Goal: Task Accomplishment & Management: Use online tool/utility

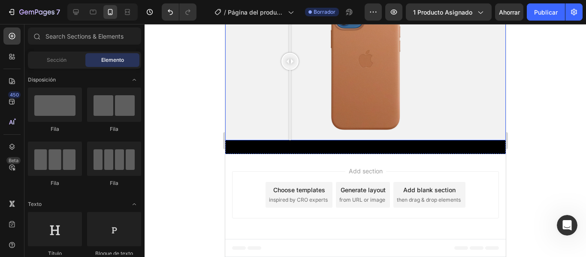
scroll to position [438, 0]
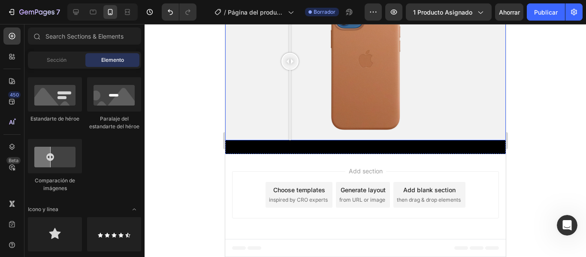
click at [334, 140] on div at bounding box center [365, 61] width 281 height 158
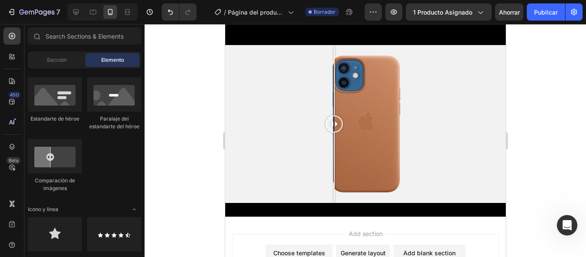
scroll to position [908, 0]
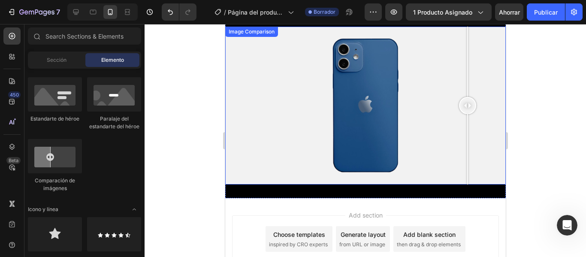
click at [467, 160] on div at bounding box center [365, 106] width 281 height 158
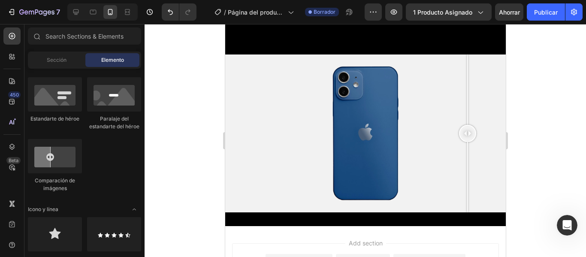
scroll to position [871, 0]
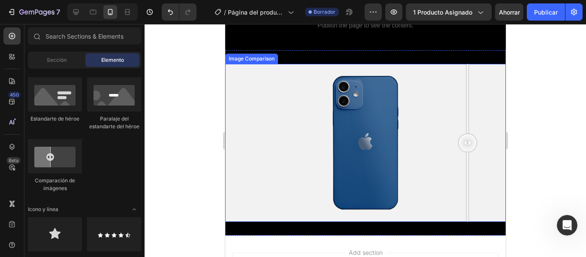
click at [400, 130] on div at bounding box center [365, 143] width 281 height 158
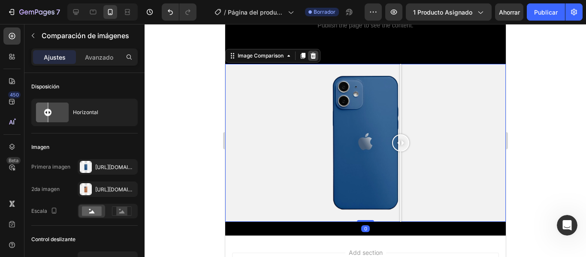
click at [316, 56] on icon at bounding box center [312, 55] width 7 height 7
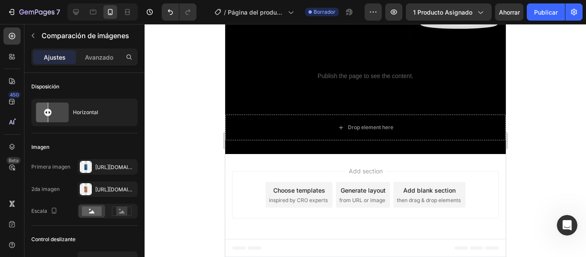
scroll to position [820, 0]
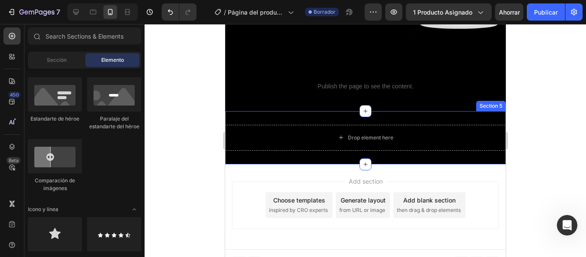
click at [115, 159] on div "Imagen Imagen Video Banner de vídeo Estandarte de héroe Estandarte de héroe Est…" at bounding box center [84, 57] width 113 height 285
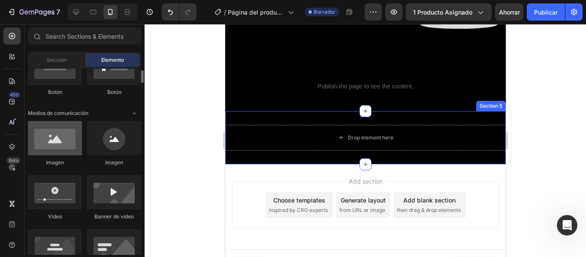
scroll to position [219, 0]
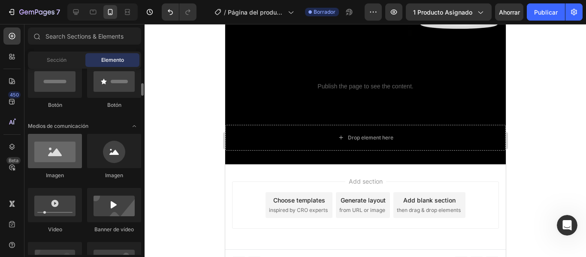
click at [55, 142] on div at bounding box center [55, 151] width 54 height 34
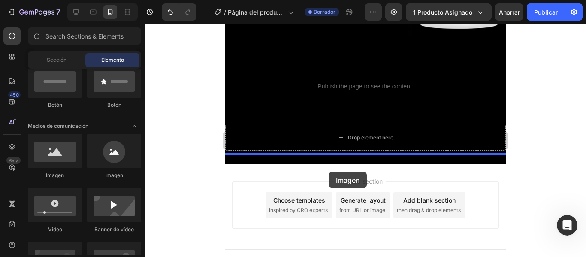
drag, startPoint x: 283, startPoint y: 170, endPoint x: 329, endPoint y: 172, distance: 45.5
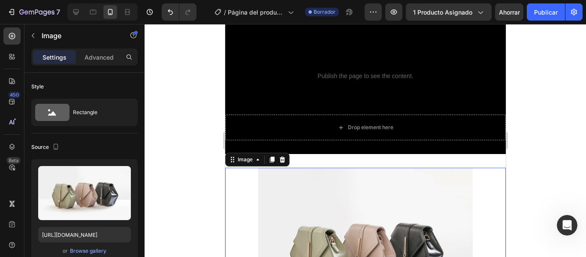
scroll to position [871, 0]
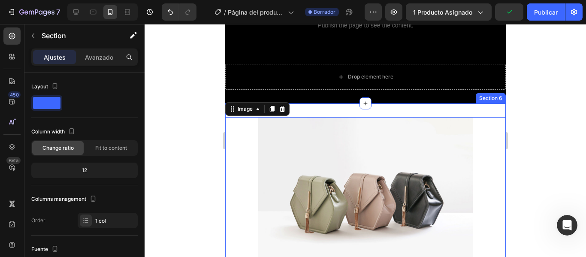
click at [374, 106] on div "Image 0 Section 6" at bounding box center [365, 197] width 281 height 188
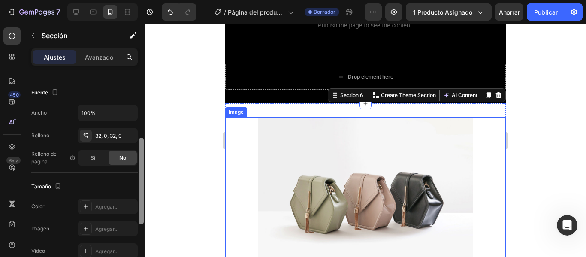
scroll to position [176, 0]
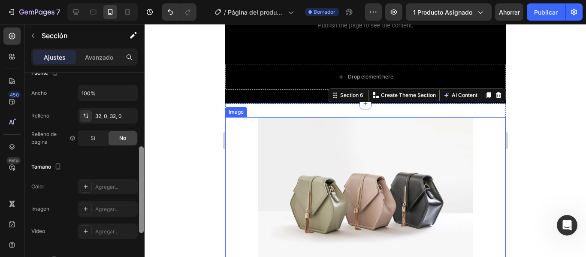
drag, startPoint x: 142, startPoint y: 100, endPoint x: 133, endPoint y: 174, distance: 73.9
click at [133, 174] on div "Disposición Ancho de columna Tasa de cambio Adaptarse al contenido 12 Gestión d…" at bounding box center [84, 177] width 120 height 209
click at [117, 182] on div "Agregar..." at bounding box center [108, 186] width 60 height 15
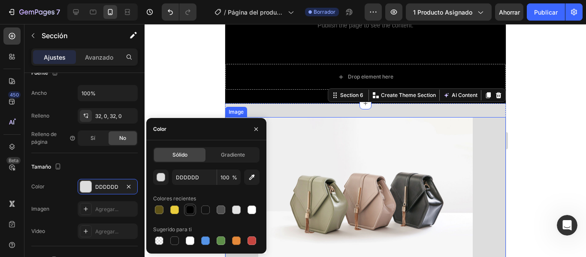
click at [191, 207] on div at bounding box center [190, 210] width 9 height 9
type input "000000"
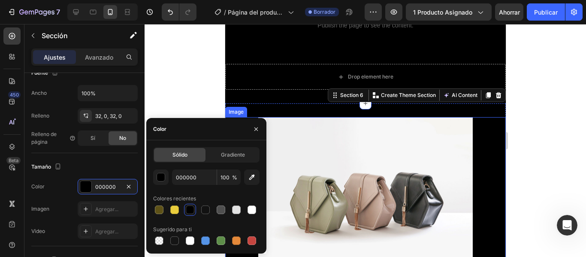
click at [336, 160] on img at bounding box center [365, 197] width 215 height 161
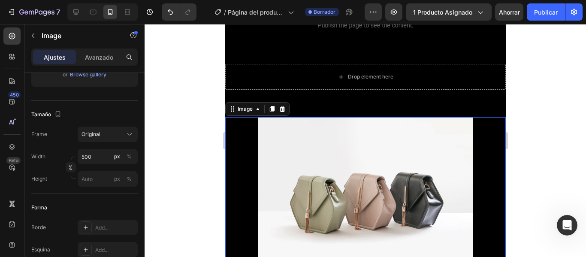
scroll to position [0, 0]
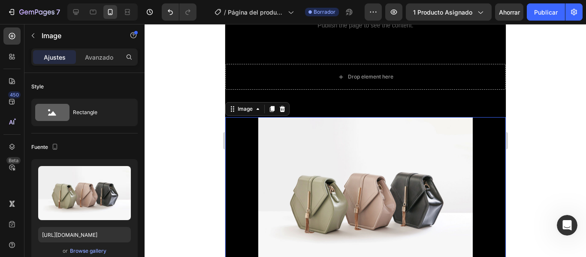
click at [336, 160] on img at bounding box center [365, 197] width 215 height 161
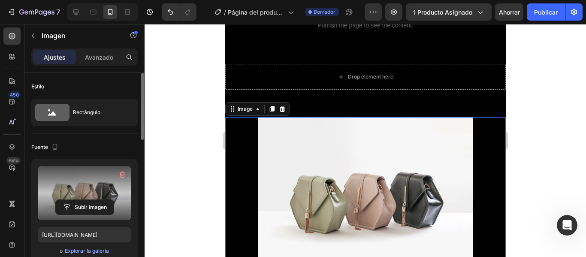
click at [103, 176] on label at bounding box center [84, 193] width 93 height 54
click at [103, 200] on input "file" at bounding box center [85, 207] width 58 height 15
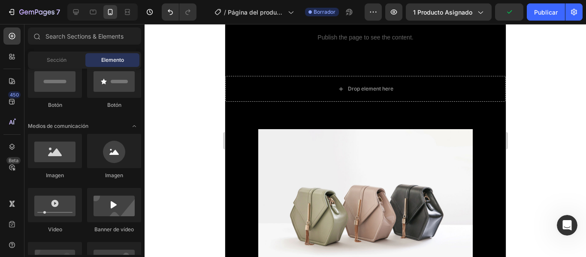
scroll to position [861, 0]
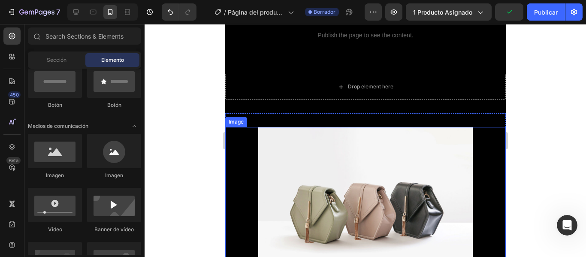
click at [402, 175] on img at bounding box center [365, 207] width 215 height 161
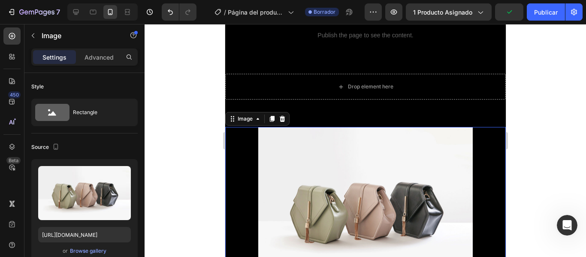
click at [402, 175] on img at bounding box center [365, 207] width 215 height 161
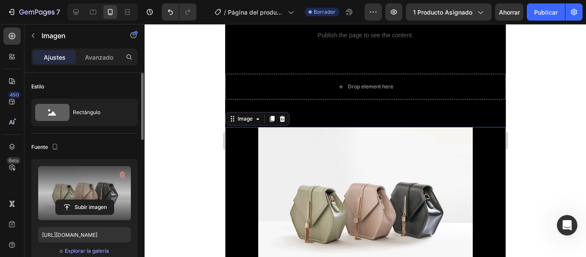
click at [98, 194] on label at bounding box center [84, 193] width 93 height 54
click at [98, 200] on input "file" at bounding box center [85, 207] width 58 height 15
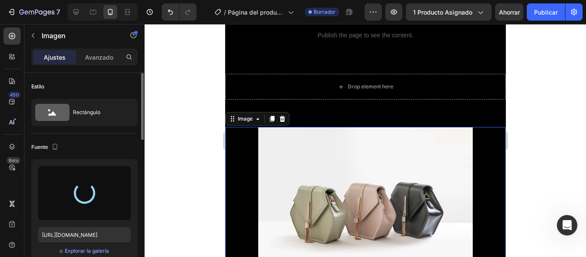
type input "https://cdn.shopify.com/s/files/1/0777/9899/8271/files/gempages_585336441035293…"
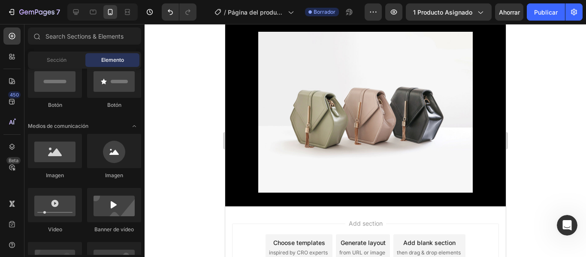
scroll to position [973, 0]
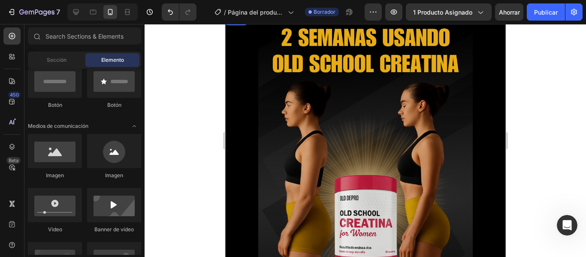
click at [327, 161] on img at bounding box center [365, 182] width 215 height 334
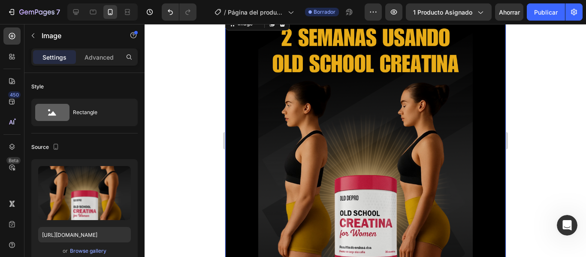
click at [327, 161] on img at bounding box center [365, 182] width 215 height 334
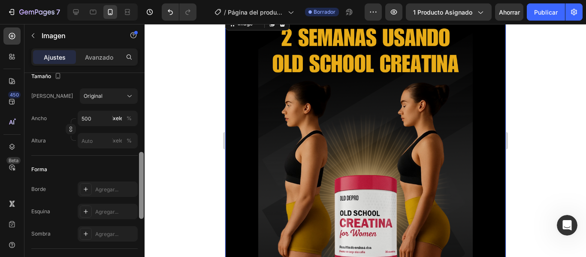
scroll to position [221, 0]
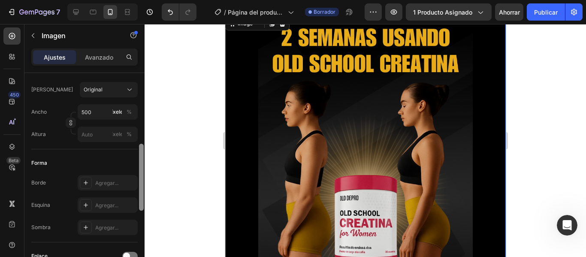
drag, startPoint x: 142, startPoint y: 91, endPoint x: 144, endPoint y: 163, distance: 71.3
click at [144, 163] on div at bounding box center [141, 177] width 6 height 209
click at [98, 111] on input "500" at bounding box center [108, 111] width 60 height 15
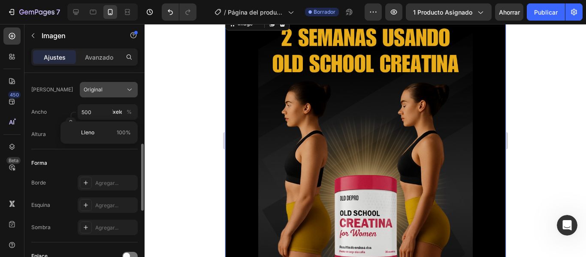
click at [117, 88] on div "Original" at bounding box center [104, 90] width 40 height 8
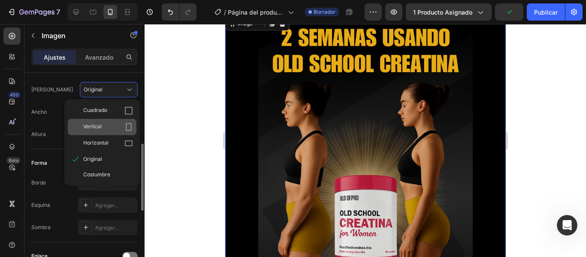
click at [110, 130] on div "Vertical" at bounding box center [108, 127] width 50 height 9
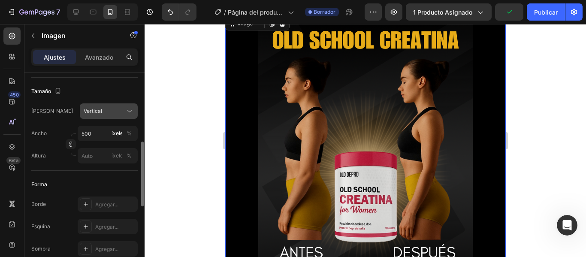
click at [112, 108] on div "Vertical" at bounding box center [104, 111] width 40 height 8
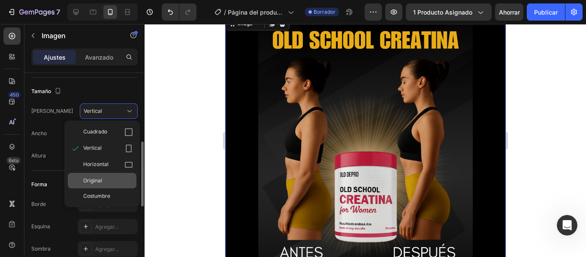
click at [99, 176] on div "Original" at bounding box center [102, 180] width 69 height 15
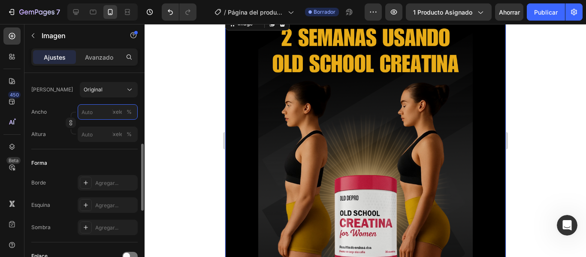
click at [106, 115] on input "píxeles %" at bounding box center [108, 111] width 60 height 15
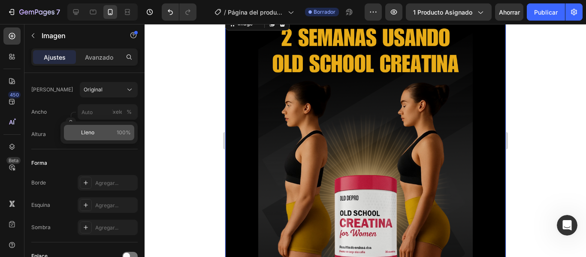
click at [100, 135] on p "Lleno 100%" at bounding box center [106, 133] width 50 height 8
type input "100"
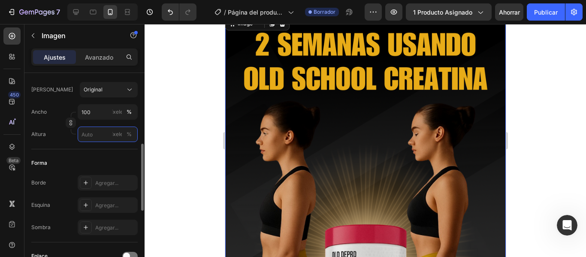
click at [100, 132] on input "píxeles %" at bounding box center [108, 134] width 60 height 15
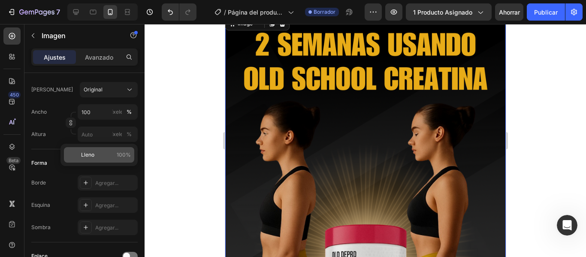
click at [100, 152] on p "Lleno 100%" at bounding box center [106, 155] width 50 height 8
type input "100"
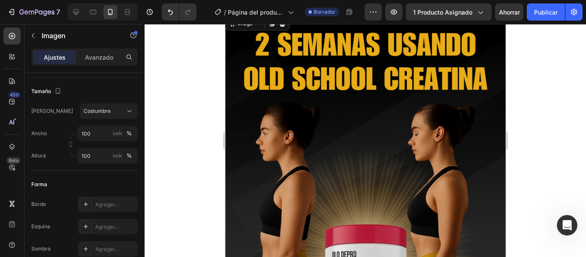
click at [166, 149] on div at bounding box center [366, 140] width 442 height 233
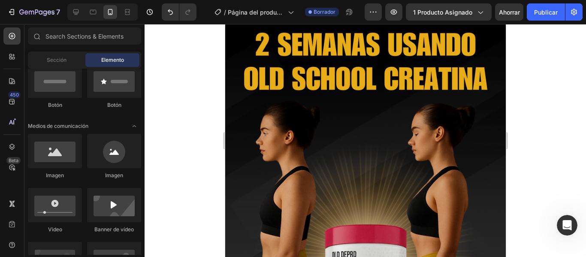
click at [538, 173] on div at bounding box center [366, 140] width 442 height 233
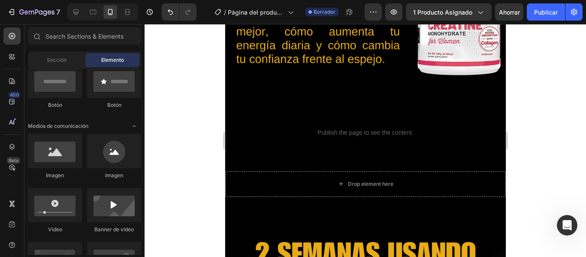
scroll to position [777, 0]
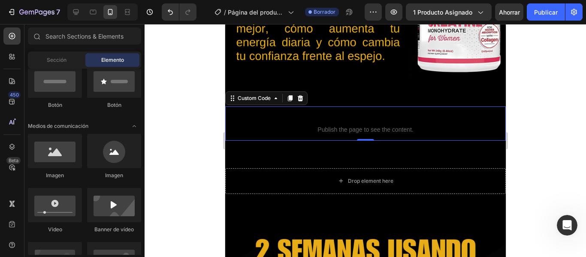
click at [388, 124] on p "Custom code Publish the page to see the content." at bounding box center [365, 123] width 281 height 34
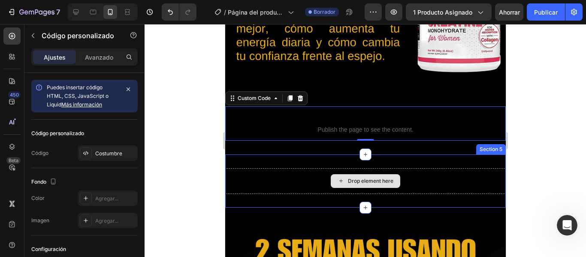
click at [310, 168] on div "Drop element here" at bounding box center [365, 181] width 281 height 26
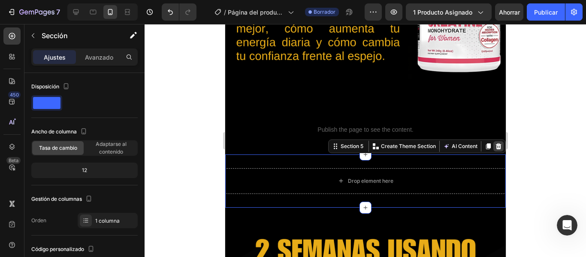
click at [495, 143] on icon at bounding box center [498, 146] width 7 height 7
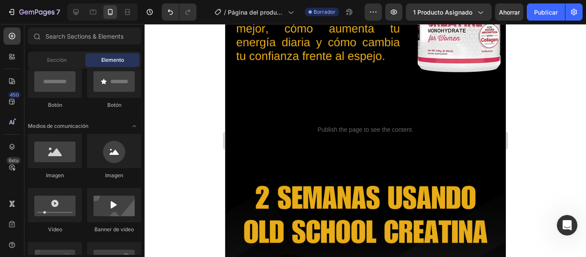
scroll to position [0, 0]
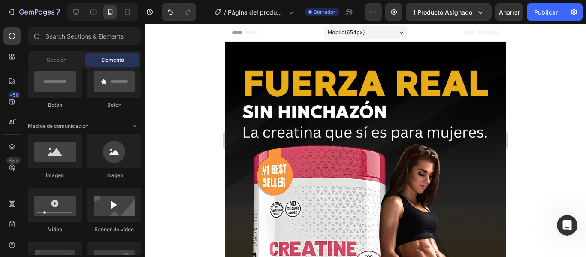
drag, startPoint x: 501, startPoint y: 156, endPoint x: 761, endPoint y: 38, distance: 286.0
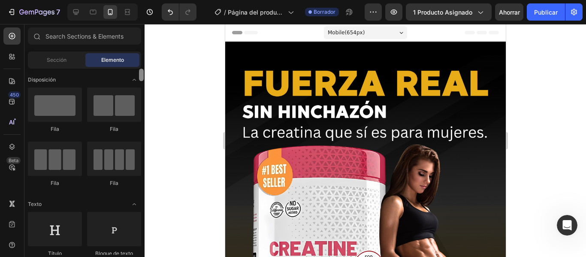
drag, startPoint x: 141, startPoint y: 90, endPoint x: 146, endPoint y: 64, distance: 25.8
click at [146, 0] on div "7 Version history / Página del producto - [DATE] 00:31:24 Borrador Avance 1 pro…" at bounding box center [293, 0] width 586 height 0
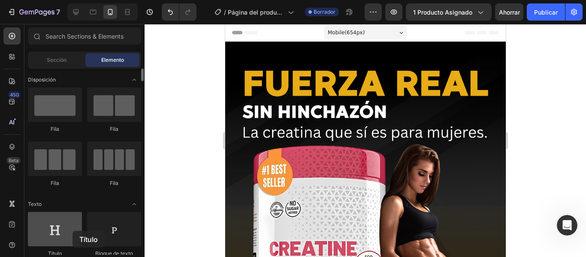
click at [73, 231] on div at bounding box center [55, 229] width 54 height 34
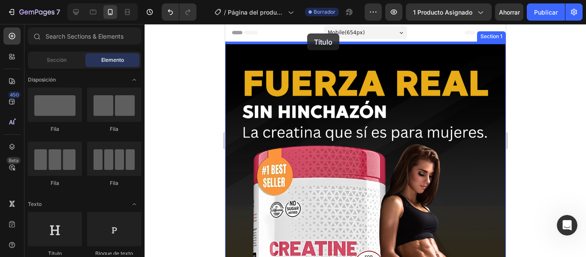
drag, startPoint x: 297, startPoint y: 255, endPoint x: 307, endPoint y: 33, distance: 221.7
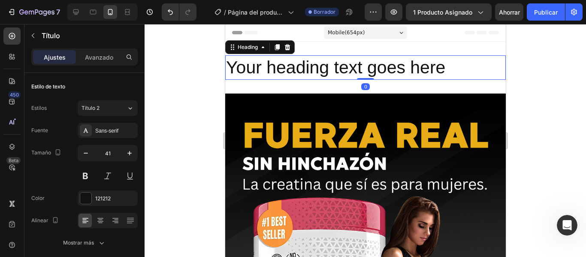
click at [417, 67] on h2 "Your heading text goes here" at bounding box center [365, 67] width 281 height 24
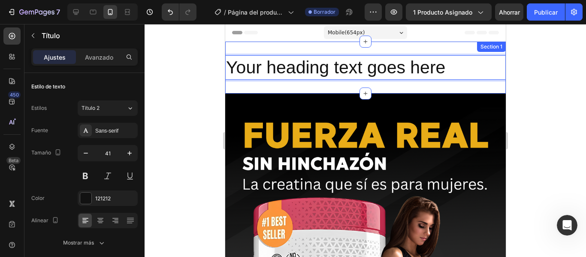
click at [288, 86] on div "Your heading text goes here Heading 0 Section 1" at bounding box center [365, 68] width 281 height 52
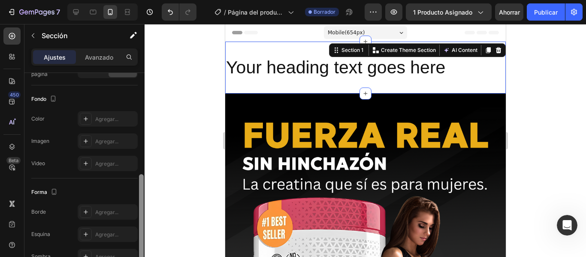
drag, startPoint x: 141, startPoint y: 87, endPoint x: 140, endPoint y: 188, distance: 100.4
click at [140, 188] on div at bounding box center [141, 217] width 5 height 87
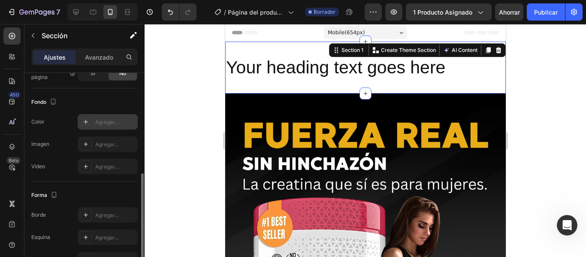
click at [118, 124] on font "Agregar..." at bounding box center [106, 122] width 23 height 6
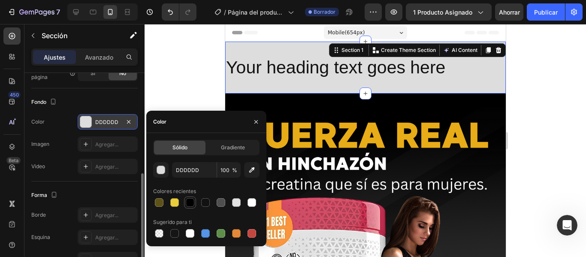
click at [190, 202] on div at bounding box center [190, 202] width 9 height 9
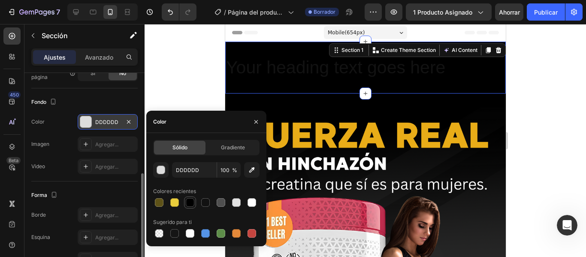
type input "000000"
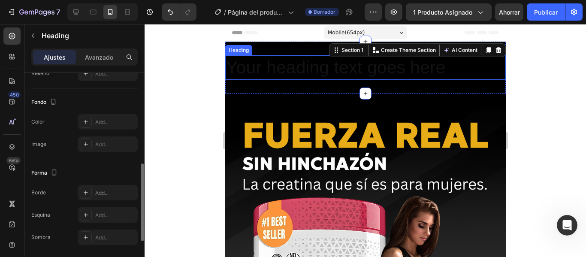
click at [302, 78] on p "Your heading text goes here" at bounding box center [365, 67] width 279 height 23
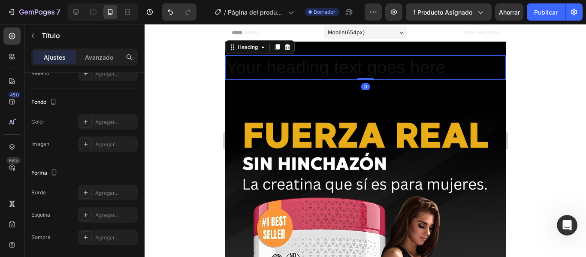
scroll to position [0, 0]
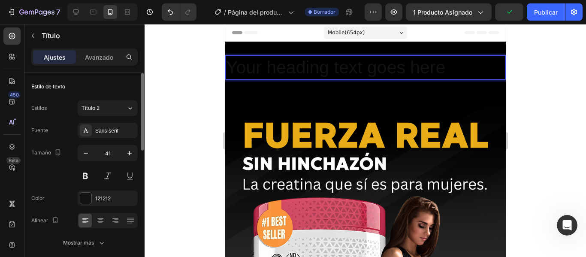
click at [314, 72] on p "Your heading text goes here" at bounding box center [365, 67] width 279 height 23
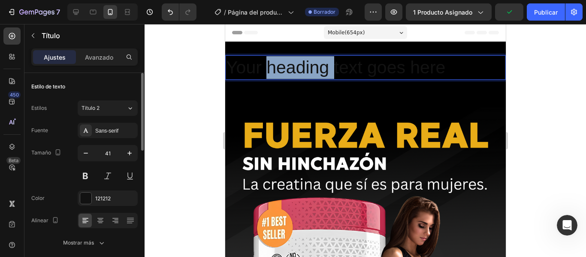
click at [314, 72] on p "Your heading text goes here" at bounding box center [365, 67] width 279 height 23
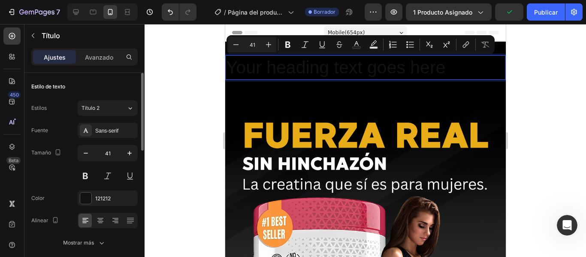
click at [453, 64] on p "Your heading text goes here" at bounding box center [365, 67] width 279 height 23
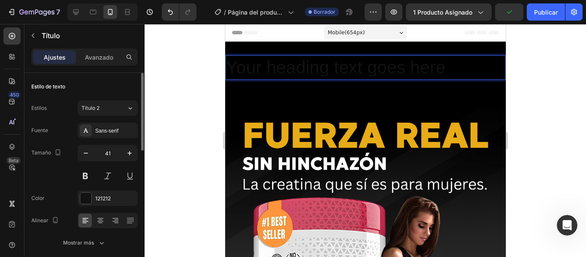
click at [453, 64] on p "Your heading text goes here" at bounding box center [365, 67] width 279 height 23
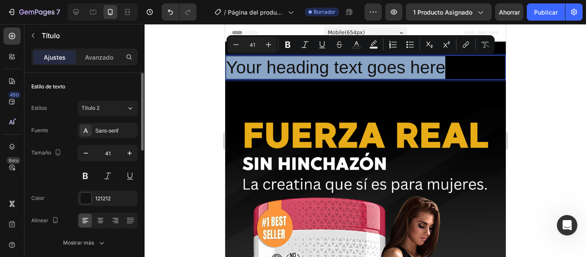
drag, startPoint x: 453, startPoint y: 64, endPoint x: 358, endPoint y: 64, distance: 94.4
click at [358, 64] on p "Your heading text goes here" at bounding box center [365, 67] width 279 height 23
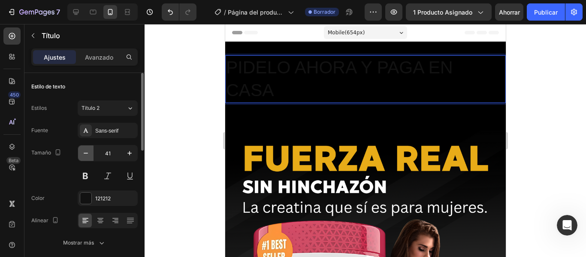
click at [89, 152] on icon "button" at bounding box center [86, 153] width 9 height 9
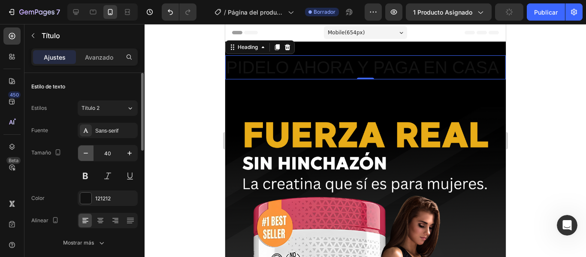
click at [89, 152] on icon "button" at bounding box center [86, 153] width 9 height 9
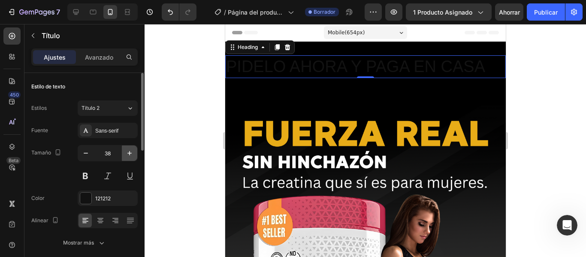
click at [131, 157] on icon "button" at bounding box center [129, 153] width 9 height 9
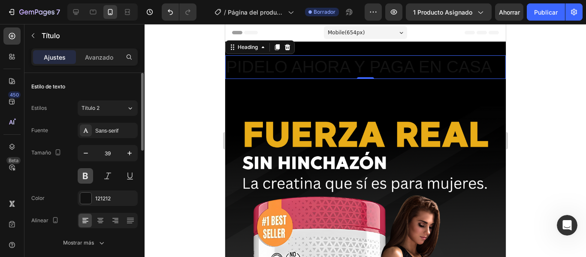
click at [85, 176] on button at bounding box center [85, 175] width 15 height 15
click at [88, 156] on icon "button" at bounding box center [86, 153] width 9 height 9
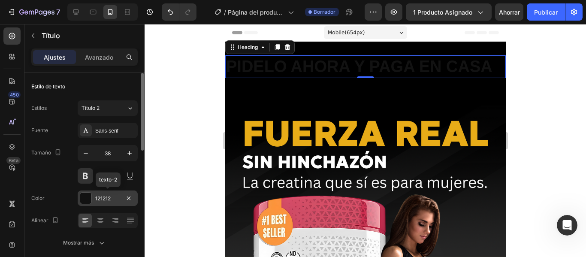
click at [92, 191] on div "121212" at bounding box center [108, 198] width 60 height 15
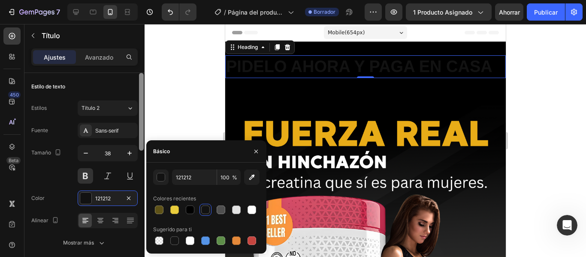
click at [142, 118] on div at bounding box center [141, 112] width 5 height 78
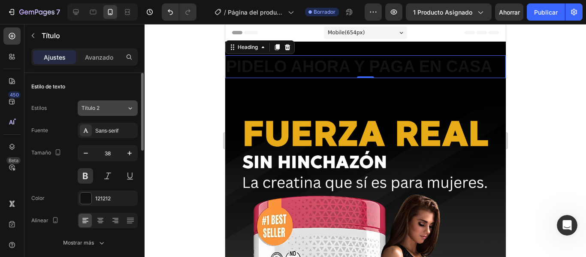
click at [130, 109] on icon at bounding box center [130, 108] width 3 height 2
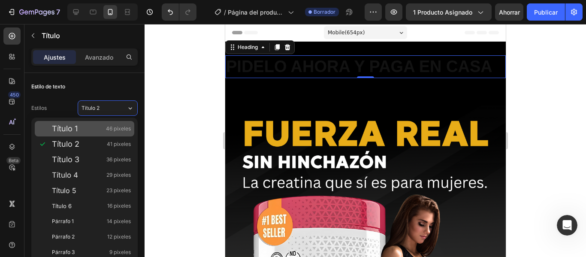
click at [121, 127] on font "46 píxeles" at bounding box center [118, 128] width 25 height 6
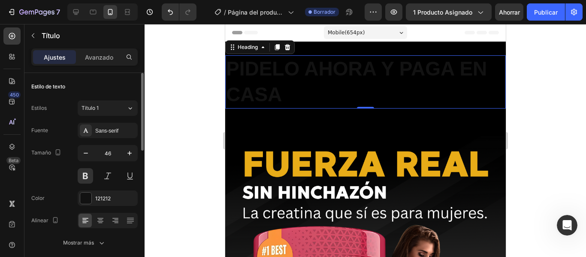
click at [124, 116] on div "Estilos Título 1 Fuente Sans-serif Tamaño 46 Color 121212 Alinear Mostrar más" at bounding box center [84, 175] width 106 height 150
click at [124, 113] on button "Título 1" at bounding box center [108, 107] width 60 height 15
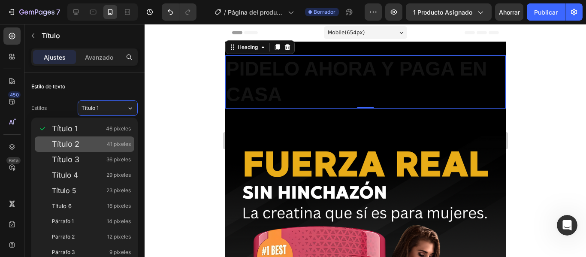
click at [104, 145] on div "Título 2 41 píxeles" at bounding box center [91, 144] width 79 height 9
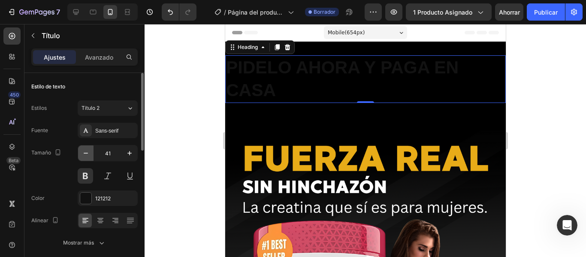
click at [91, 157] on button "button" at bounding box center [85, 152] width 15 height 15
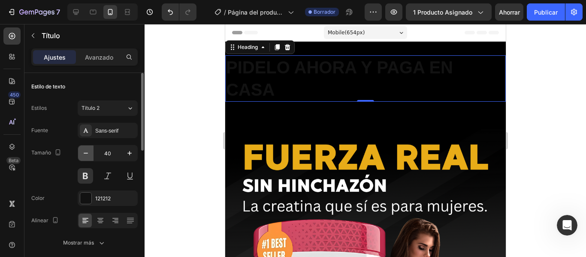
click at [91, 157] on button "button" at bounding box center [85, 152] width 15 height 15
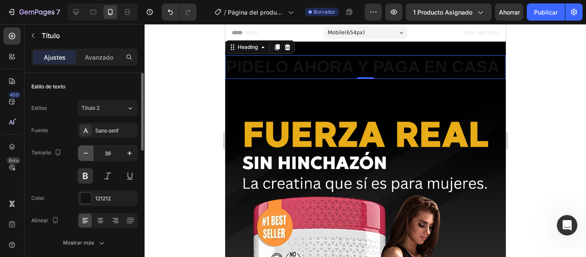
click at [91, 157] on button "button" at bounding box center [85, 152] width 15 height 15
type input "38"
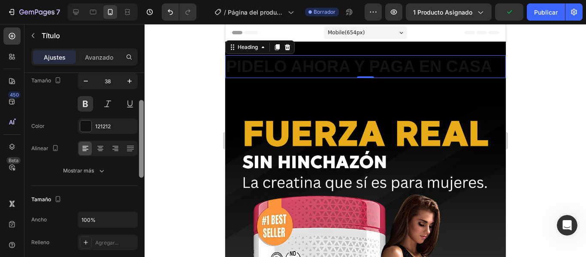
scroll to position [73, 0]
drag, startPoint x: 143, startPoint y: 124, endPoint x: 143, endPoint y: 152, distance: 27.5
click at [143, 152] on div at bounding box center [141, 139] width 5 height 78
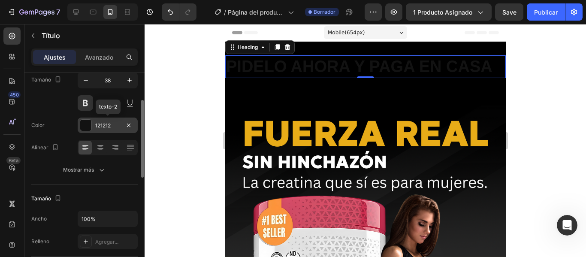
click at [121, 125] on div "121212" at bounding box center [108, 125] width 60 height 15
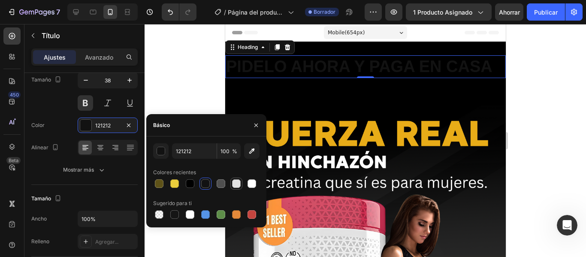
click at [236, 183] on div at bounding box center [236, 183] width 9 height 9
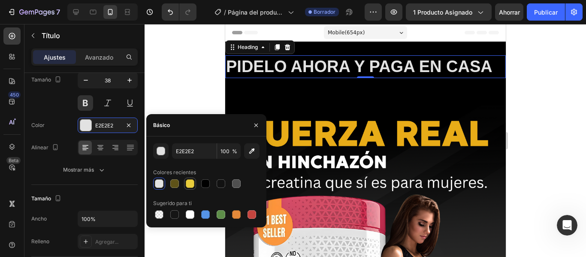
click at [192, 179] on div at bounding box center [190, 184] width 10 height 10
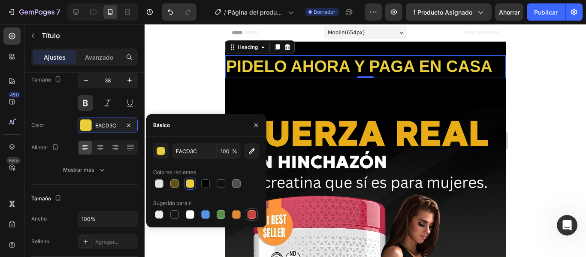
click at [251, 209] on div at bounding box center [252, 215] width 12 height 12
type input "C5453F"
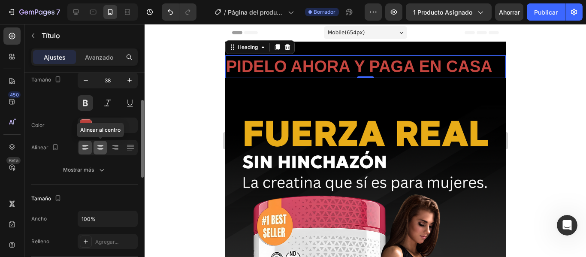
click at [96, 143] on div at bounding box center [100, 148] width 13 height 14
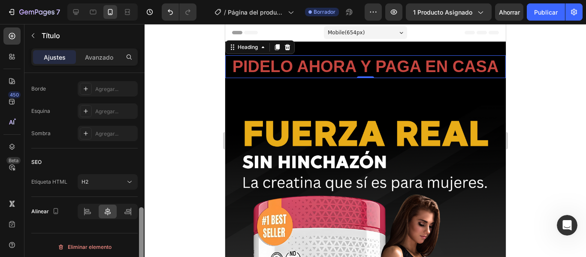
scroll to position [349, 0]
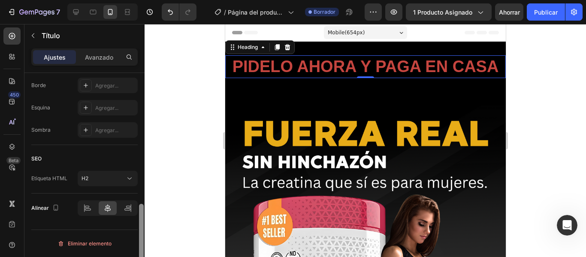
drag, startPoint x: 143, startPoint y: 113, endPoint x: 144, endPoint y: 223, distance: 109.9
click at [144, 223] on div at bounding box center [141, 177] width 6 height 209
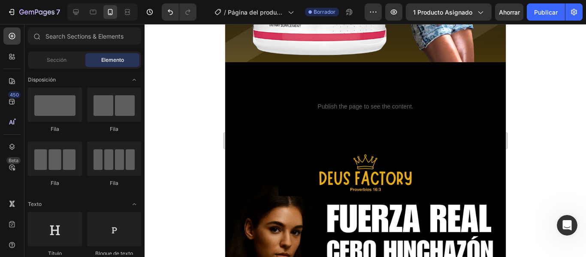
scroll to position [1272, 0]
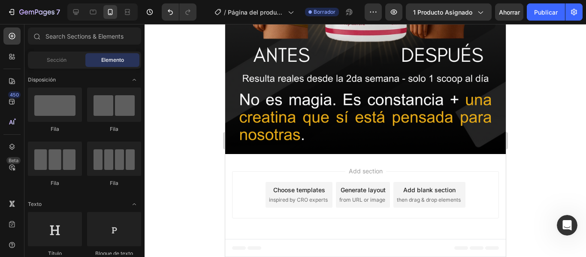
drag, startPoint x: 502, startPoint y: 95, endPoint x: 777, endPoint y: 262, distance: 322.0
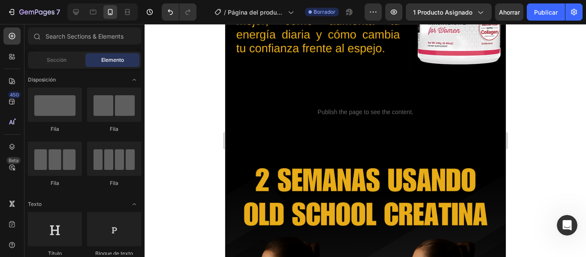
drag, startPoint x: 501, startPoint y: 230, endPoint x: 745, endPoint y: 190, distance: 246.6
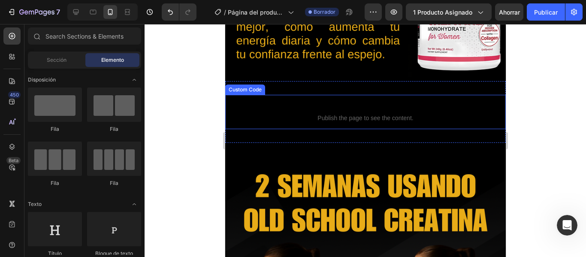
click at [396, 121] on span "Publish the page to see the content." at bounding box center [365, 118] width 281 height 9
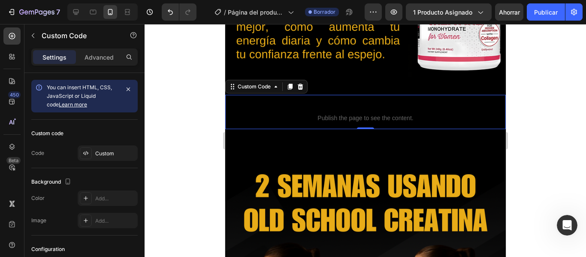
click at [396, 121] on span "Publish the page to see the content." at bounding box center [365, 118] width 281 height 9
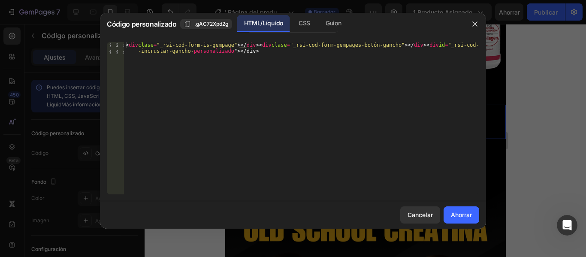
type textarea "<div class="_rsi-cod-form-is-gempage"></div><div class="_rsi-cod-form-gempages-…"
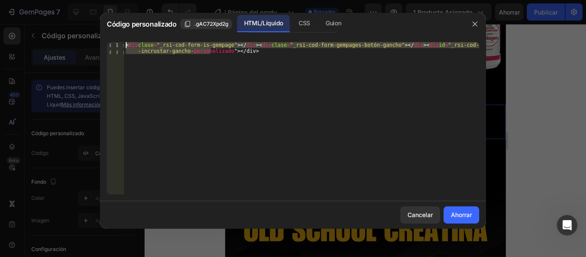
drag, startPoint x: 300, startPoint y: 62, endPoint x: 177, endPoint y: 32, distance: 126.1
click at [177, 32] on div "Código personalizado .gAC72Xpd2g HTML/Líquido CSS Guion <div class="_rsi-cod-fo…" at bounding box center [293, 121] width 386 height 216
click at [252, 60] on div "< div clase = "_rsi-cod-form-is-gempage" > </ div > < div clase = "_rsi-cod-for…" at bounding box center [301, 118] width 355 height 152
drag, startPoint x: 261, startPoint y: 53, endPoint x: 216, endPoint y: 43, distance: 46.6
click at [216, 43] on div "< div clase = "_rsi-cod-form-is-gempage" > </ div > < div clase = "_rsi-cod-for…" at bounding box center [301, 130] width 355 height 176
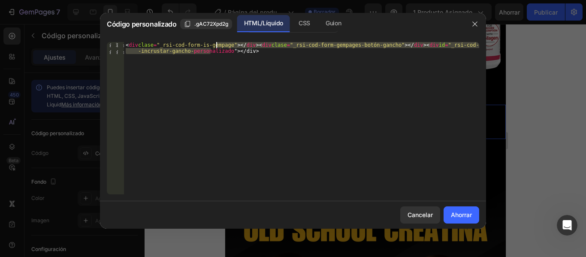
click at [261, 52] on div "< div clase = "_rsi-cod-form-is-gempage" > </ div > < div clase = "_rsi-cod-for…" at bounding box center [301, 118] width 355 height 152
drag, startPoint x: 261, startPoint y: 52, endPoint x: 241, endPoint y: 48, distance: 20.6
click at [241, 48] on div "< div clase = "_rsi-cod-form-is-gempage" > </ div > < div clase = "_rsi-cod-for…" at bounding box center [301, 130] width 355 height 176
drag, startPoint x: 132, startPoint y: 44, endPoint x: 290, endPoint y: 55, distance: 158.7
click at [290, 55] on div "< div clase = "_rsi-cod-form-is-gempage" > </ div > < div clase = "_rsi-cod-for…" at bounding box center [301, 130] width 355 height 176
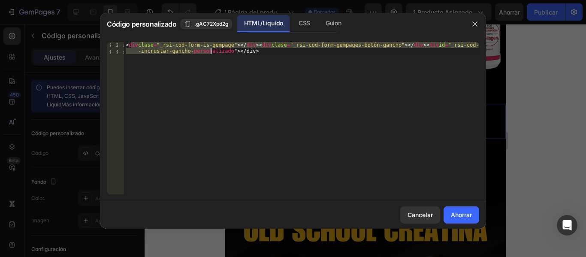
click at [290, 55] on div "< div clase = "_rsi-cod-form-is-gempage" > </ div > < div clase = "_rsi-cod-for…" at bounding box center [301, 118] width 355 height 152
drag, startPoint x: 284, startPoint y: 55, endPoint x: 159, endPoint y: 36, distance: 125.8
click at [159, 36] on div "<div class="_rsi-cod-form-is-gempage"></div><div class="_rsi-cod-form-gempages-…" at bounding box center [293, 118] width 386 height 166
click at [472, 26] on icon "button" at bounding box center [475, 24] width 7 height 7
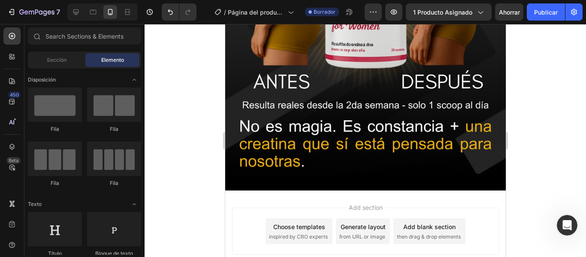
scroll to position [1272, 0]
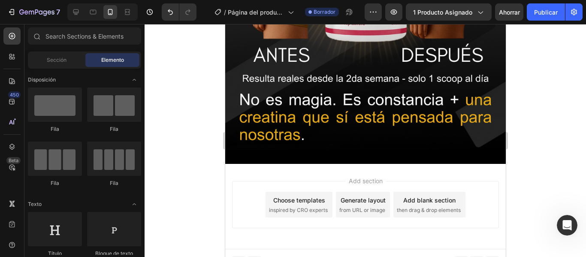
click at [140, 134] on div "Fila Fila Fila Fila" at bounding box center [84, 141] width 113 height 107
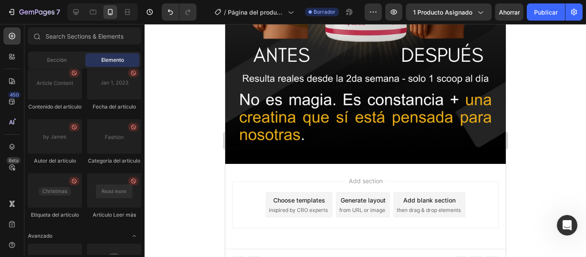
scroll to position [2545, 0]
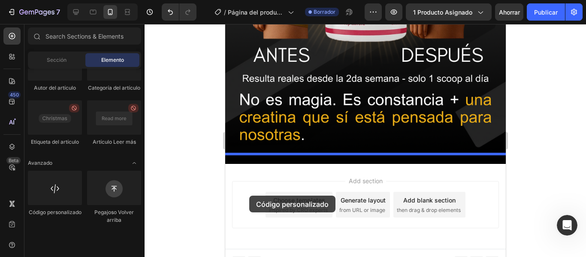
drag, startPoint x: 282, startPoint y: 237, endPoint x: 249, endPoint y: 196, distance: 53.4
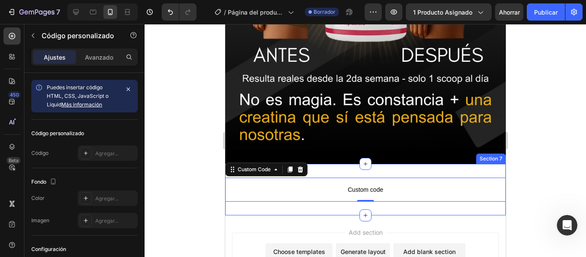
click at [358, 164] on div "Custom code Custom Code 0 Section 7" at bounding box center [365, 190] width 281 height 52
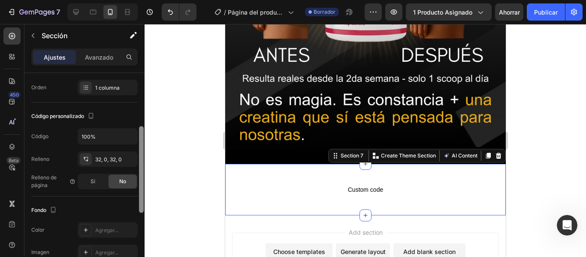
scroll to position [132, 0]
drag, startPoint x: 143, startPoint y: 94, endPoint x: 137, endPoint y: 149, distance: 55.3
click at [137, 149] on div "Disposición Ancho de columna Tasa de cambio Adaptarse al contenido 12 Gestión d…" at bounding box center [84, 177] width 120 height 209
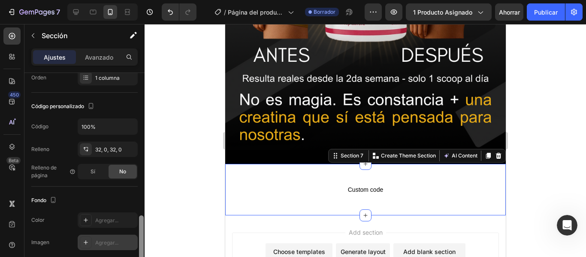
scroll to position [209, 0]
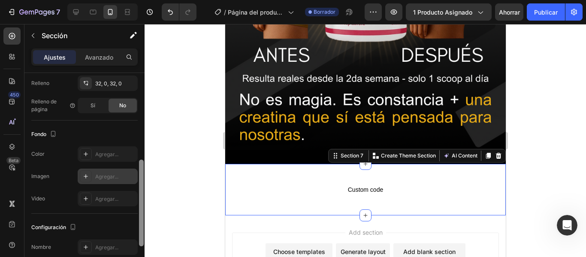
drag, startPoint x: 141, startPoint y: 151, endPoint x: 133, endPoint y: 183, distance: 33.1
click at [133, 183] on div "Disposición Ancho de columna Tasa de cambio Adaptarse al contenido 12 Gestión d…" at bounding box center [84, 177] width 120 height 209
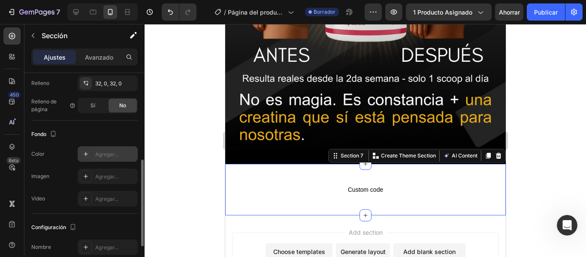
click at [108, 158] on div "Agregar..." at bounding box center [115, 155] width 40 height 8
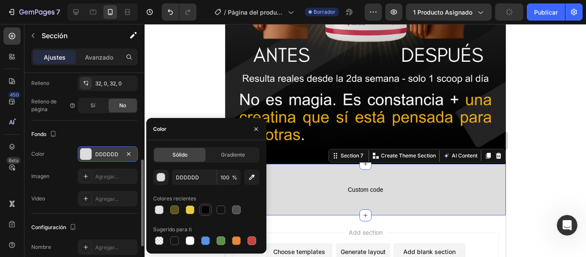
click at [203, 208] on div at bounding box center [205, 210] width 9 height 9
type input "000000"
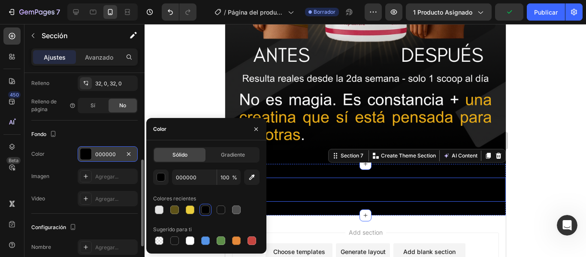
click at [354, 187] on p "Custom code" at bounding box center [365, 190] width 281 height 24
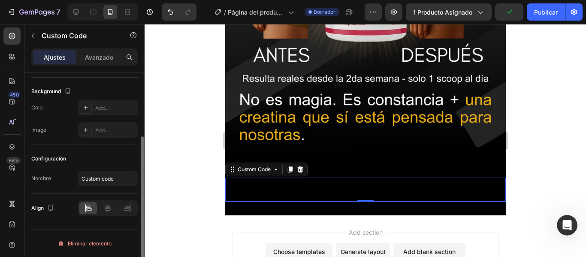
scroll to position [0, 0]
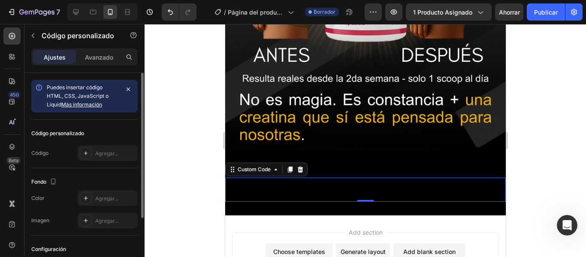
click at [279, 178] on p "Custom code" at bounding box center [365, 190] width 281 height 24
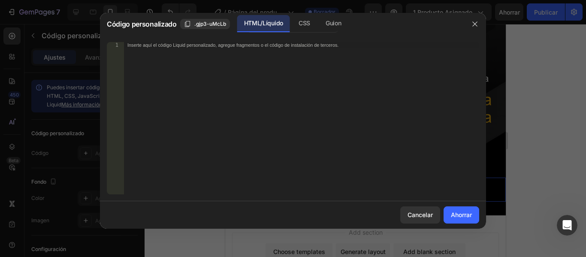
click at [227, 45] on font "Inserte aquí el código Liquid personalizado, agregue fragmentos o el código de …" at bounding box center [232, 45] width 211 height 6
paste textarea "div class="_rsi-cod-form-is-gempage"></div><div class="_rsi-cod-form-gempages-b…"
type textarea "div class="_rsi-cod-form-is-gempage"></div><div class="_rsi-cod-form-gempages-b…"
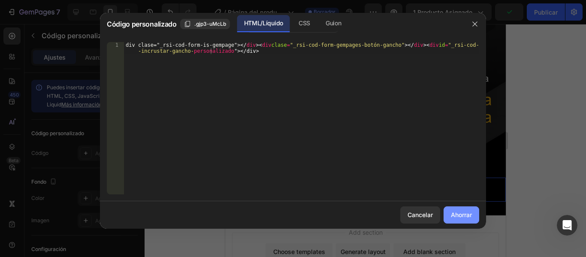
click at [463, 218] on font "Ahorrar" at bounding box center [461, 214] width 21 height 7
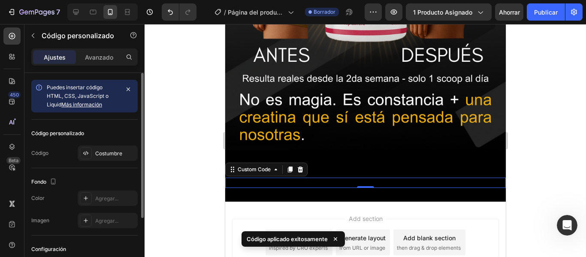
click at [370, 178] on div "div class="_rsi-cod-form-is-gempage">" at bounding box center [365, 183] width 281 height 10
click at [108, 55] on font "Avanzado" at bounding box center [99, 57] width 28 height 7
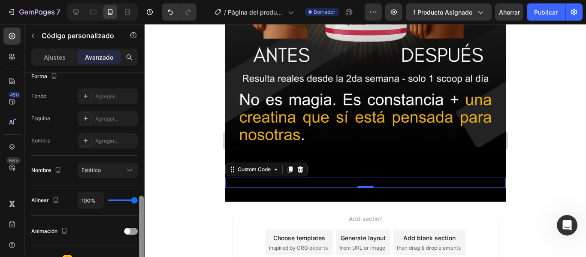
scroll to position [260, 0]
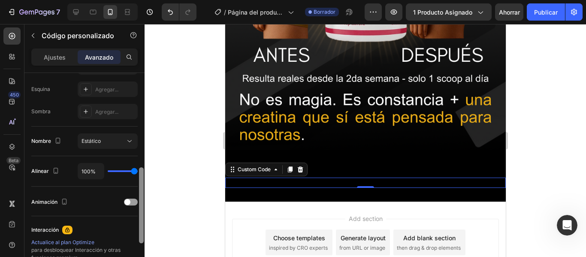
drag, startPoint x: 142, startPoint y: 105, endPoint x: 141, endPoint y: 200, distance: 94.9
click at [141, 200] on div at bounding box center [141, 205] width 5 height 76
click at [131, 202] on div at bounding box center [131, 202] width 14 height 7
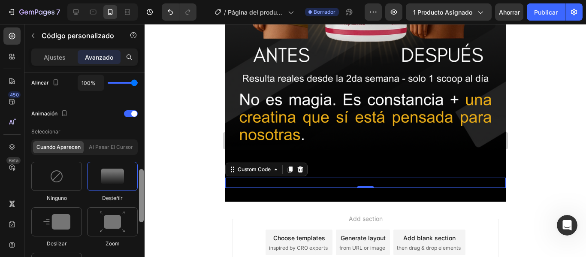
scroll to position [355, 0]
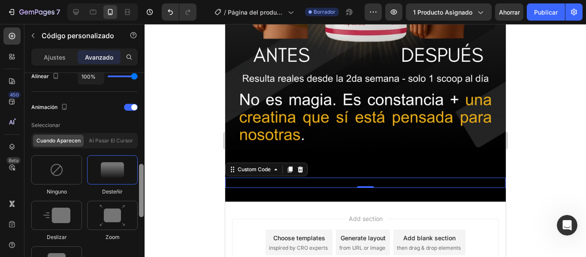
drag, startPoint x: 142, startPoint y: 170, endPoint x: 140, endPoint y: 195, distance: 24.6
click at [140, 195] on div at bounding box center [141, 190] width 5 height 53
click at [115, 145] on div "Al pasar el cursor" at bounding box center [110, 141] width 51 height 12
click at [68, 249] on div at bounding box center [56, 260] width 51 height 29
type input "0.7"
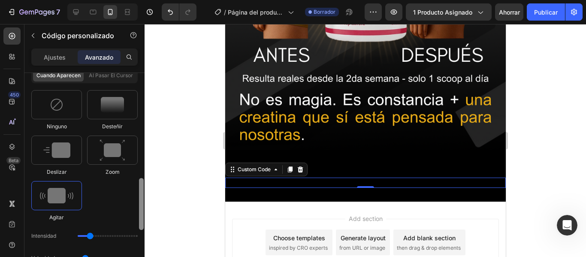
scroll to position [418, 0]
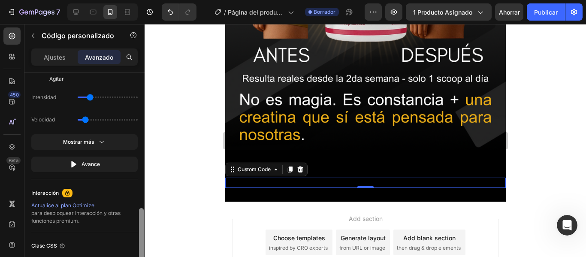
drag, startPoint x: 142, startPoint y: 185, endPoint x: 142, endPoint y: 235, distance: 50.2
click at [142, 235] on div at bounding box center [141, 234] width 5 height 52
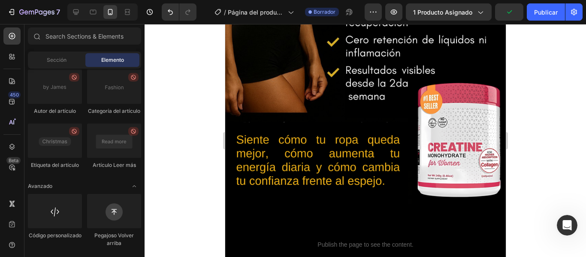
scroll to position [708, 0]
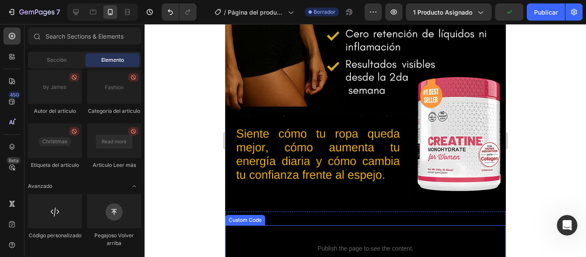
click at [388, 225] on p "Custom code Publish the page to see the content." at bounding box center [365, 242] width 281 height 34
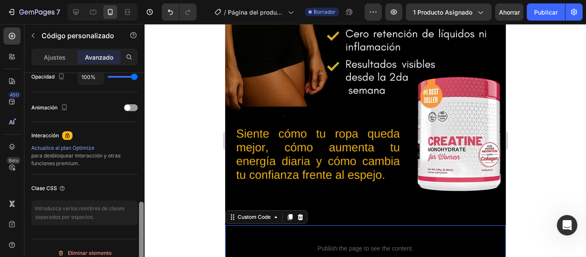
scroll to position [364, 0]
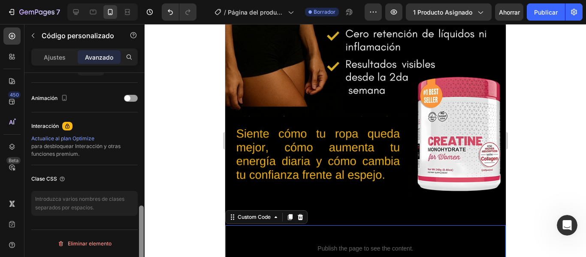
drag, startPoint x: 142, startPoint y: 124, endPoint x: 161, endPoint y: 262, distance: 139.5
click at [161, 0] on html "7 Version history / Página del producto - [DATE] 00:31:24 Borrador Avance 1 pro…" at bounding box center [293, 0] width 586 height 0
click at [129, 97] on span at bounding box center [127, 98] width 6 height 6
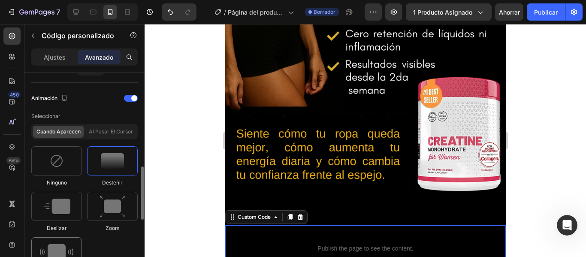
click at [64, 243] on div at bounding box center [56, 251] width 51 height 29
type input "0.7"
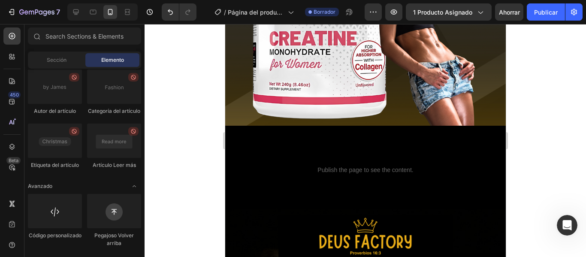
scroll to position [245, 0]
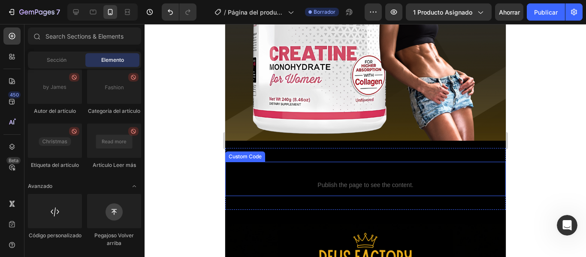
click at [395, 181] on span "Publish the page to see the content." at bounding box center [365, 185] width 281 height 9
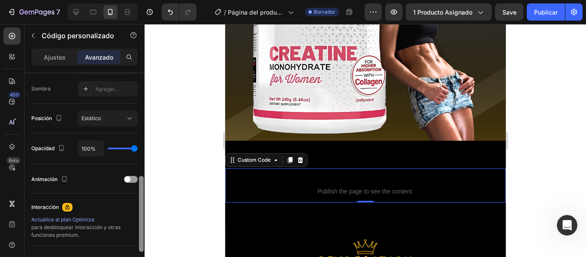
scroll to position [286, 0]
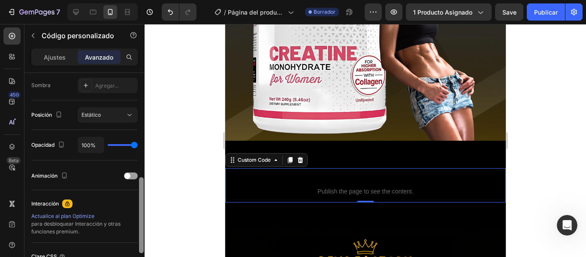
drag, startPoint x: 142, startPoint y: 135, endPoint x: 154, endPoint y: 239, distance: 104.9
click at [154, 0] on div "7 Version history / Página del producto - 26 de septiembre, 00:31:24 Borrador A…" at bounding box center [293, 0] width 586 height 0
click at [127, 175] on span at bounding box center [127, 176] width 6 height 6
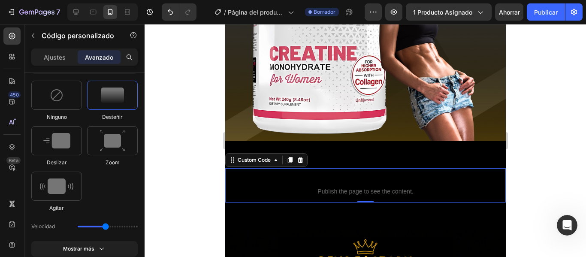
drag, startPoint x: 140, startPoint y: 189, endPoint x: 139, endPoint y: 225, distance: 35.7
click at [139, 225] on div at bounding box center [141, 239] width 6 height 209
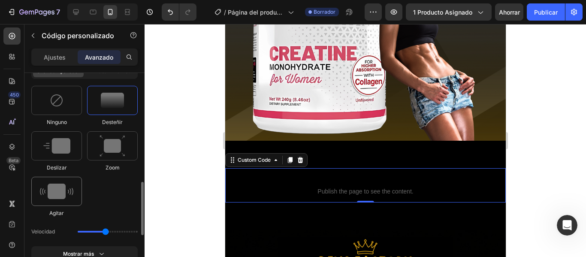
click at [79, 194] on div at bounding box center [56, 191] width 51 height 29
type input "0.7"
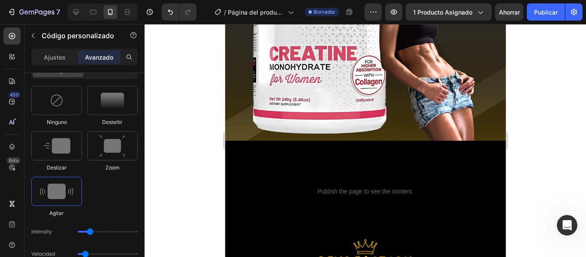
click at [188, 191] on div at bounding box center [366, 140] width 442 height 233
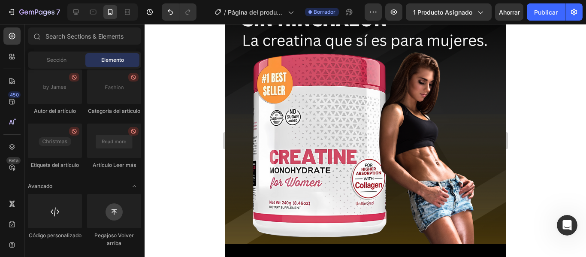
scroll to position [0, 0]
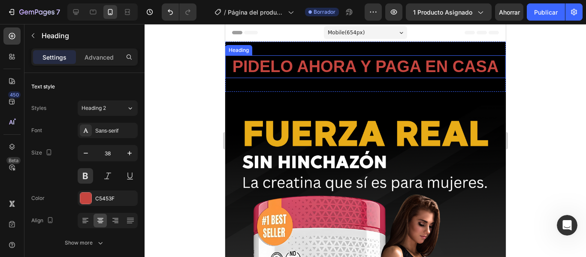
click at [430, 68] on h2 "PIDELO AHORA Y PAGA EN CASA" at bounding box center [365, 66] width 281 height 23
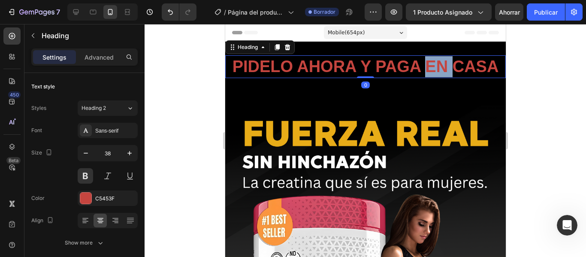
click at [430, 68] on h2 "PIDELO AHORA Y PAGA EN CASA" at bounding box center [365, 66] width 281 height 23
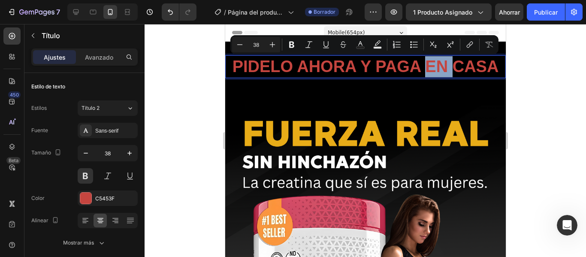
click at [430, 68] on p "PIDELO AHORA Y PAGA EN CASA" at bounding box center [365, 66] width 279 height 21
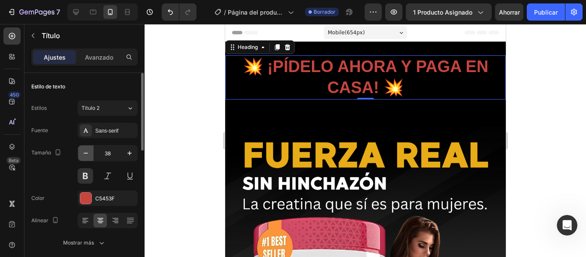
click at [88, 153] on icon "button" at bounding box center [86, 153] width 9 height 9
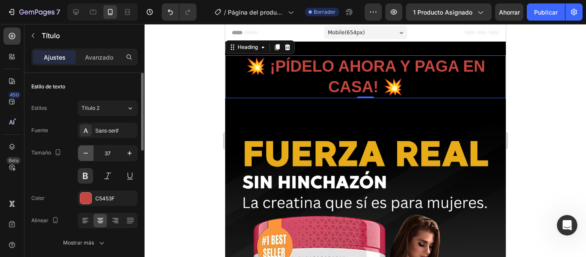
click at [88, 153] on icon "button" at bounding box center [86, 153] width 9 height 9
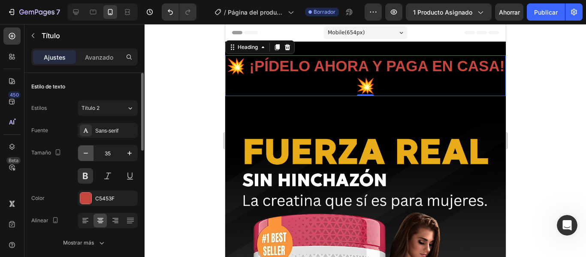
click at [88, 153] on icon "button" at bounding box center [86, 153] width 9 height 9
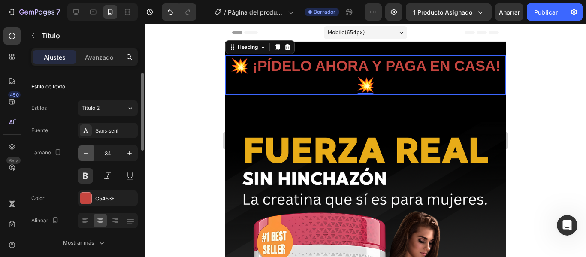
click at [88, 153] on icon "button" at bounding box center [86, 153] width 9 height 9
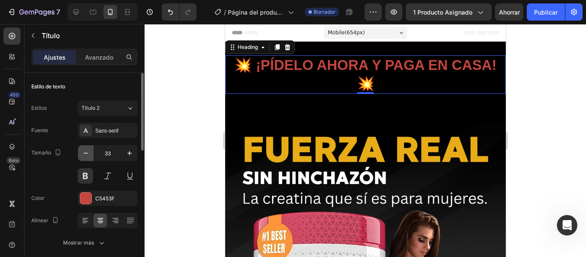
click at [88, 153] on icon "button" at bounding box center [86, 153] width 9 height 9
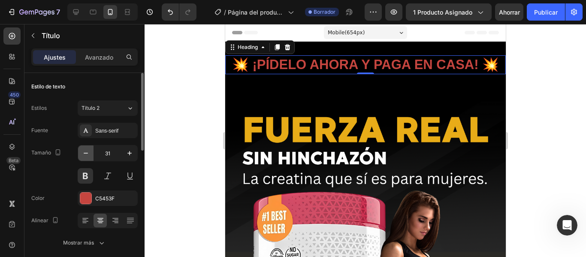
click at [88, 153] on icon "button" at bounding box center [86, 153] width 9 height 9
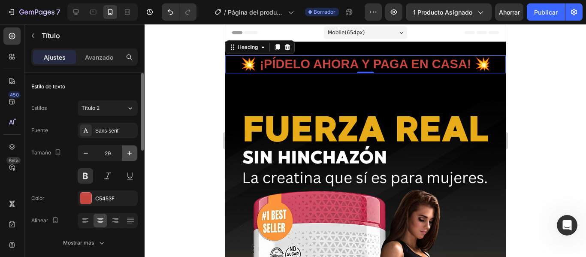
click at [133, 155] on icon "button" at bounding box center [129, 153] width 9 height 9
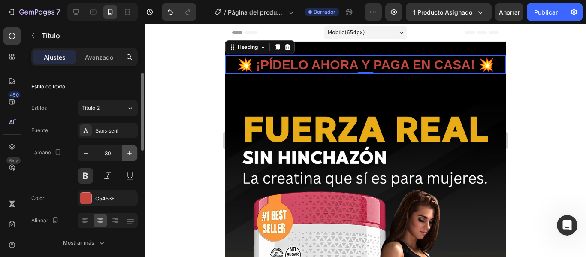
click at [133, 155] on icon "button" at bounding box center [129, 153] width 9 height 9
type input "31"
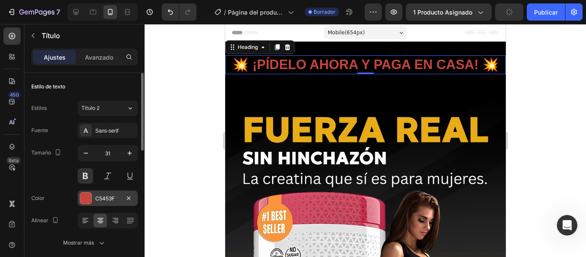
click at [91, 194] on div at bounding box center [85, 198] width 11 height 11
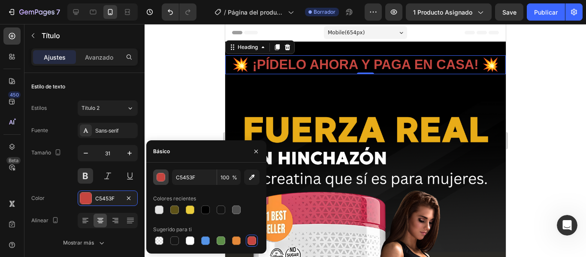
click at [164, 177] on div "button" at bounding box center [161, 177] width 9 height 9
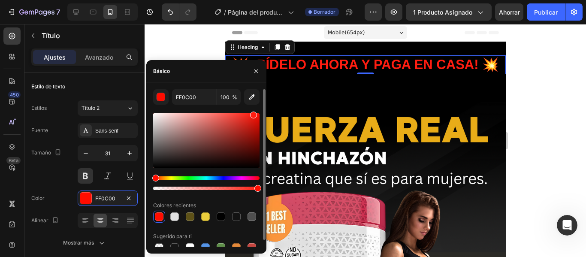
drag, startPoint x: 229, startPoint y: 127, endPoint x: 252, endPoint y: 106, distance: 31.6
click at [252, 106] on div "FF0C00 100 % Colores recientes Sugerido para ti" at bounding box center [206, 171] width 106 height 164
type input "FF1D11"
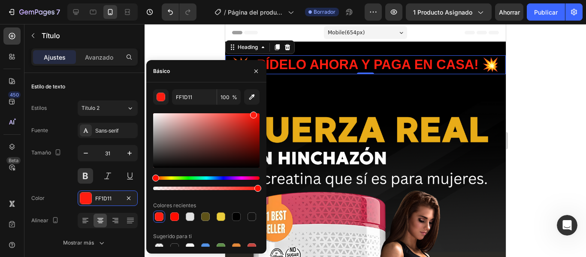
click at [532, 113] on div at bounding box center [366, 140] width 442 height 233
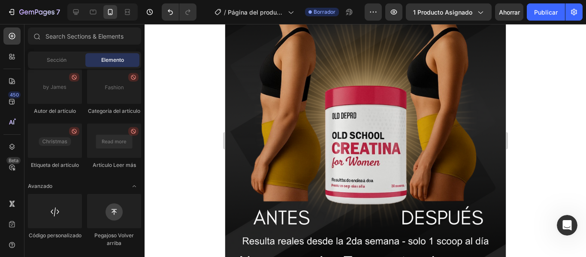
scroll to position [1102, 0]
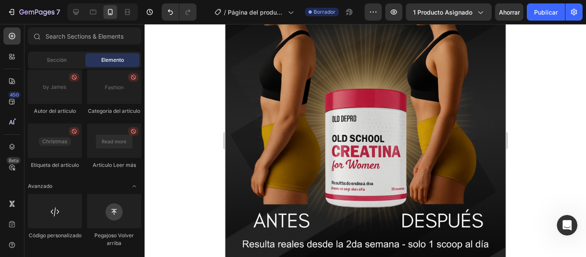
click at [139, 176] on div "Lista de artículos La imagen del artículo solo se puede agregar dentro de un el…" at bounding box center [84, 42] width 113 height 270
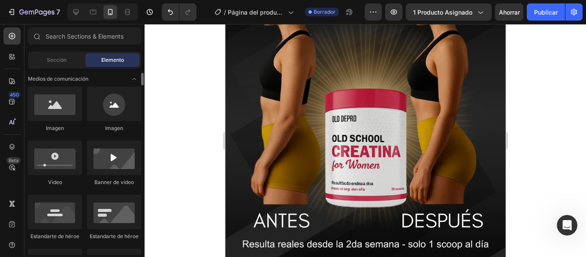
scroll to position [215, 0]
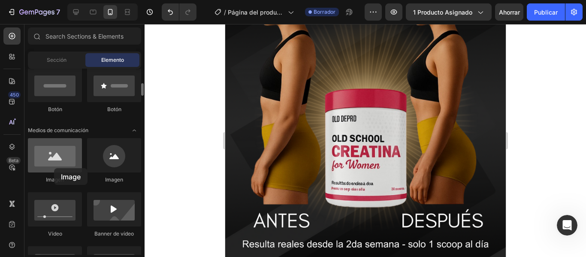
click at [54, 168] on div at bounding box center [55, 155] width 54 height 34
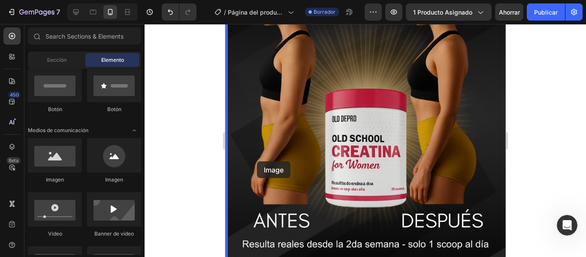
drag, startPoint x: 279, startPoint y: 192, endPoint x: 257, endPoint y: 162, distance: 37.2
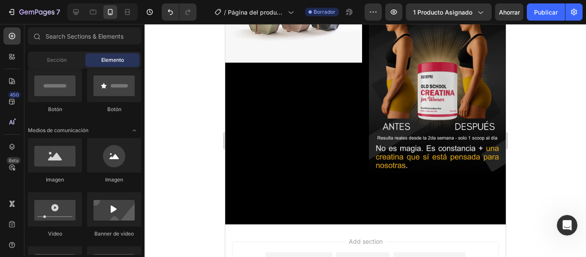
scroll to position [1006, 0]
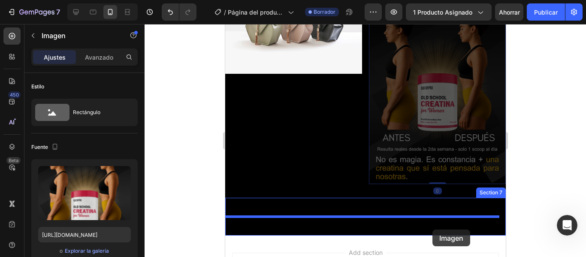
drag, startPoint x: 451, startPoint y: 189, endPoint x: 432, endPoint y: 230, distance: 44.8
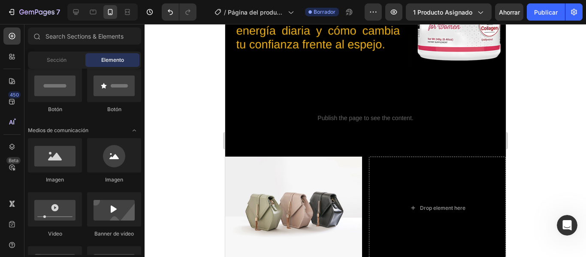
scroll to position [841, 0]
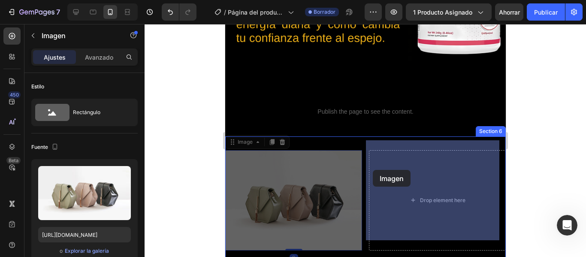
drag, startPoint x: 357, startPoint y: 171, endPoint x: 373, endPoint y: 170, distance: 15.5
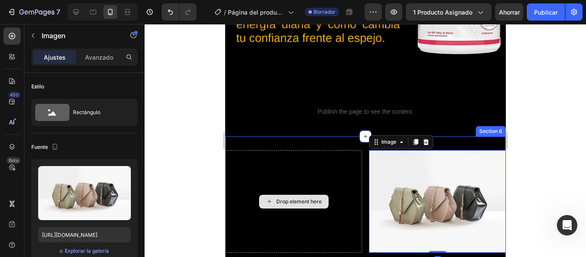
click at [351, 169] on div "Drop element here" at bounding box center [293, 201] width 137 height 103
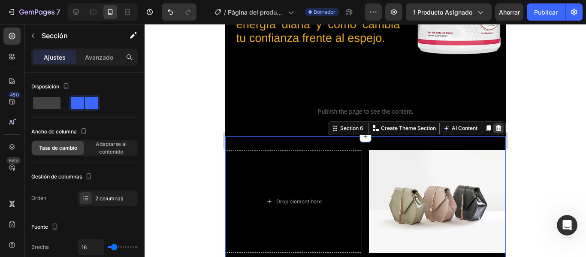
click at [496, 125] on icon at bounding box center [499, 128] width 6 height 6
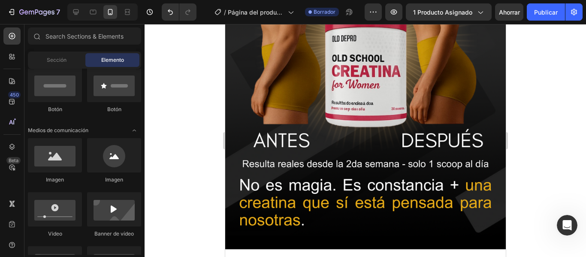
scroll to position [1184, 0]
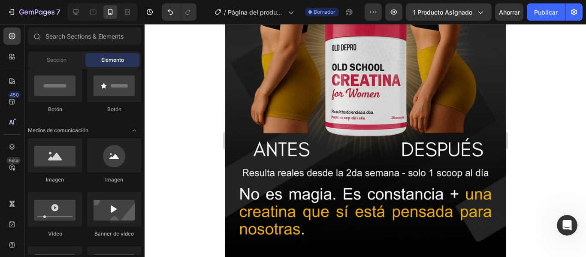
click at [484, 204] on img at bounding box center [365, 26] width 281 height 437
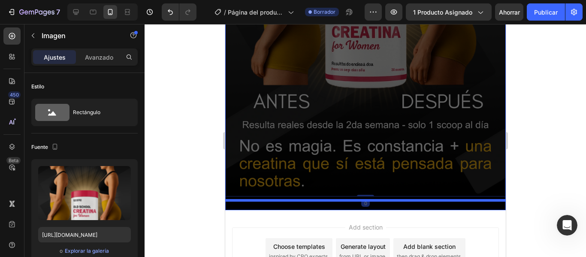
scroll to position [1278, 0]
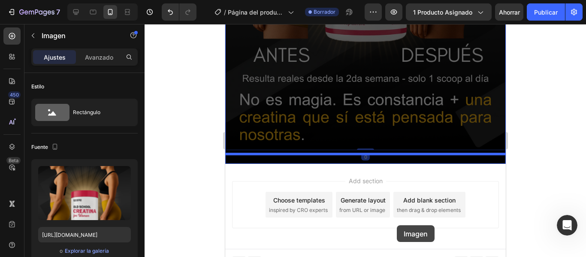
drag, startPoint x: 430, startPoint y: 29, endPoint x: 397, endPoint y: 225, distance: 198.9
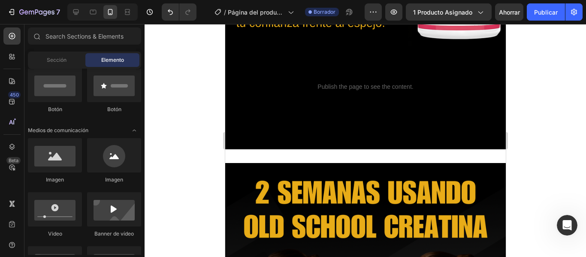
scroll to position [853, 0]
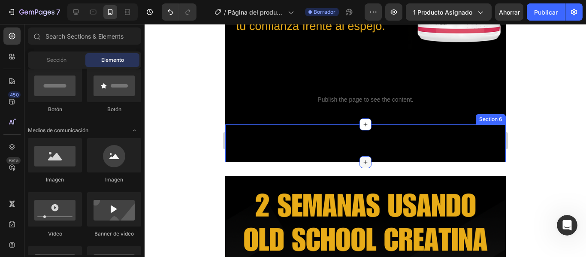
click at [362, 159] on icon at bounding box center [365, 162] width 7 height 7
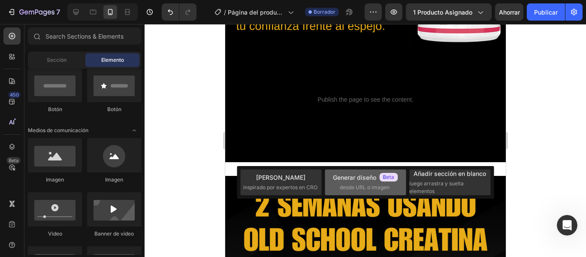
click at [392, 188] on div "Generar diseño desde URL o imagen" at bounding box center [365, 182] width 65 height 18
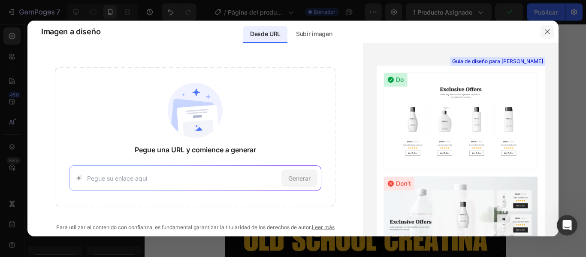
click at [551, 26] on button "button" at bounding box center [548, 32] width 14 height 14
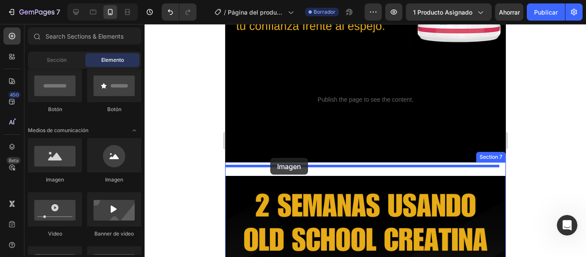
drag, startPoint x: 281, startPoint y: 180, endPoint x: 270, endPoint y: 158, distance: 24.4
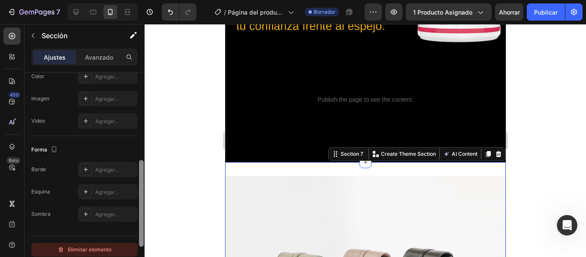
scroll to position [293, 0]
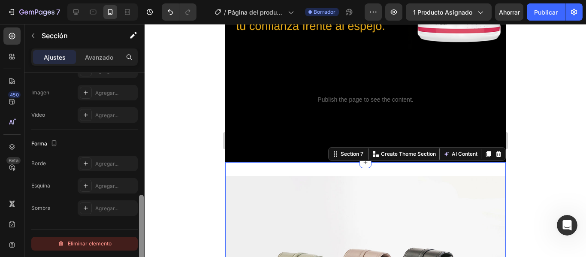
drag, startPoint x: 140, startPoint y: 113, endPoint x: 136, endPoint y: 240, distance: 126.7
click at [136, 240] on div "Disposición Ancho de columna Tasa de cambio Adaptarse al contenido 12 Gestión d…" at bounding box center [84, 177] width 120 height 209
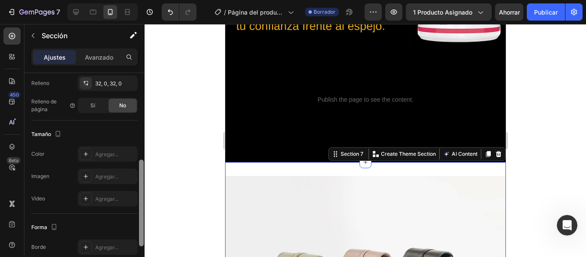
drag, startPoint x: 142, startPoint y: 201, endPoint x: 141, endPoint y: 164, distance: 37.4
click at [141, 164] on div at bounding box center [141, 203] width 5 height 87
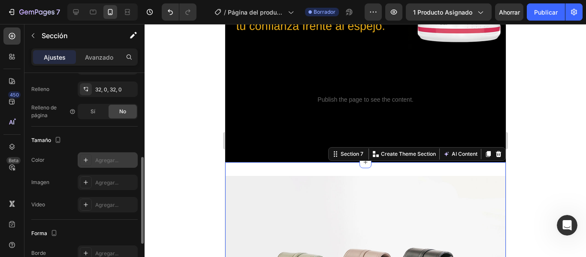
click at [118, 162] on font "Agregar..." at bounding box center [106, 160] width 23 height 6
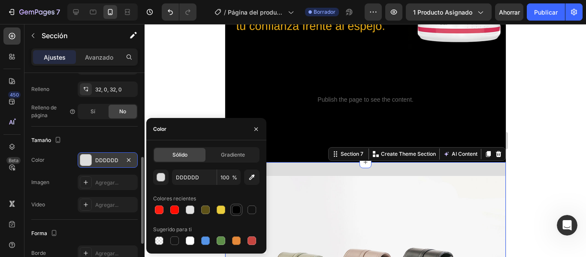
click at [239, 211] on div at bounding box center [236, 210] width 9 height 9
type input "000000"
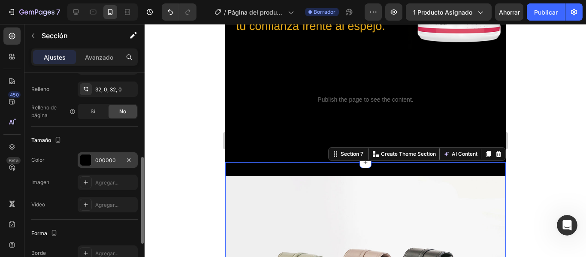
click at [566, 138] on div at bounding box center [366, 140] width 442 height 233
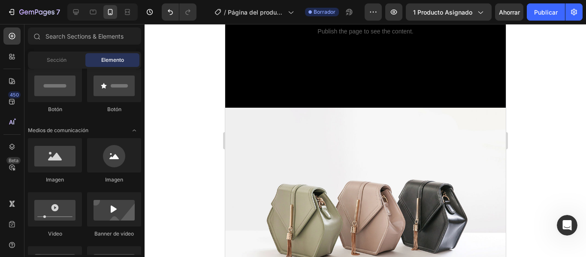
scroll to position [932, 0]
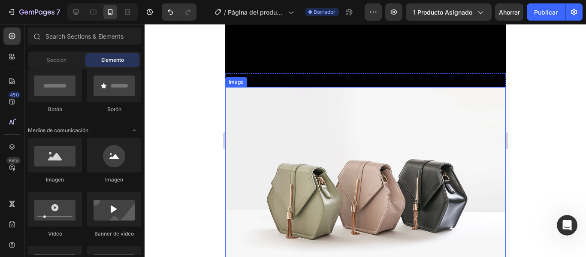
click at [366, 112] on img at bounding box center [365, 192] width 281 height 211
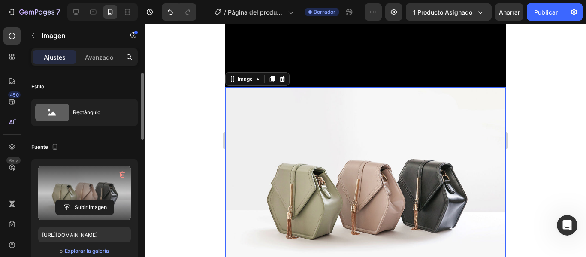
click at [83, 189] on label at bounding box center [84, 193] width 93 height 54
click at [83, 200] on input "file" at bounding box center [85, 207] width 58 height 15
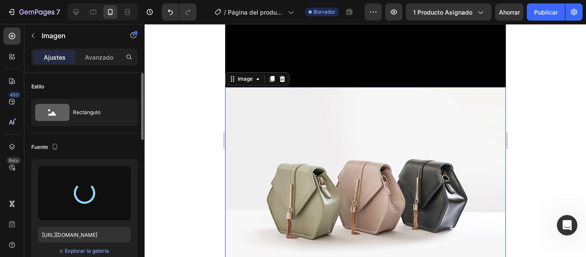
type input "https://cdn.shopify.com/s/files/1/0777/9899/8271/files/gempages_585336441035293…"
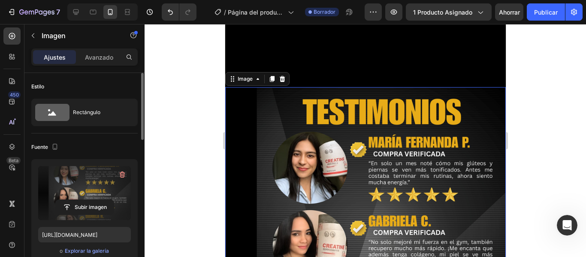
click at [414, 152] on img at bounding box center [365, 227] width 281 height 281
click at [560, 150] on div at bounding box center [366, 140] width 442 height 233
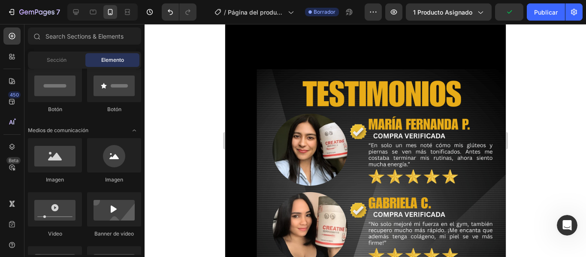
scroll to position [947, 0]
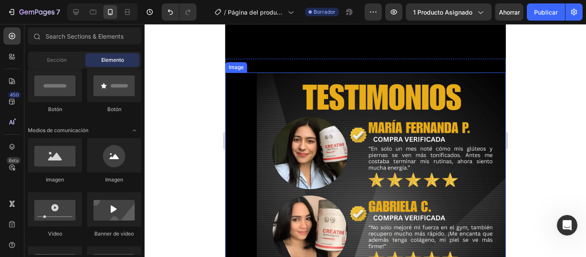
click at [359, 123] on img at bounding box center [365, 213] width 281 height 281
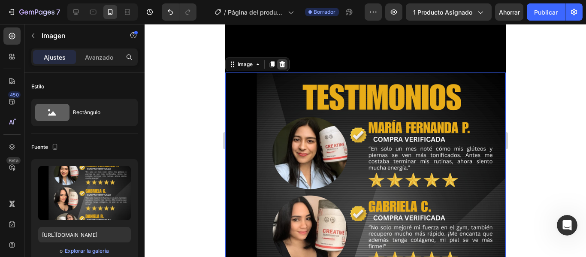
click at [285, 64] on icon at bounding box center [282, 64] width 7 height 7
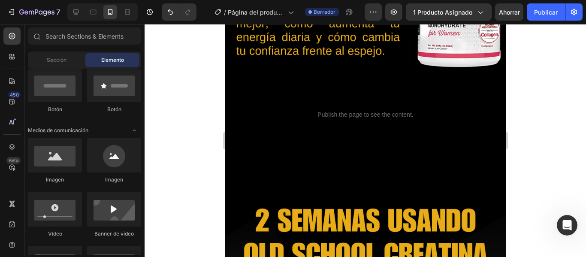
scroll to position [816, 0]
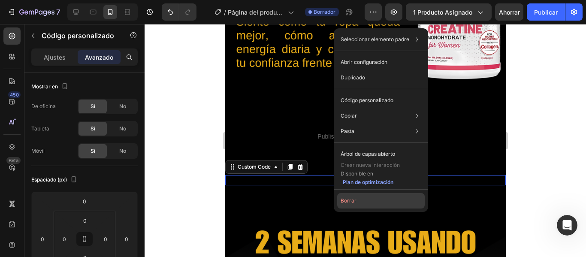
click at [358, 203] on button "Borrar" at bounding box center [381, 200] width 88 height 15
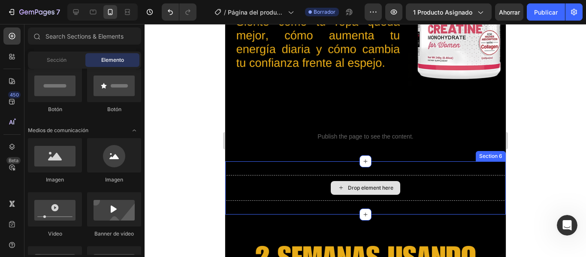
click at [370, 185] on div "Drop element here" at bounding box center [370, 188] width 45 height 7
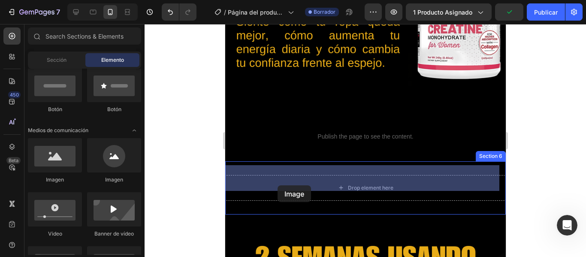
drag, startPoint x: 439, startPoint y: 205, endPoint x: 279, endPoint y: 184, distance: 161.9
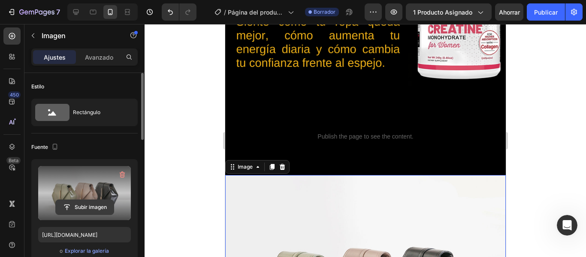
click at [91, 200] on button "Subir imagen" at bounding box center [84, 207] width 59 height 15
click at [84, 211] on input "file" at bounding box center [85, 207] width 58 height 15
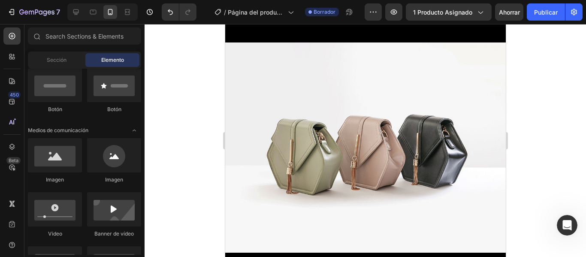
scroll to position [943, 0]
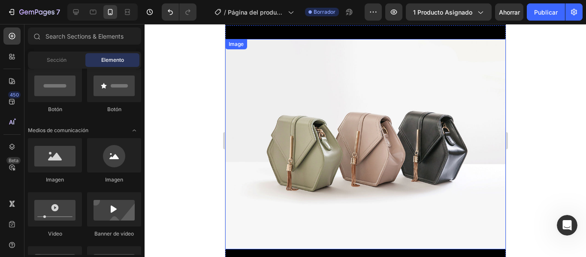
click at [360, 139] on img at bounding box center [365, 144] width 281 height 211
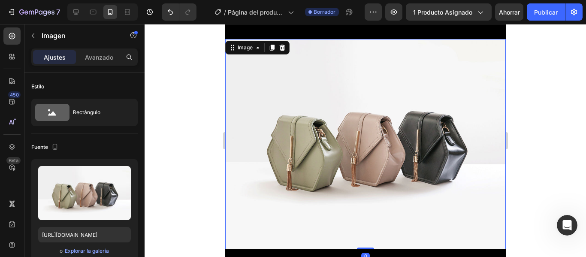
click at [360, 139] on img at bounding box center [365, 144] width 281 height 211
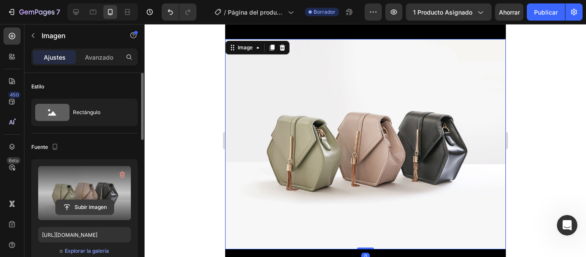
click at [97, 202] on input "file" at bounding box center [85, 207] width 58 height 15
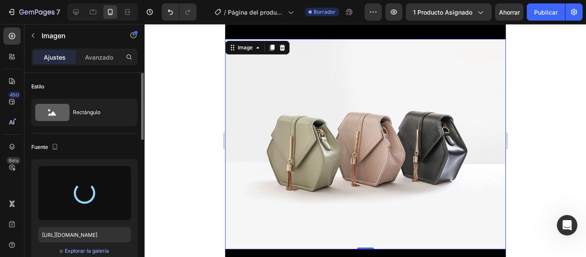
type input "https://cdn.shopify.com/s/files/1/0777/9899/8271/files/gempages_585336441035293…"
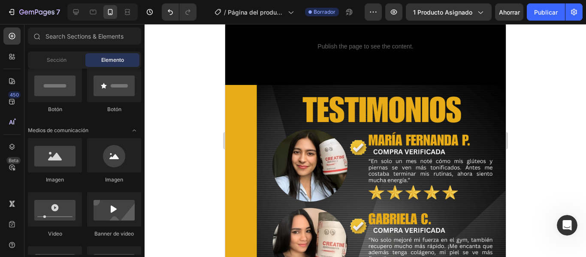
scroll to position [900, 0]
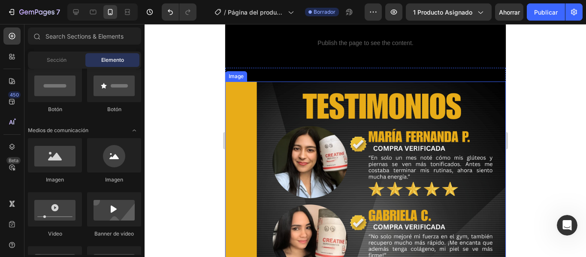
click at [358, 118] on img at bounding box center [365, 222] width 281 height 281
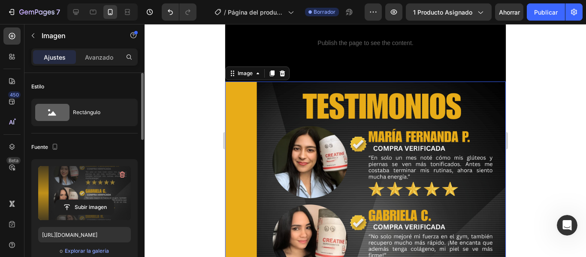
click at [91, 196] on label at bounding box center [84, 193] width 93 height 54
click at [91, 200] on input "file" at bounding box center [85, 207] width 58 height 15
click at [121, 174] on icon "button" at bounding box center [123, 175] width 6 height 6
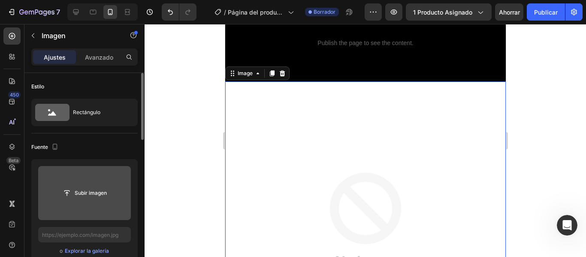
click at [99, 194] on input "file" at bounding box center [85, 193] width 58 height 15
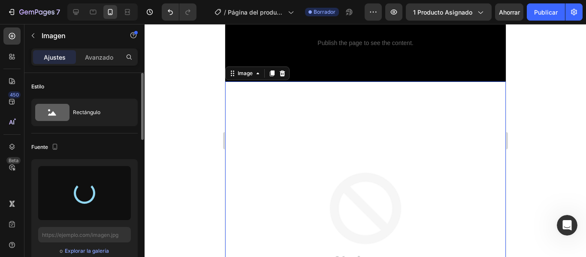
type input "https://cdn.shopify.com/s/files/1/0777/9899/8271/files/gempages_585336441035293…"
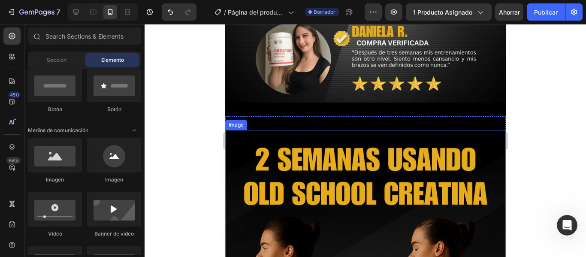
scroll to position [1156, 0]
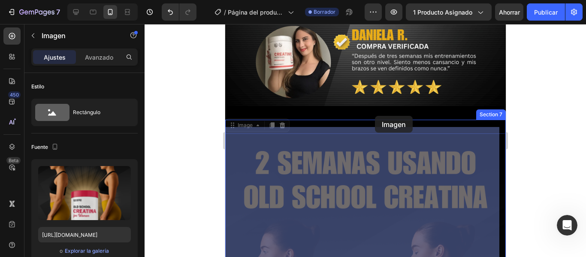
drag, startPoint x: 372, startPoint y: 148, endPoint x: 375, endPoint y: 116, distance: 32.3
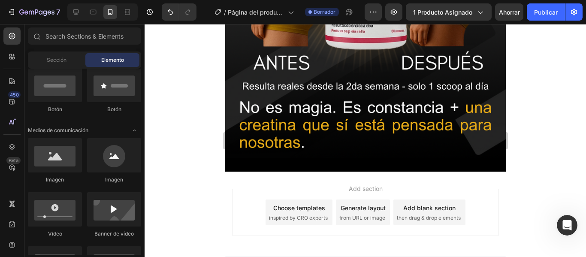
scroll to position [1569, 0]
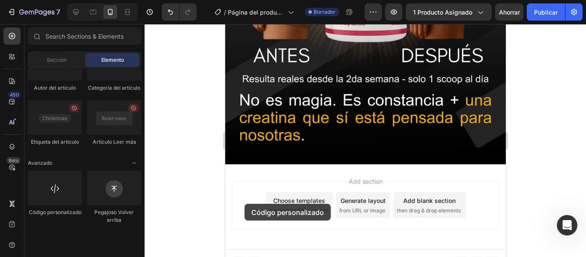
scroll to position [1570, 0]
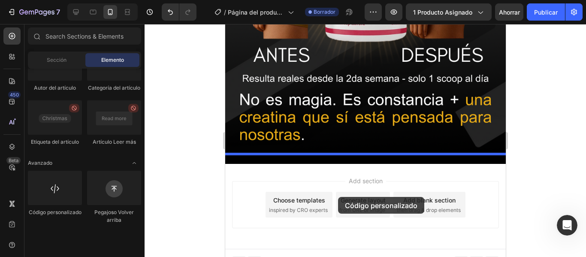
drag, startPoint x: 277, startPoint y: 249, endPoint x: 338, endPoint y: 197, distance: 79.7
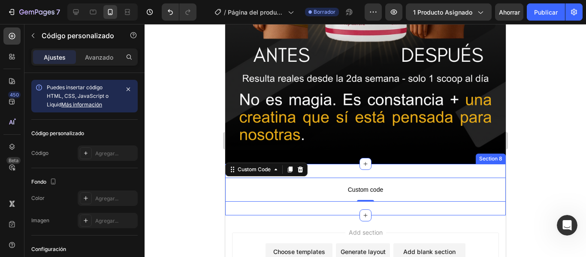
click at [376, 164] on div "Custom code Custom Code 0 Section 8" at bounding box center [365, 190] width 281 height 52
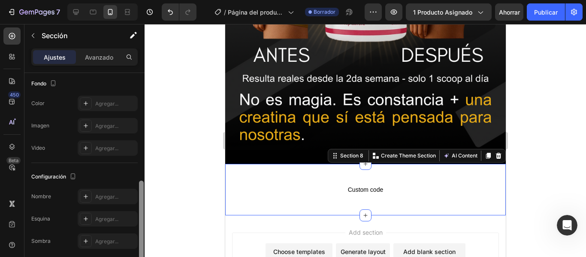
scroll to position [259, 0]
drag, startPoint x: 140, startPoint y: 112, endPoint x: 161, endPoint y: 220, distance: 109.8
click at [161, 0] on div "7 Version history / Página del producto - [DATE] 00:31:24 Borrador Avance 1 pro…" at bounding box center [293, 0] width 586 height 0
click at [112, 103] on font "Agregar..." at bounding box center [106, 104] width 23 height 6
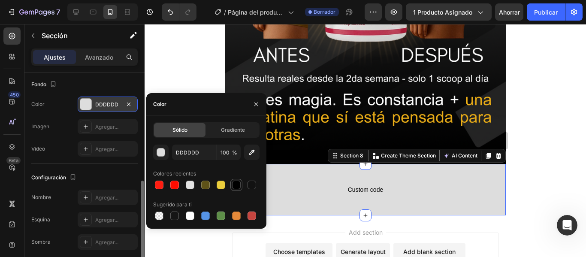
click at [239, 184] on div at bounding box center [236, 185] width 9 height 9
type input "000000"
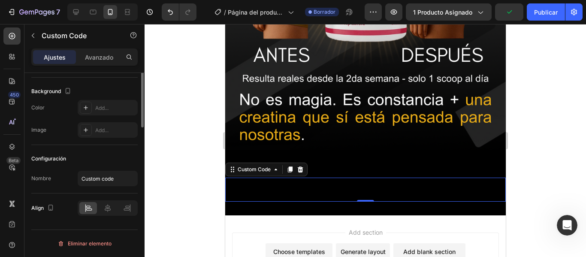
scroll to position [0, 0]
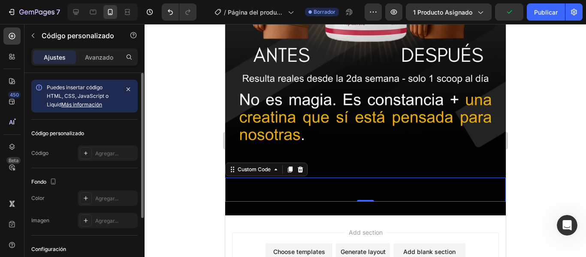
click at [345, 185] on span "Custom code" at bounding box center [365, 190] width 281 height 10
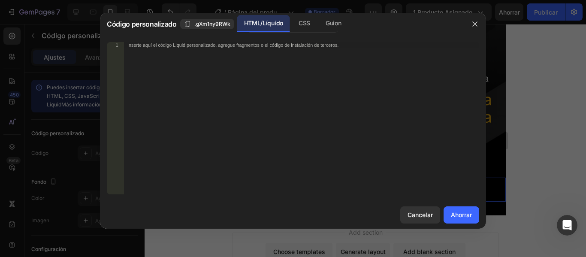
click at [273, 41] on div "1 Inserte aquí el código Liquid personalizado, agregue fragmentos o el código d…" at bounding box center [293, 118] width 386 height 166
click at [269, 46] on font "Inserte aquí el código Liquid personalizado, agregue fragmentos o el código de …" at bounding box center [232, 45] width 211 height 6
paste textarea "<div class="_rsi-cod-form-is-gempage"></div><div class="_rsi-cod-form-gempages-…"
type textarea "<div class="_rsi-cod-form-is-gempage"></div><div class="_rsi-cod-form-gempages-…"
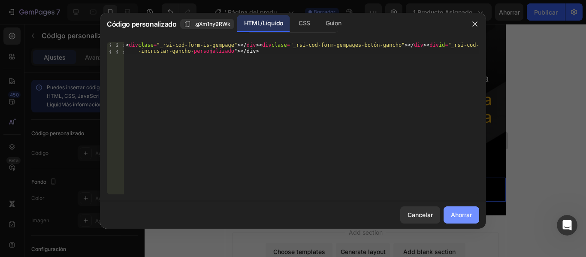
click at [459, 214] on font "Ahorrar" at bounding box center [461, 214] width 21 height 7
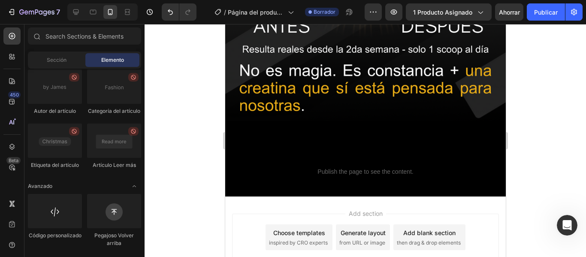
scroll to position [1603, 0]
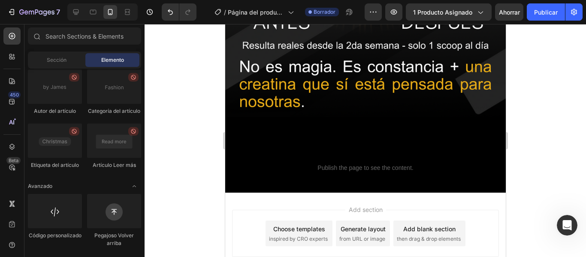
click at [141, 176] on div "Lista de artículos La imagen del artículo solo se puede agregar dentro de un el…" at bounding box center [84, 42] width 113 height 270
click at [145, 189] on div at bounding box center [366, 140] width 442 height 233
drag, startPoint x: 140, startPoint y: 179, endPoint x: 147, endPoint y: 133, distance: 46.0
click at [147, 0] on div "7 Version history / Página del producto - [DATE] 00:31:24 Borrador Avance 1 pro…" at bounding box center [293, 0] width 586 height 0
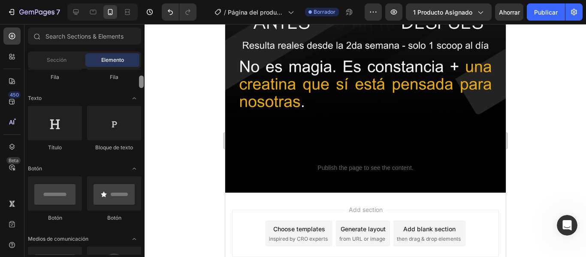
scroll to position [207, 0]
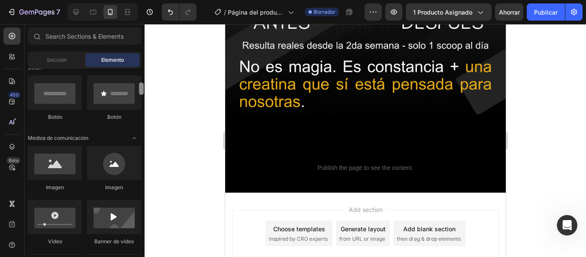
drag, startPoint x: 141, startPoint y: 248, endPoint x: 139, endPoint y: 90, distance: 157.9
click at [139, 90] on div at bounding box center [141, 88] width 5 height 12
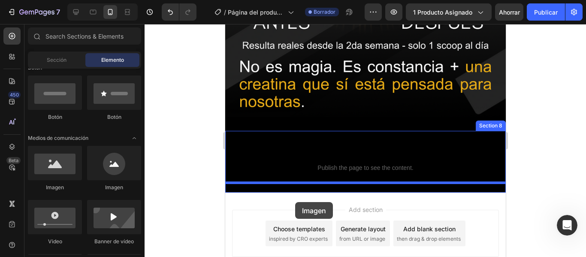
drag, startPoint x: 289, startPoint y: 190, endPoint x: 295, endPoint y: 202, distance: 13.2
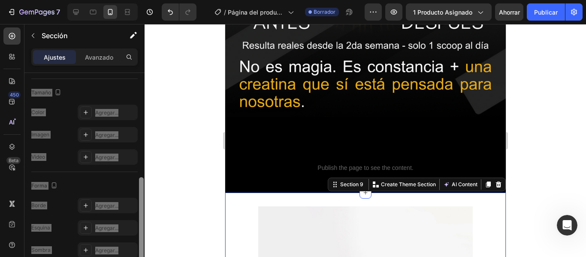
drag, startPoint x: 142, startPoint y: 133, endPoint x: 145, endPoint y: 212, distance: 79.9
click at [145, 0] on div "7 Version history / Página del producto - [DATE] 00:31:24 Borrador Avance 1 pro…" at bounding box center [293, 0] width 586 height 0
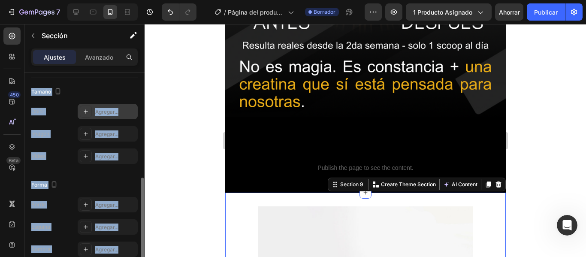
click at [108, 107] on div "Agregar..." at bounding box center [108, 111] width 60 height 15
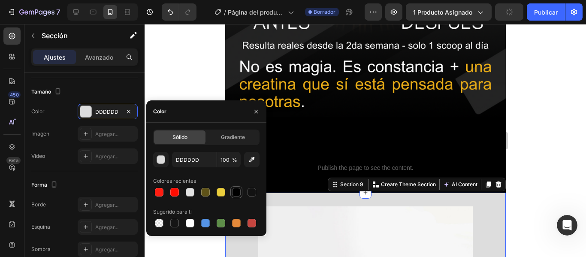
click at [235, 194] on div at bounding box center [236, 192] width 9 height 9
type input "000000"
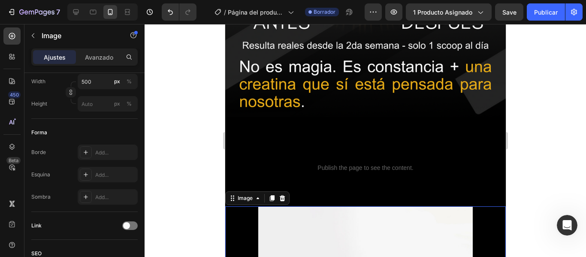
scroll to position [0, 0]
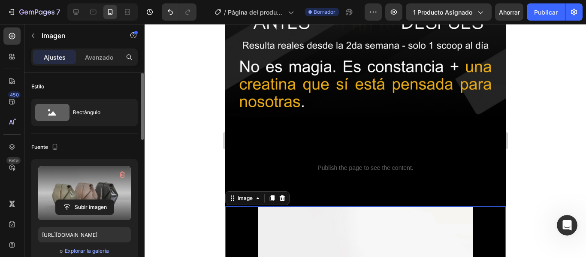
click at [103, 184] on label at bounding box center [84, 193] width 93 height 54
click at [103, 200] on input "file" at bounding box center [85, 207] width 58 height 15
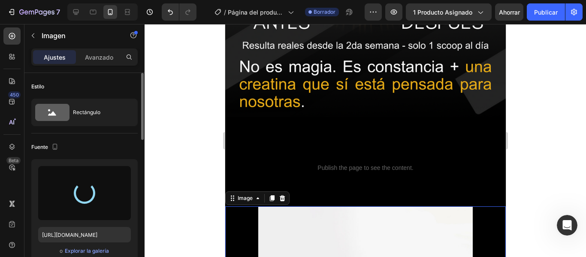
type input "https://cdn.shopify.com/s/files/1/0777/9899/8271/files/gempages_585336441035293…"
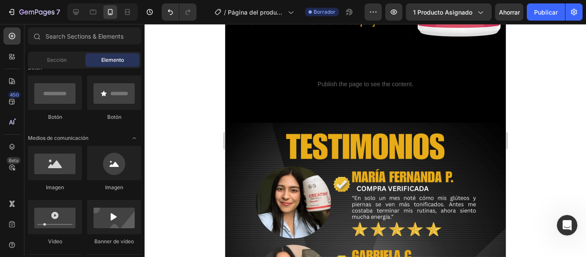
scroll to position [873, 0]
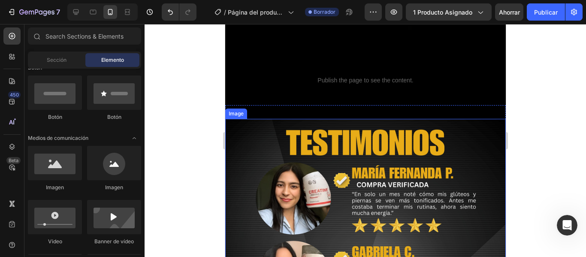
click at [455, 144] on img at bounding box center [365, 259] width 281 height 281
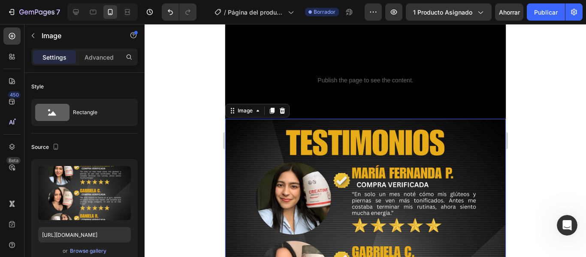
click at [455, 144] on img at bounding box center [365, 259] width 281 height 281
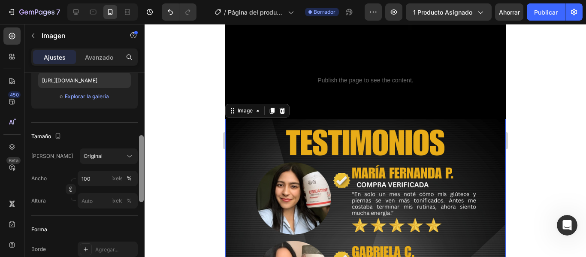
scroll to position [164, 0]
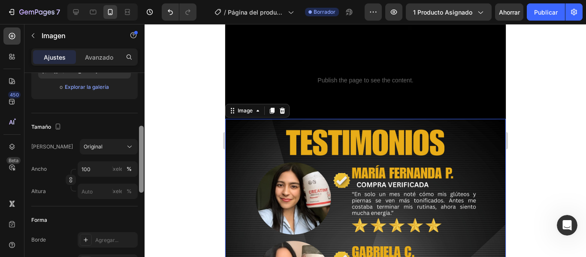
drag, startPoint x: 140, startPoint y: 107, endPoint x: 145, endPoint y: 160, distance: 53.0
click at [145, 0] on div "7 Version history / Página del producto - [DATE] 00:31:24 Borrador Avance 1 pro…" at bounding box center [293, 0] width 586 height 0
click at [98, 166] on input "100" at bounding box center [108, 168] width 60 height 15
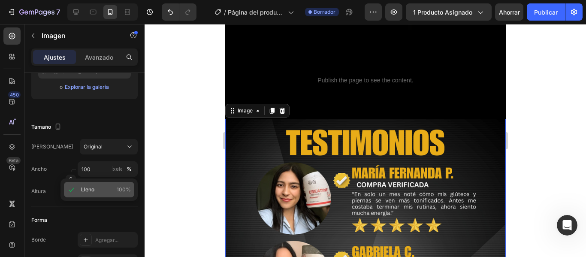
click at [96, 191] on p "Lleno 100%" at bounding box center [106, 190] width 50 height 8
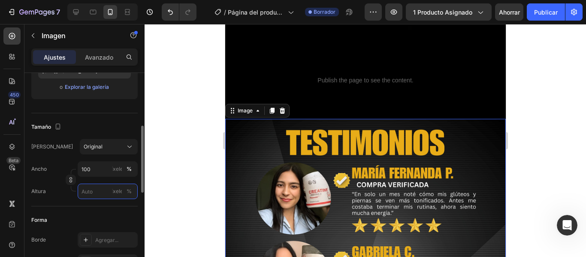
click at [96, 191] on input "píxeles %" at bounding box center [108, 191] width 60 height 15
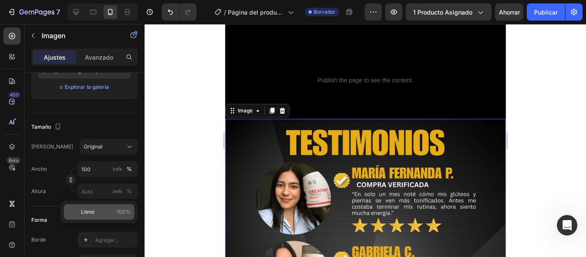
click at [94, 209] on font "Lleno" at bounding box center [87, 212] width 13 height 6
type input "100"
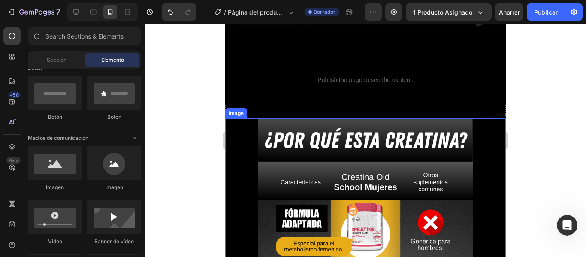
scroll to position [1676, 0]
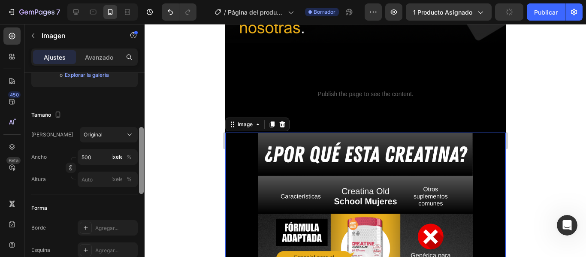
drag, startPoint x: 141, startPoint y: 132, endPoint x: 148, endPoint y: 188, distance: 56.6
click at [148, 0] on div "7 Version history / Página del producto - 26 de septiembre, 00:31:24 Borrador A…" at bounding box center [293, 0] width 586 height 0
click at [101, 160] on input "500" at bounding box center [108, 158] width 60 height 15
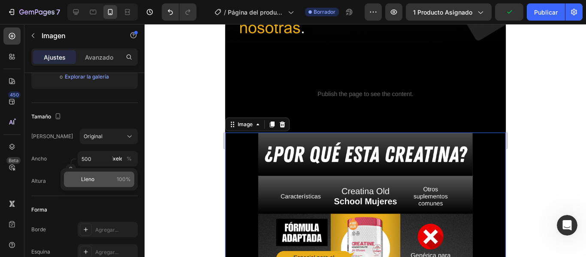
click at [98, 185] on div "Lleno 100%" at bounding box center [99, 179] width 70 height 15
type input "100"
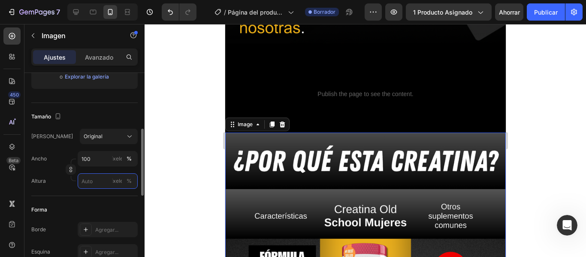
click at [96, 185] on input "píxeles %" at bounding box center [108, 180] width 60 height 15
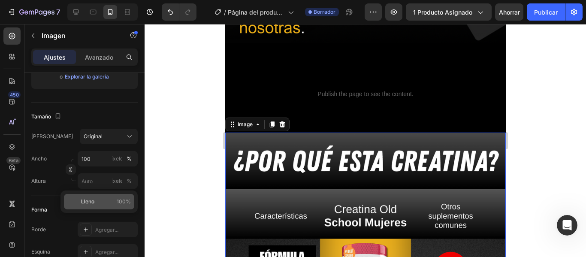
click at [94, 206] on div "Lleno 100%" at bounding box center [99, 201] width 70 height 15
type input "100"
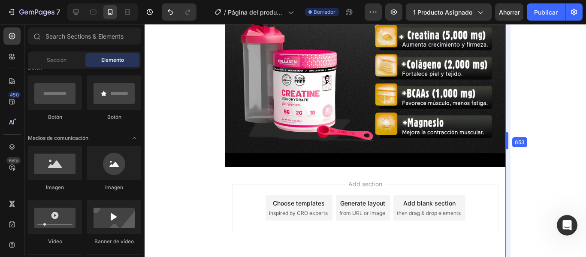
scroll to position [2237, 0]
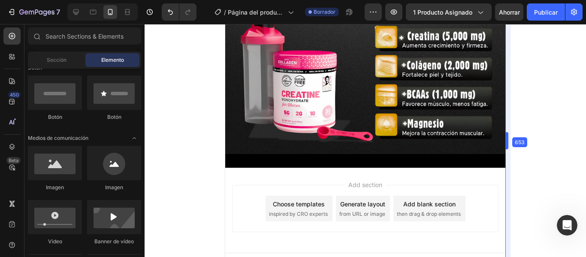
drag, startPoint x: 508, startPoint y: 234, endPoint x: 507, endPoint y: 240, distance: 6.0
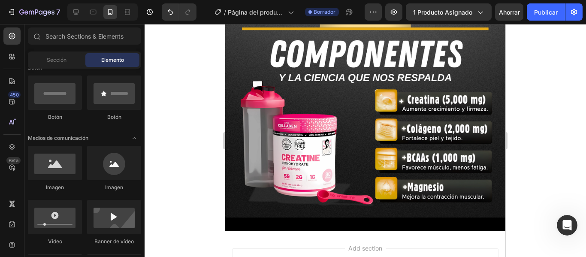
scroll to position [2154, 0]
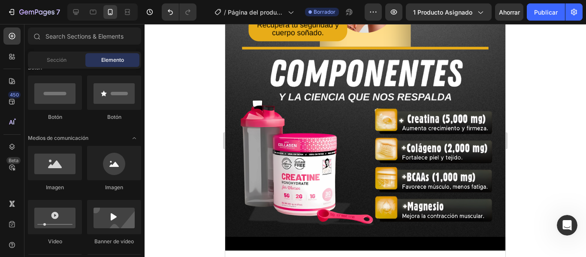
click at [564, 189] on div at bounding box center [366, 140] width 442 height 233
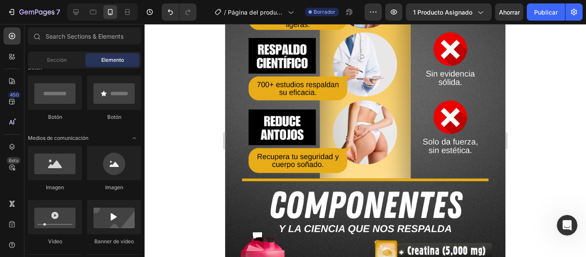
scroll to position [2237, 0]
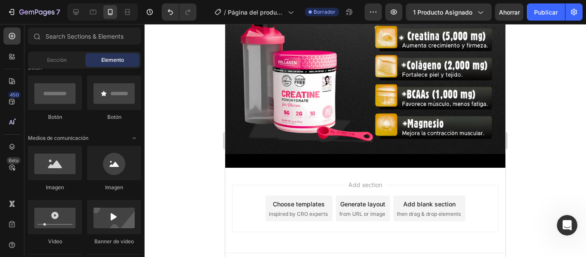
click at [290, 200] on div "Choose templates" at bounding box center [299, 204] width 52 height 9
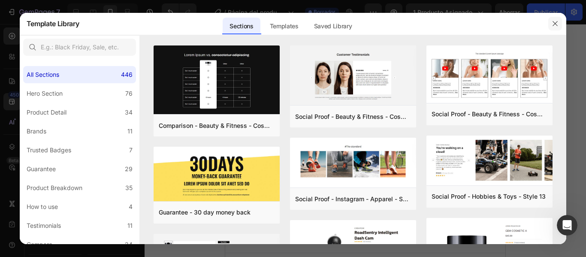
click at [560, 21] on button "button" at bounding box center [556, 24] width 14 height 14
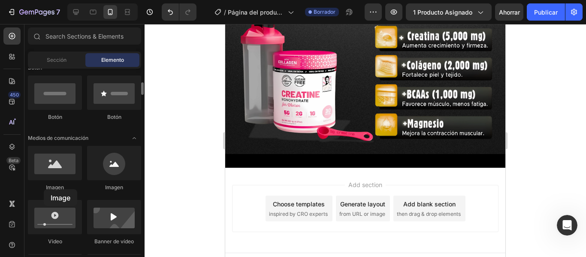
click at [44, 189] on div "Imagen" at bounding box center [55, 188] width 54 height 8
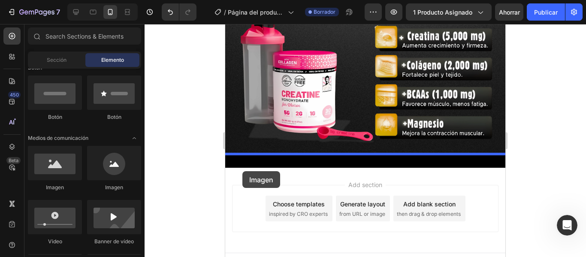
drag, startPoint x: 273, startPoint y: 185, endPoint x: 274, endPoint y: 181, distance: 4.4
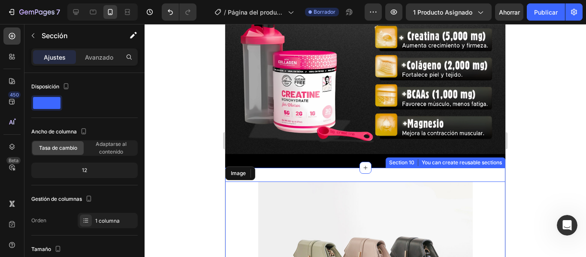
click at [320, 168] on div "Image Section 10 You can create reusable sections Create Theme Section AI Conte…" at bounding box center [365, 262] width 280 height 188
click at [270, 168] on div "Image Section 10 You can create reusable sections Create Theme Section AI Conte…" at bounding box center [365, 262] width 280 height 188
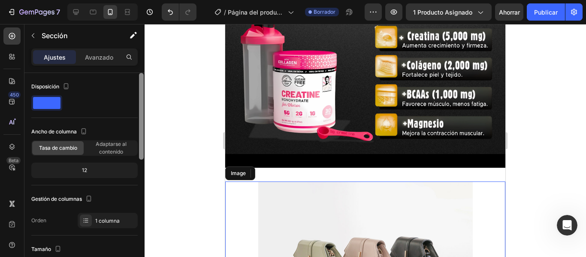
drag, startPoint x: 139, startPoint y: 101, endPoint x: 143, endPoint y: 83, distance: 18.4
click at [143, 83] on div at bounding box center [141, 116] width 5 height 87
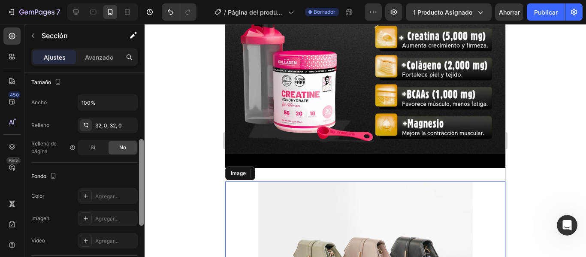
scroll to position [175, 0]
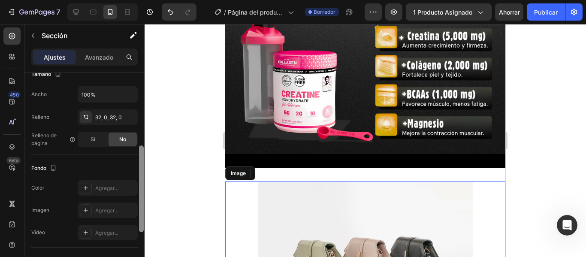
drag, startPoint x: 142, startPoint y: 87, endPoint x: 140, endPoint y: 160, distance: 73.0
click at [140, 160] on div at bounding box center [141, 188] width 5 height 87
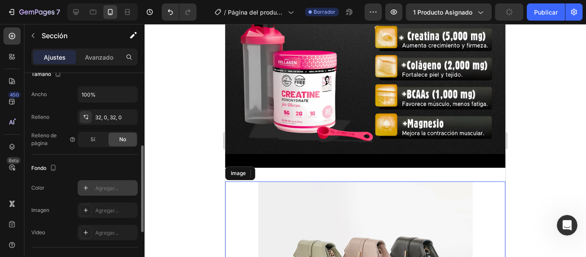
click at [112, 187] on font "Agregar..." at bounding box center [106, 188] width 23 height 6
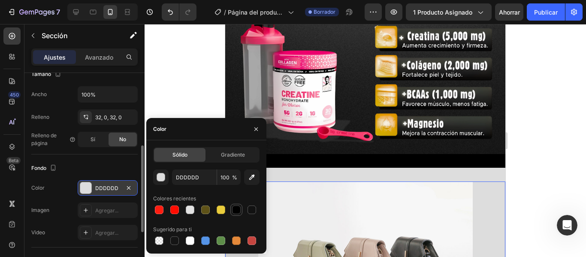
click at [236, 210] on div at bounding box center [236, 210] width 9 height 9
type input "000000"
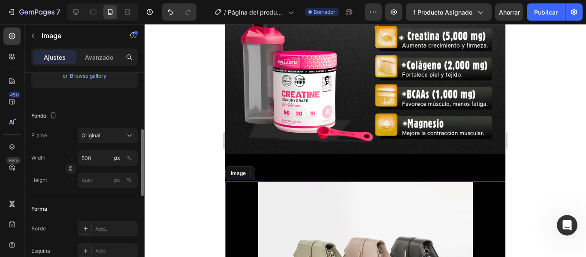
click at [298, 188] on img at bounding box center [365, 262] width 215 height 161
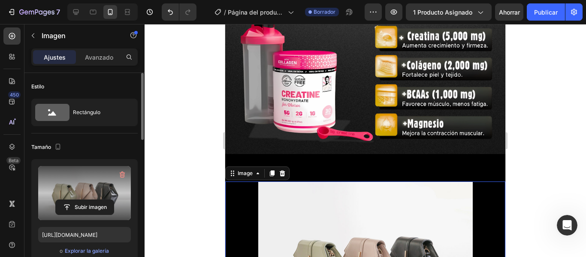
click at [82, 198] on label at bounding box center [84, 193] width 93 height 54
click at [82, 200] on input "file" at bounding box center [85, 207] width 58 height 15
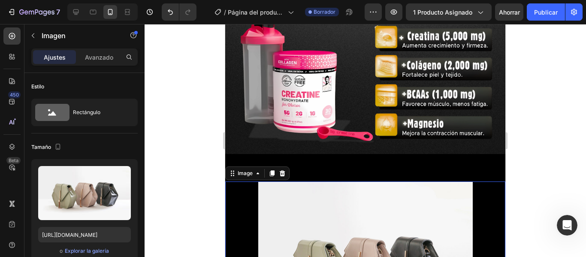
click at [370, 214] on img at bounding box center [365, 262] width 215 height 161
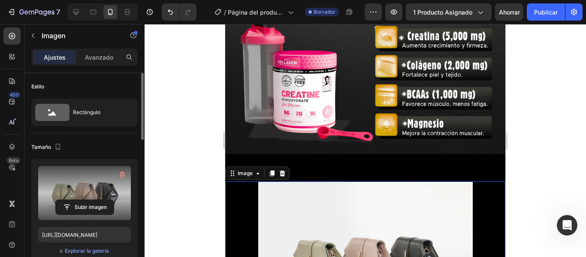
click at [82, 186] on label at bounding box center [84, 193] width 93 height 54
click at [82, 200] on input "file" at bounding box center [85, 207] width 58 height 15
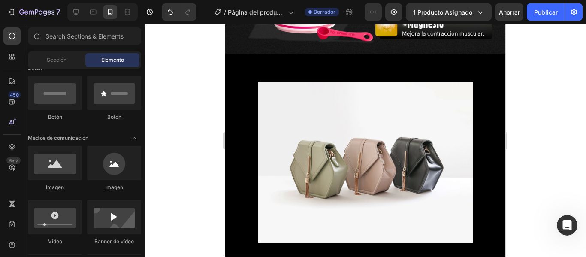
scroll to position [2341, 0]
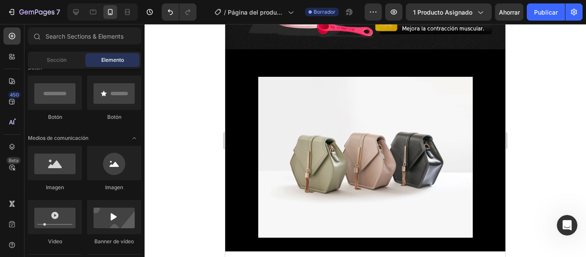
click at [352, 176] on img at bounding box center [365, 157] width 215 height 161
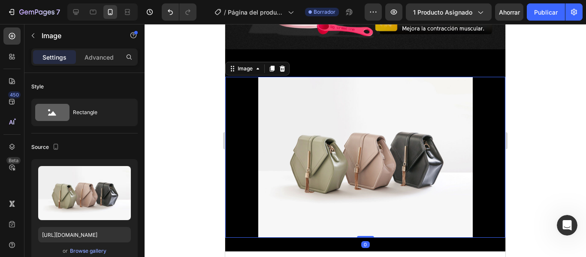
click at [352, 176] on img at bounding box center [365, 157] width 215 height 161
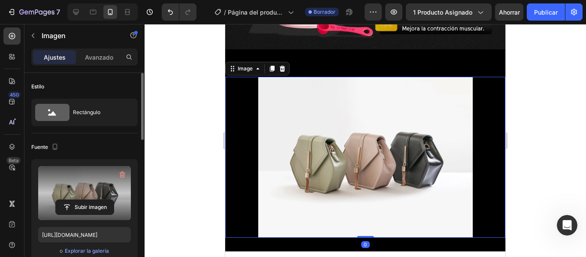
click at [110, 185] on label at bounding box center [84, 193] width 93 height 54
click at [110, 200] on input "file" at bounding box center [85, 207] width 58 height 15
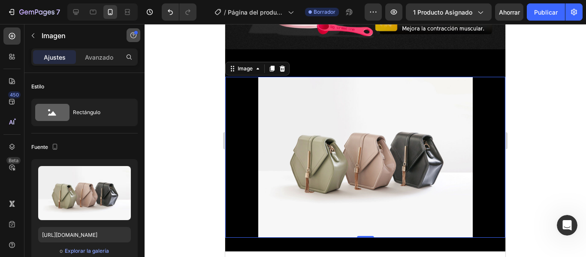
click at [140, 32] on button "button" at bounding box center [134, 35] width 14 height 14
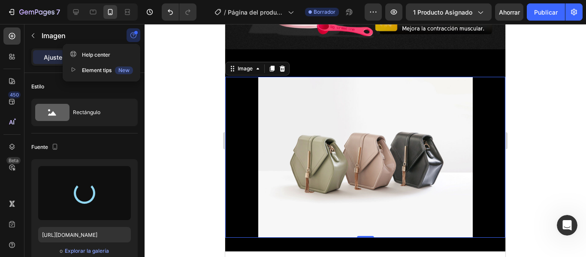
type input "https://cdn.shopify.com/s/files/1/0777/9899/8271/files/gempages_585336441035293…"
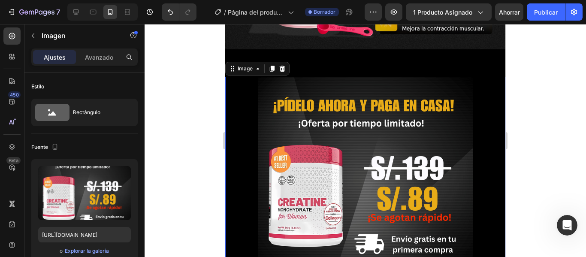
click at [173, 53] on div at bounding box center [366, 140] width 442 height 233
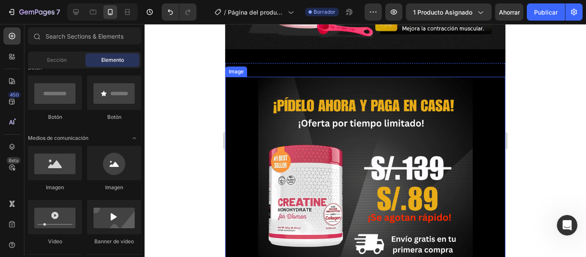
click at [360, 113] on img at bounding box center [365, 184] width 215 height 215
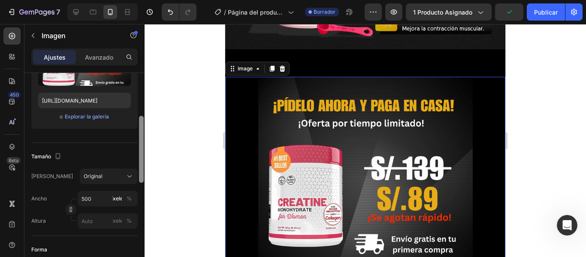
scroll to position [136, 0]
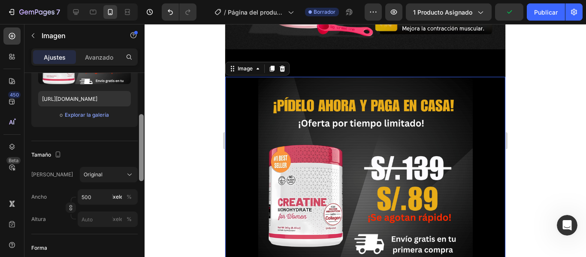
drag, startPoint x: 141, startPoint y: 109, endPoint x: 161, endPoint y: 152, distance: 48.0
click at [161, 0] on div "7 Version history / Página del producto - 26 de septiembre, 00:31:24 Borrador A…" at bounding box center [293, 0] width 586 height 0
click at [102, 198] on input "500" at bounding box center [108, 196] width 60 height 15
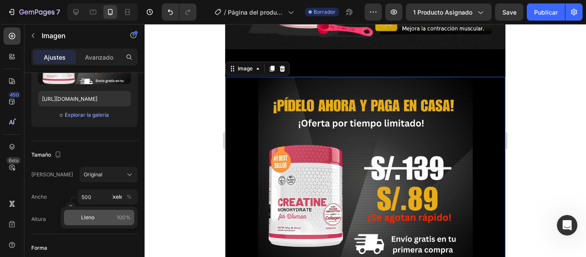
click at [100, 217] on p "Lleno 100%" at bounding box center [106, 218] width 50 height 8
type input "100"
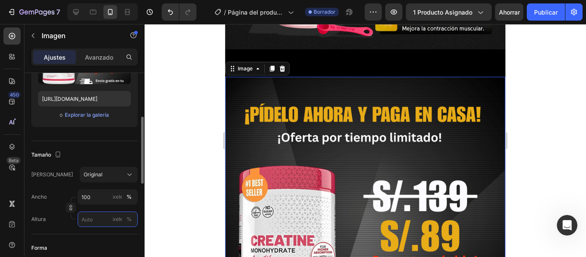
click at [99, 220] on input "píxeles %" at bounding box center [108, 219] width 60 height 15
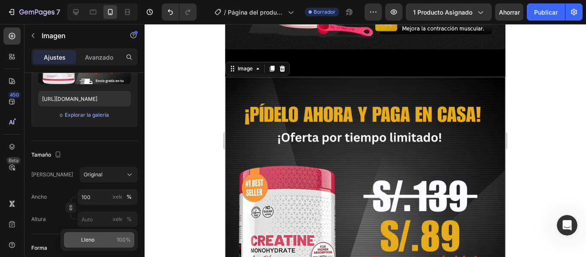
click at [97, 237] on p "Lleno 100%" at bounding box center [106, 240] width 50 height 8
type input "100"
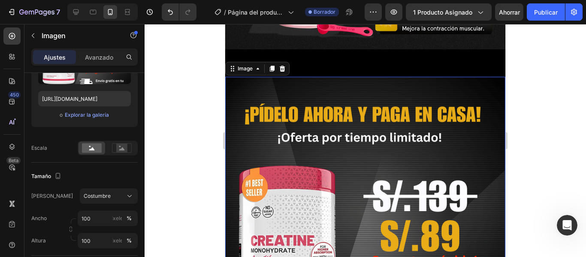
click at [166, 152] on div at bounding box center [366, 140] width 442 height 233
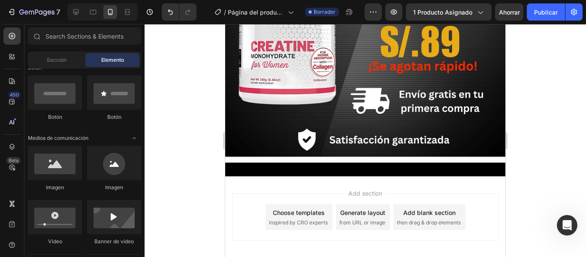
scroll to position [2538, 0]
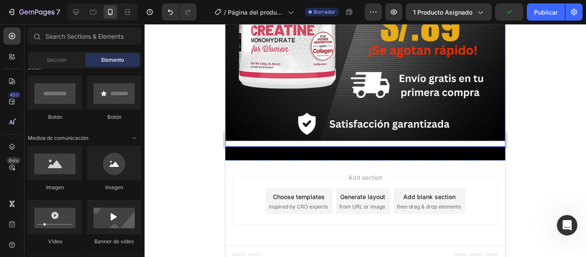
click at [439, 136] on img at bounding box center [365, 7] width 280 height 280
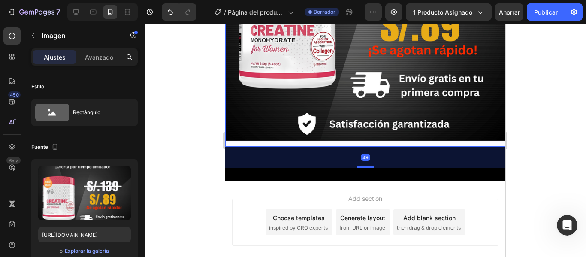
drag, startPoint x: 363, startPoint y: 140, endPoint x: 391, endPoint y: 161, distance: 34.9
click at [391, 147] on div "49" at bounding box center [365, 147] width 280 height 0
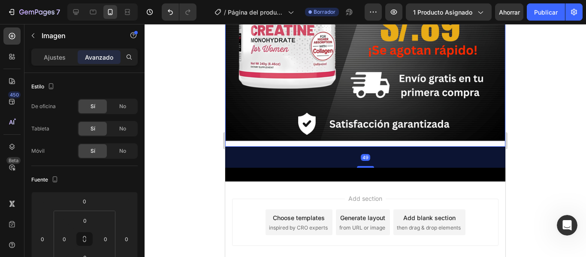
click at [402, 152] on div "49" at bounding box center [365, 157] width 280 height 21
click at [544, 137] on div at bounding box center [366, 140] width 442 height 233
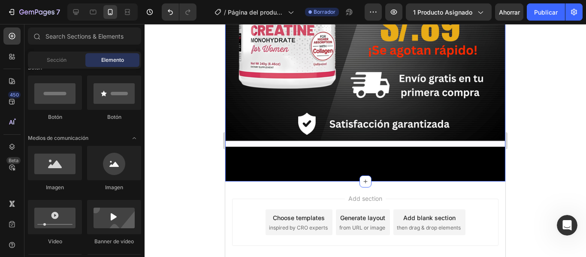
click at [416, 158] on div "Image" at bounding box center [365, 17] width 280 height 301
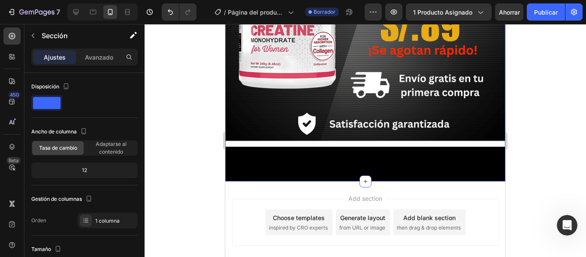
click at [416, 158] on div "Image" at bounding box center [365, 17] width 280 height 301
click at [337, 136] on img at bounding box center [365, 7] width 280 height 280
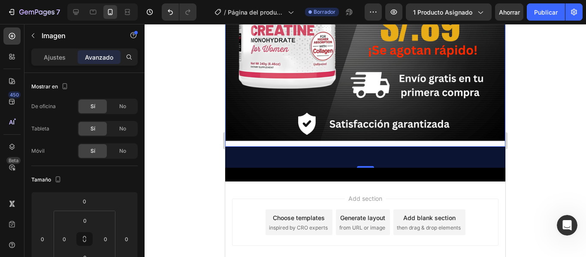
scroll to position [209, 0]
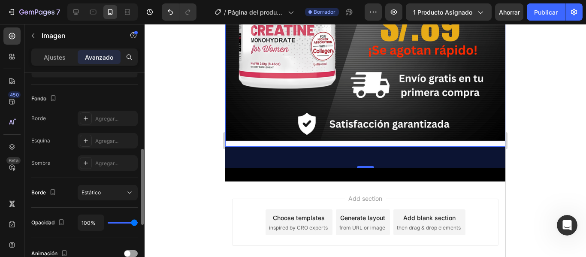
drag, startPoint x: 144, startPoint y: 133, endPoint x: 147, endPoint y: 183, distance: 50.3
click at [147, 0] on div "7 Version history / Página del producto - [DATE] 00:31:24 Borrador Avance 1 pro…" at bounding box center [293, 0] width 586 height 0
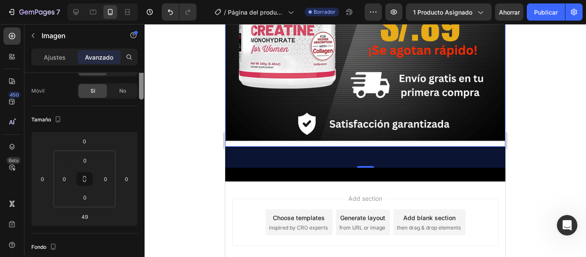
scroll to position [0, 0]
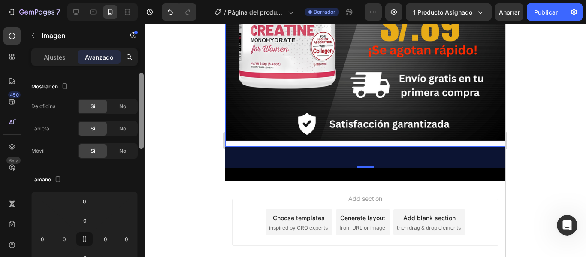
drag, startPoint x: 140, startPoint y: 167, endPoint x: 158, endPoint y: 47, distance: 121.0
click at [158, 0] on div "7 Version history / Página del producto - [DATE] 00:31:24 Borrador Avance 1 pro…" at bounding box center [293, 0] width 586 height 0
click at [195, 130] on div at bounding box center [366, 140] width 442 height 233
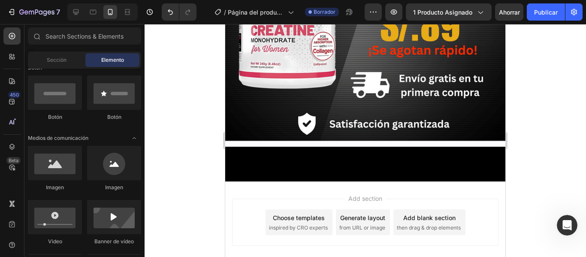
scroll to position [2559, 0]
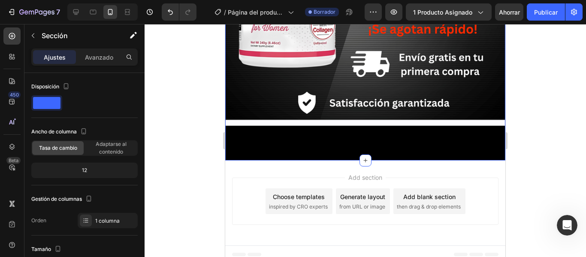
drag, startPoint x: 359, startPoint y: 153, endPoint x: 430, endPoint y: 131, distance: 74.3
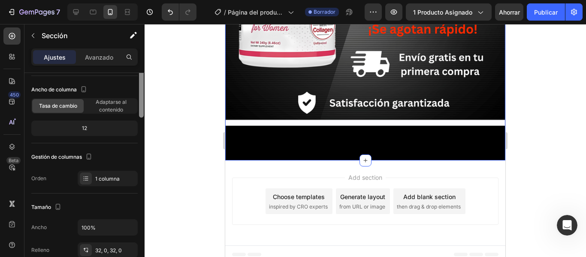
scroll to position [0, 0]
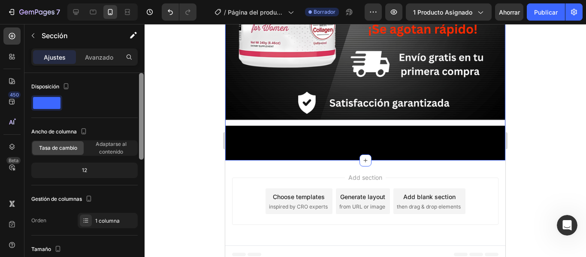
drag, startPoint x: 143, startPoint y: 135, endPoint x: 133, endPoint y: 119, distance: 19.2
click at [133, 119] on div "Disposición Ancho de columna Tasa de cambio Adaptarse al contenido 12 Gestión d…" at bounding box center [84, 177] width 120 height 209
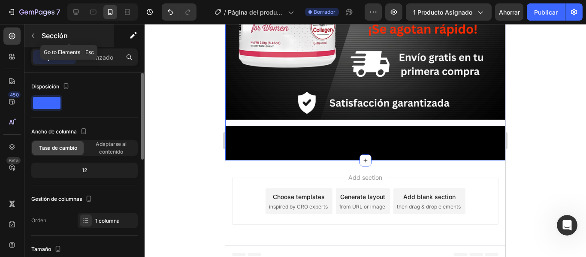
click at [30, 32] on button "button" at bounding box center [33, 36] width 14 height 14
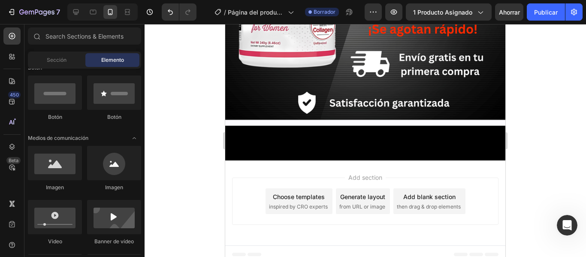
click at [145, 142] on div at bounding box center [366, 140] width 442 height 233
click at [136, 139] on icon "Abrir palanca" at bounding box center [134, 138] width 7 height 7
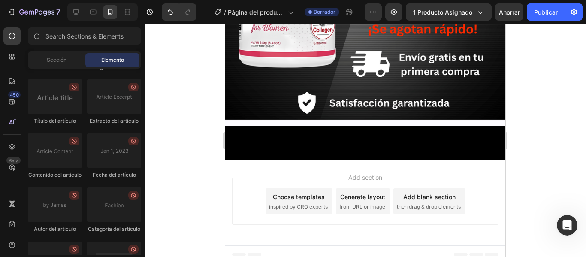
scroll to position [2257, 0]
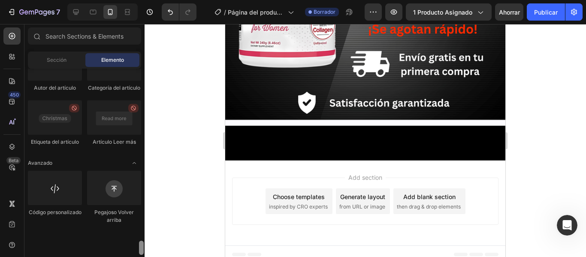
drag, startPoint x: 143, startPoint y: 104, endPoint x: 130, endPoint y: 277, distance: 173.9
click at [130, 0] on html "7 Version history / Página del producto - 26 de septiembre, 00:31:24 Borrador A…" at bounding box center [293, 0] width 586 height 0
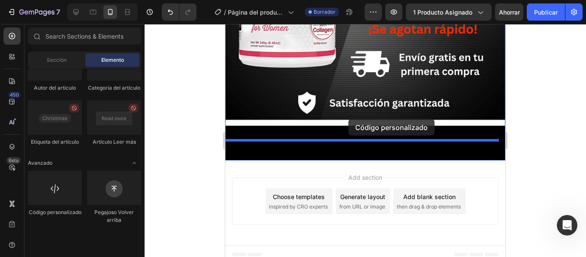
drag, startPoint x: 264, startPoint y: 243, endPoint x: 348, endPoint y: 119, distance: 149.5
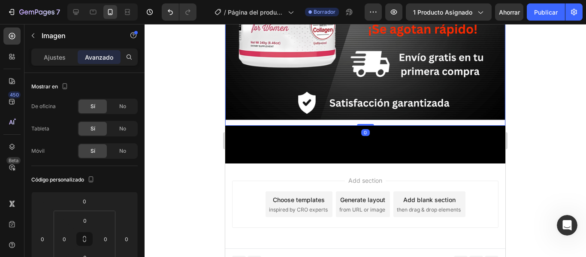
drag, startPoint x: 363, startPoint y: 139, endPoint x: 364, endPoint y: 104, distance: 35.6
type input "0"
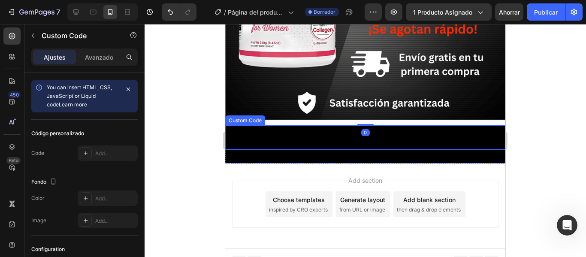
click at [324, 136] on span "Custom code" at bounding box center [365, 138] width 280 height 10
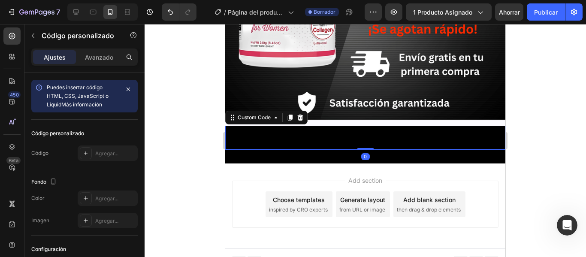
click at [306, 133] on span "Custom code" at bounding box center [365, 138] width 280 height 10
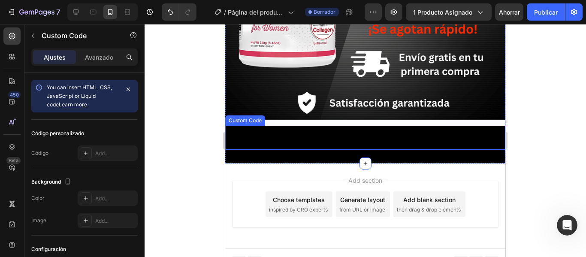
click at [276, 133] on span "Custom code" at bounding box center [365, 138] width 280 height 10
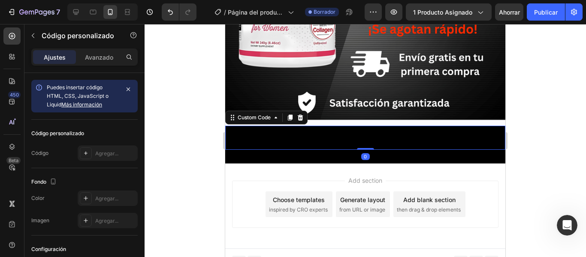
click at [244, 126] on p "Custom code" at bounding box center [365, 138] width 280 height 24
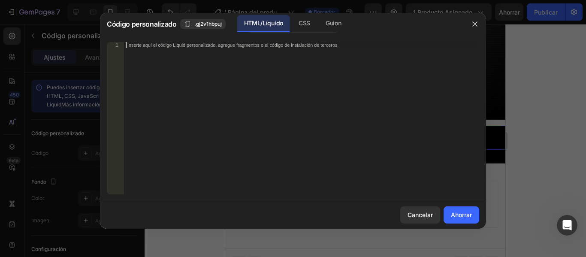
paste textarea "<div class="_rsi-cod-form-is-gempage"></div><div class="_rsi-cod-form-gempages-…"
type textarea "<div class="_rsi-cod-form-is-gempage"></div><div class="_rsi-cod-form-gempages-…"
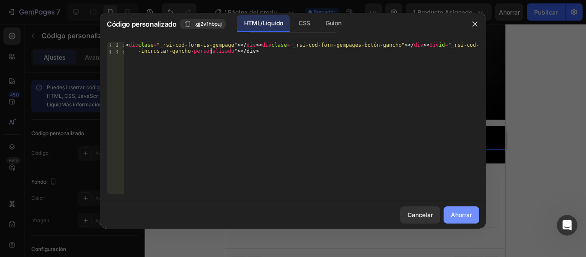
click at [458, 209] on button "Ahorrar" at bounding box center [462, 214] width 36 height 17
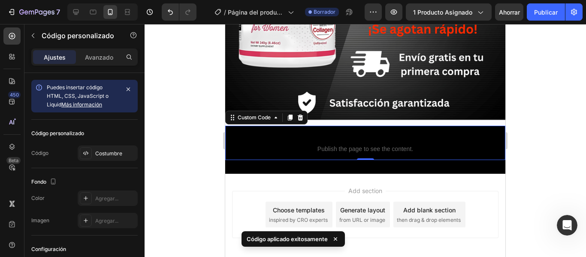
click at [524, 109] on div at bounding box center [366, 140] width 442 height 233
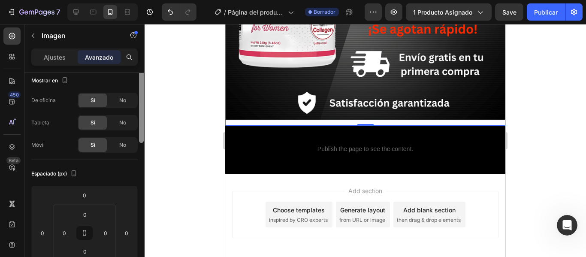
scroll to position [0, 0]
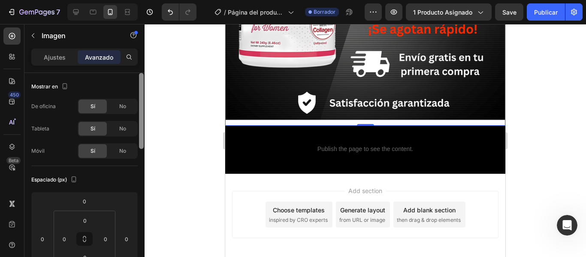
drag, startPoint x: 143, startPoint y: 120, endPoint x: 140, endPoint y: 77, distance: 43.0
click at [140, 77] on div at bounding box center [141, 111] width 5 height 76
click at [52, 62] on div "Ajustes" at bounding box center [54, 57] width 43 height 14
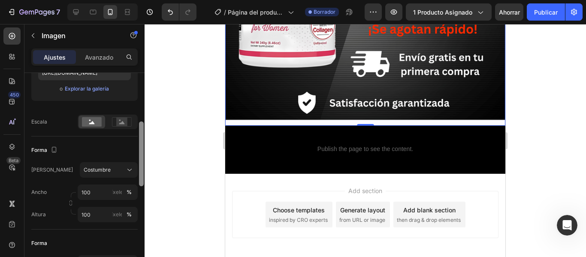
scroll to position [167, 0]
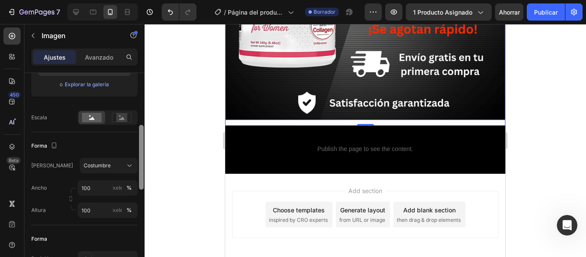
drag, startPoint x: 143, startPoint y: 89, endPoint x: 140, endPoint y: 141, distance: 52.0
click at [140, 141] on div at bounding box center [141, 157] width 5 height 65
click at [125, 172] on button "Costumbre" at bounding box center [109, 165] width 58 height 15
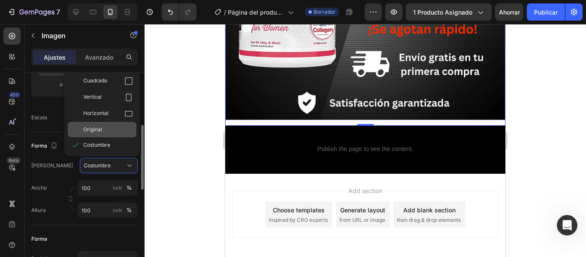
click at [116, 131] on div "Original" at bounding box center [108, 130] width 50 height 8
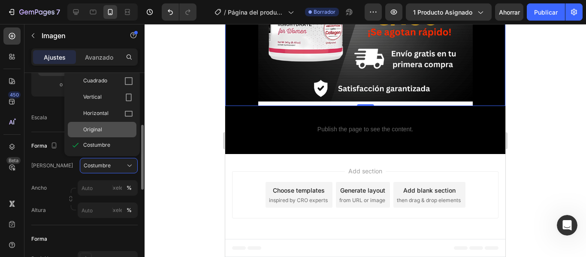
scroll to position [2500, 0]
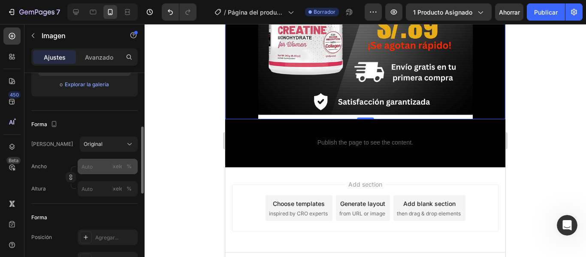
click at [121, 171] on div "píxeles %" at bounding box center [123, 166] width 22 height 15
click at [121, 171] on input "píxeles %" at bounding box center [108, 166] width 60 height 15
click at [92, 168] on input "píxeles %" at bounding box center [108, 166] width 60 height 15
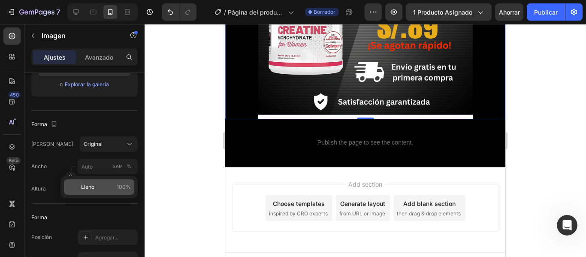
click at [91, 188] on font "Lleno" at bounding box center [87, 187] width 13 height 6
type input "100"
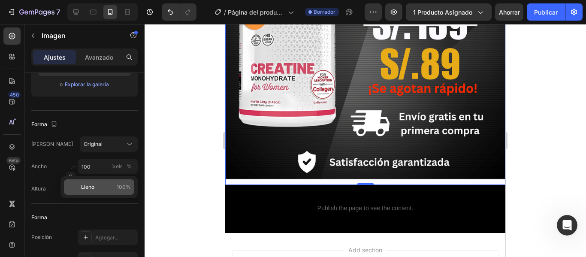
scroll to position [2559, 0]
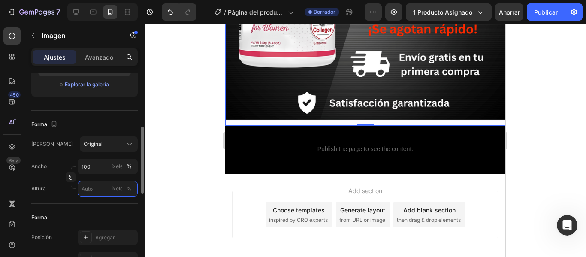
click at [92, 188] on input "píxeles %" at bounding box center [108, 188] width 60 height 15
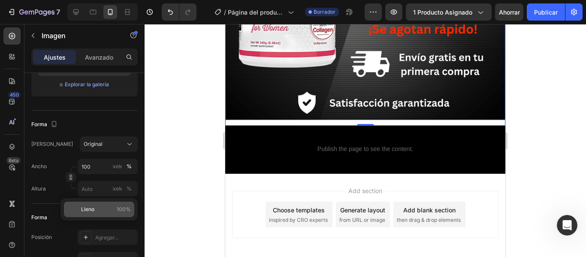
click at [95, 210] on p "Lleno 100%" at bounding box center [106, 210] width 50 height 8
type input "100"
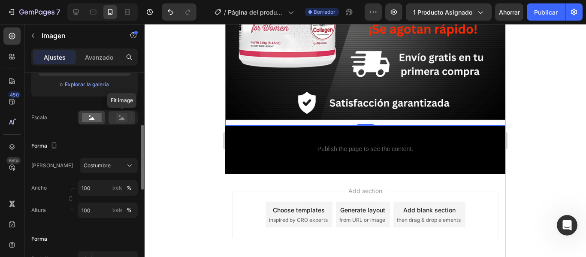
click at [115, 116] on icon at bounding box center [122, 117] width 20 height 9
click at [101, 120] on rect at bounding box center [92, 117] width 20 height 9
click at [177, 137] on div at bounding box center [366, 140] width 442 height 233
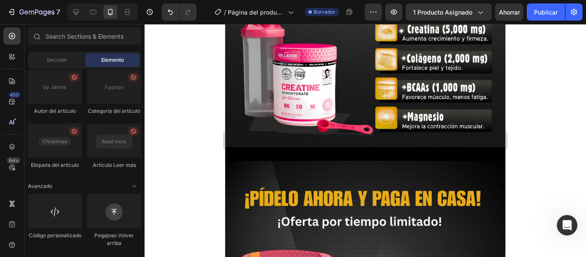
scroll to position [2249, 0]
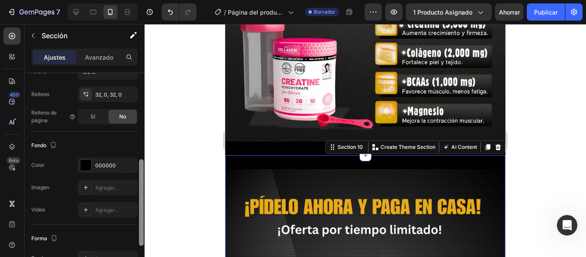
scroll to position [209, 0]
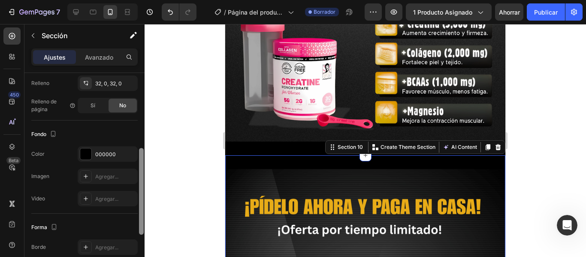
drag, startPoint x: 142, startPoint y: 134, endPoint x: 165, endPoint y: 221, distance: 90.3
click at [165, 0] on div "7 Version history / Página del producto - 26 de septiembre, 00:31:24 Borrador A…" at bounding box center [293, 0] width 586 height 0
click at [100, 149] on div "000000" at bounding box center [108, 153] width 60 height 15
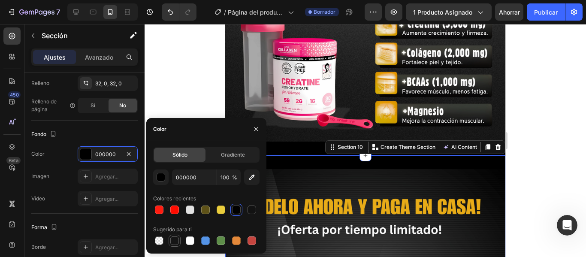
click at [177, 243] on div at bounding box center [174, 240] width 9 height 9
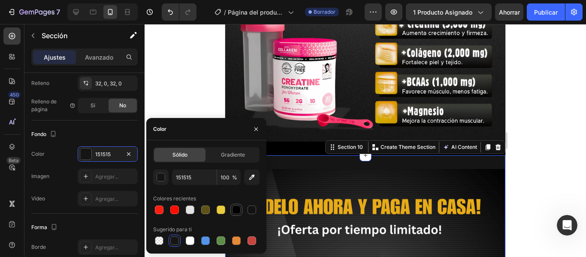
click at [237, 207] on div at bounding box center [236, 210] width 9 height 9
type input "000000"
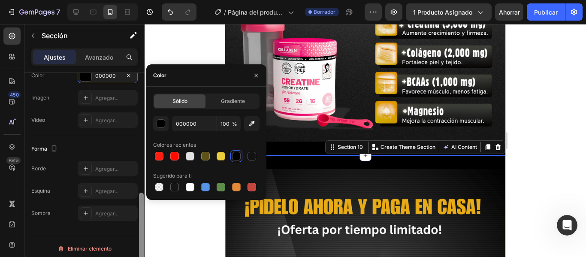
scroll to position [293, 0]
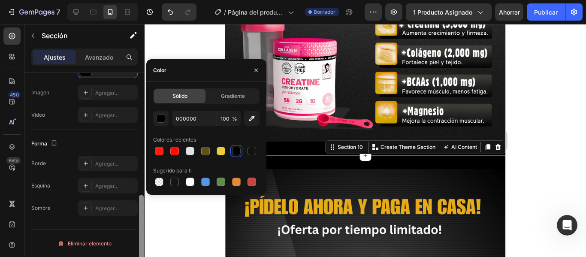
drag, startPoint x: 142, startPoint y: 180, endPoint x: 147, endPoint y: 220, distance: 40.2
click at [147, 0] on div "7 Version history / Página del producto - 26 de septiembre, 00:31:24 Borrador A…" at bounding box center [293, 0] width 586 height 0
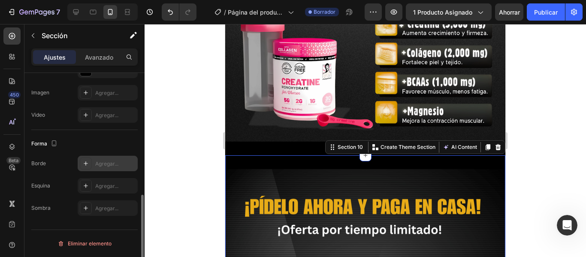
click at [117, 165] on font "Agregar..." at bounding box center [106, 164] width 23 height 6
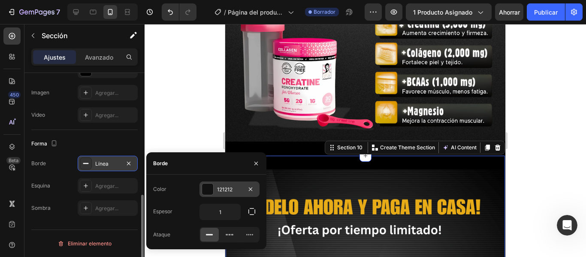
click at [215, 189] on div "121212" at bounding box center [230, 189] width 60 height 15
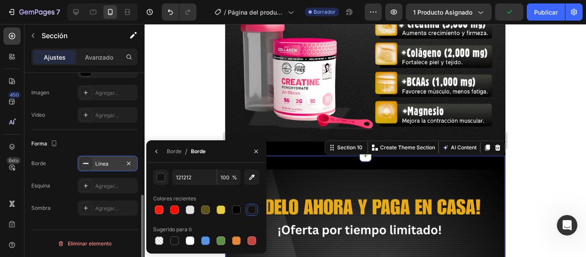
click at [171, 95] on div at bounding box center [366, 140] width 442 height 233
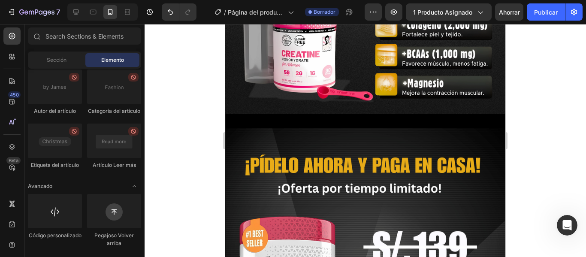
scroll to position [2271, 0]
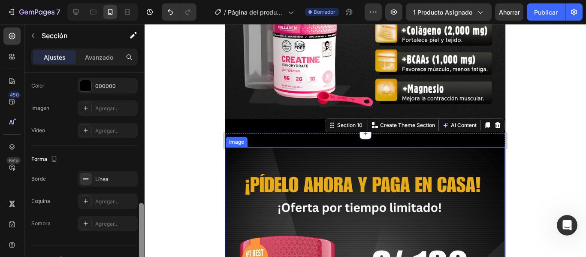
scroll to position [293, 0]
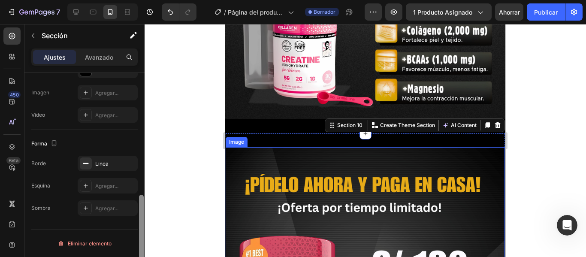
drag, startPoint x: 142, startPoint y: 145, endPoint x: 151, endPoint y: 272, distance: 127.8
click at [151, 0] on html "7 Version history / Página del producto - 26 de septiembre, 00:31:24 Borrador A…" at bounding box center [293, 0] width 586 height 0
click at [87, 168] on div at bounding box center [86, 164] width 12 height 12
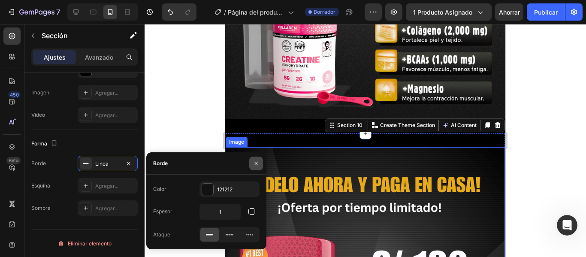
click at [253, 161] on icon "button" at bounding box center [256, 163] width 7 height 7
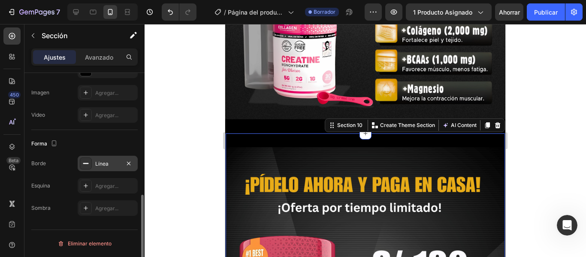
click at [98, 167] on font "Línea" at bounding box center [101, 164] width 13 height 6
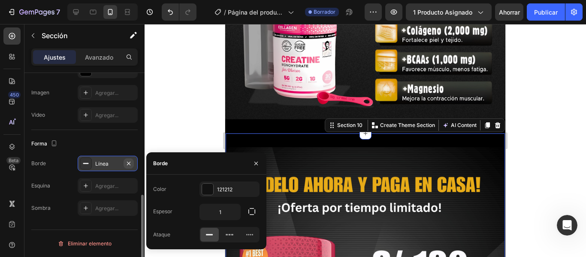
click at [127, 163] on icon "button" at bounding box center [128, 163] width 7 height 7
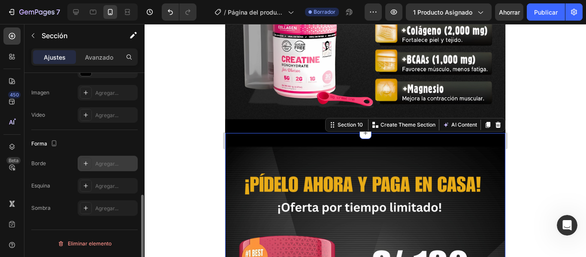
click at [585, 125] on div at bounding box center [366, 140] width 442 height 233
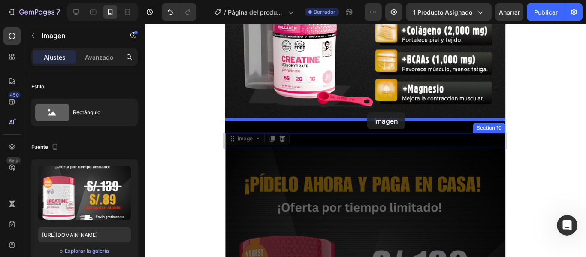
drag, startPoint x: 361, startPoint y: 159, endPoint x: 367, endPoint y: 112, distance: 47.6
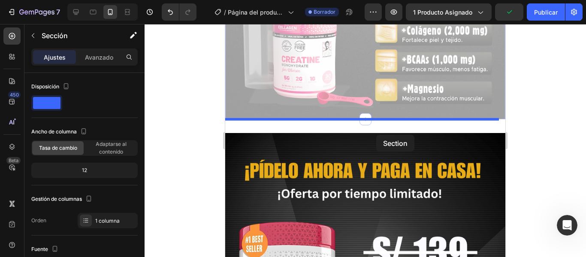
drag, startPoint x: 376, startPoint y: 112, endPoint x: 376, endPoint y: 135, distance: 22.8
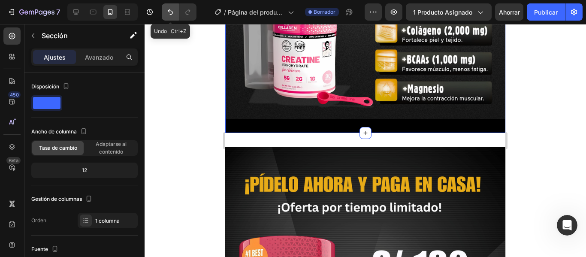
click at [168, 12] on icon "Deshacer/Rehacer" at bounding box center [170, 12] width 9 height 9
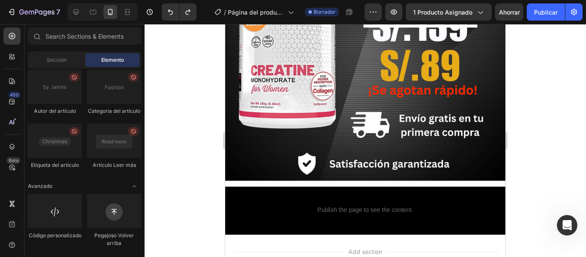
scroll to position [2503, 0]
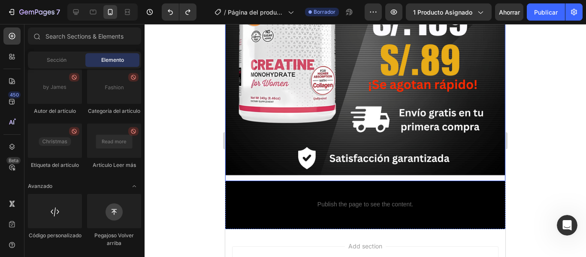
click at [430, 168] on img at bounding box center [365, 41] width 280 height 280
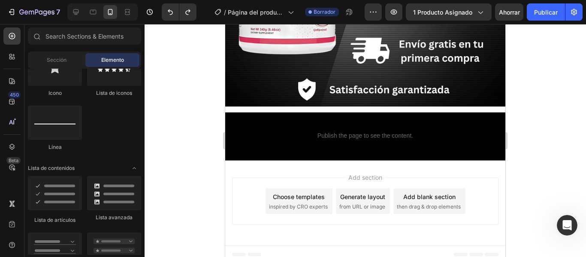
scroll to position [0, 0]
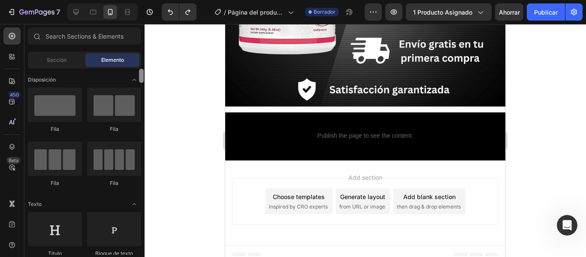
drag, startPoint x: 141, startPoint y: 246, endPoint x: 120, endPoint y: -51, distance: 297.3
click at [120, 0] on html "7 Version history / Página del producto - 26 de septiembre, 00:31:24 Borrador A…" at bounding box center [293, 0] width 586 height 0
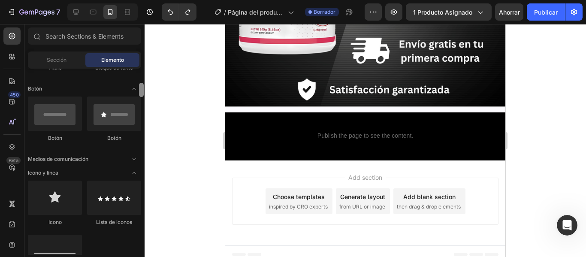
drag, startPoint x: 141, startPoint y: 74, endPoint x: 149, endPoint y: 89, distance: 16.3
click at [149, 0] on div "7 Version history / Página del producto - 26 de septiembre, 00:31:24 Borrador A…" at bounding box center [293, 0] width 586 height 0
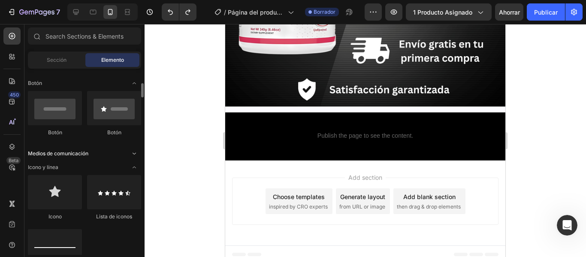
click at [107, 153] on div "Medios de comunicación" at bounding box center [84, 153] width 113 height 9
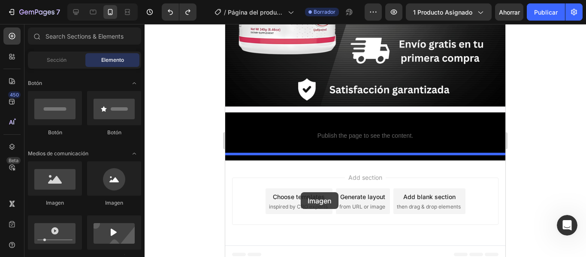
drag, startPoint x: 289, startPoint y: 205, endPoint x: 302, endPoint y: 191, distance: 18.9
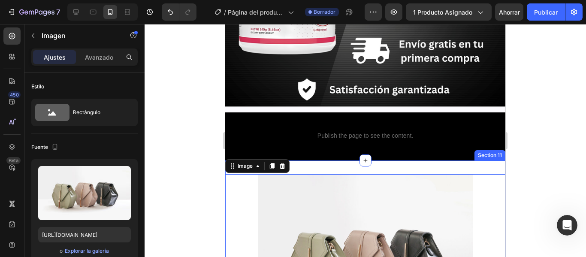
click at [401, 161] on div "Image 0 Section 11" at bounding box center [365, 255] width 280 height 188
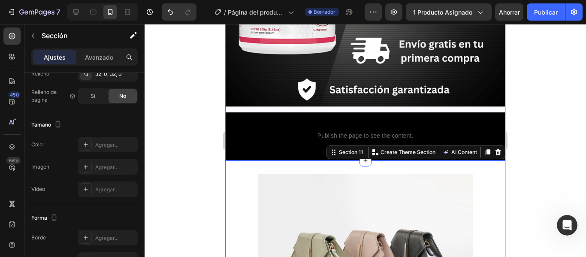
scroll to position [293, 0]
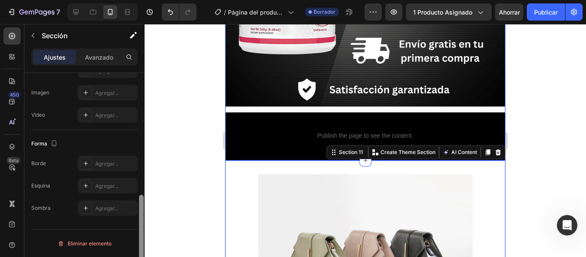
drag, startPoint x: 142, startPoint y: 125, endPoint x: 156, endPoint y: 263, distance: 138.0
click at [156, 0] on html "7 Version history / Página del producto - [DATE] 00:31:24 Borrador Avance 1 pro…" at bounding box center [293, 0] width 586 height 0
drag, startPoint x: 144, startPoint y: 208, endPoint x: 145, endPoint y: 188, distance: 19.8
click at [145, 0] on div "7 Version history / Página del producto - 26 de septiembre, 00:31:24 Borrador A…" at bounding box center [293, 0] width 586 height 0
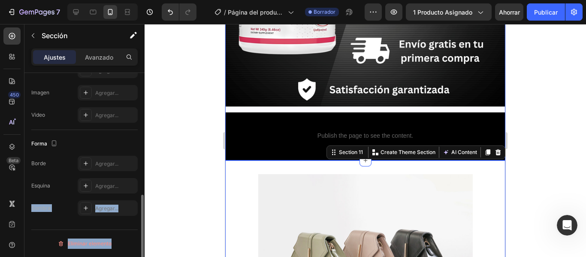
drag, startPoint x: 144, startPoint y: 196, endPoint x: 138, endPoint y: 182, distance: 15.0
click at [138, 182] on div "Disposición Ancho de columna Tasa de cambio Adaptarse al contenido 12 Gestión d…" at bounding box center [84, 177] width 120 height 209
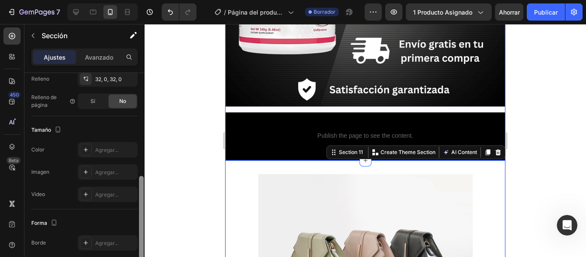
drag, startPoint x: 141, startPoint y: 204, endPoint x: 147, endPoint y: 168, distance: 36.5
click at [147, 0] on div "7 Version history / Página del producto - [DATE] 00:31:24 Borrador Avance 1 pro…" at bounding box center [293, 0] width 586 height 0
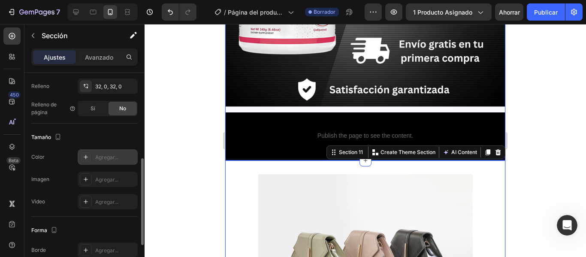
click at [127, 159] on div "Agregar..." at bounding box center [115, 158] width 40 height 8
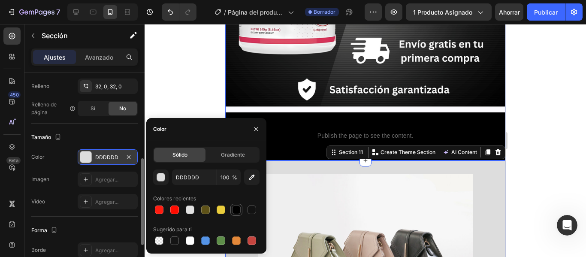
click at [236, 211] on div at bounding box center [236, 210] width 9 height 9
type input "000000"
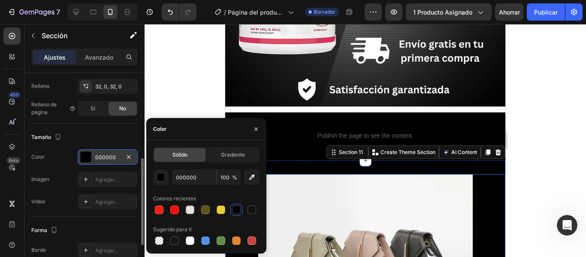
click at [355, 188] on img at bounding box center [365, 254] width 215 height 161
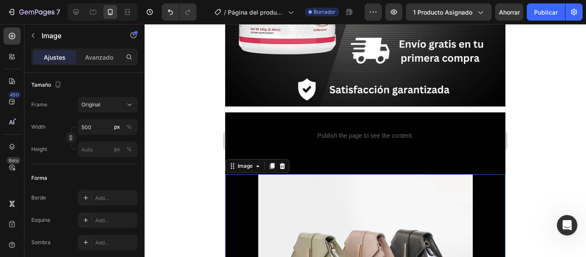
click at [355, 188] on img at bounding box center [365, 254] width 215 height 161
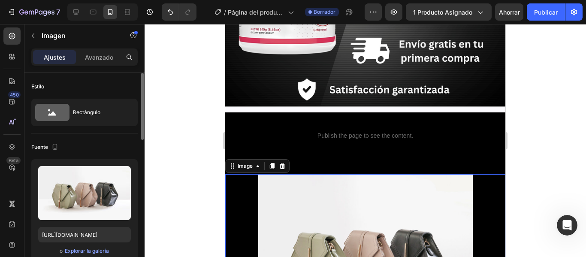
click at [366, 223] on img at bounding box center [365, 254] width 215 height 161
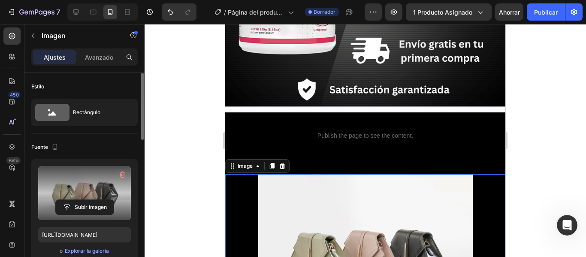
click at [112, 194] on label at bounding box center [84, 193] width 93 height 54
click at [112, 200] on input "file" at bounding box center [85, 207] width 58 height 15
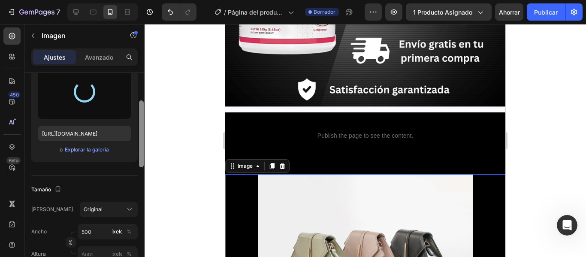
type input "https://cdn.shopify.com/s/files/1/0777/9899/8271/files/gempages_585336441035293…"
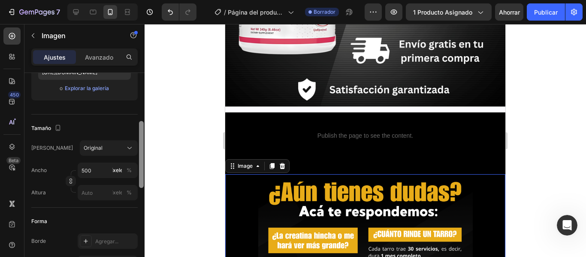
drag, startPoint x: 143, startPoint y: 125, endPoint x: 151, endPoint y: 178, distance: 53.4
click at [151, 0] on div "7 Version history / Página del producto - [DATE] 00:31:24 Borrador Avance 1 pro…" at bounding box center [293, 0] width 586 height 0
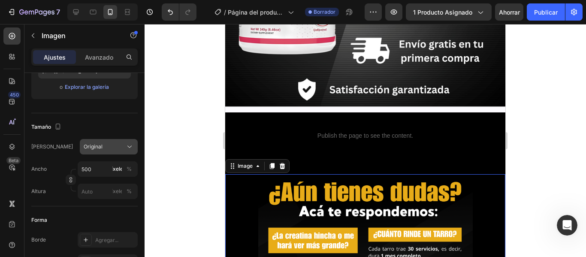
click at [133, 153] on button "Original" at bounding box center [109, 146] width 58 height 15
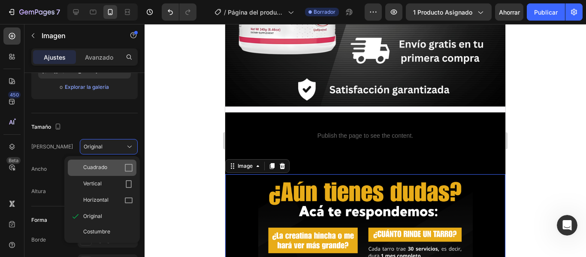
click at [114, 172] on div "Cuadrado" at bounding box center [108, 168] width 50 height 9
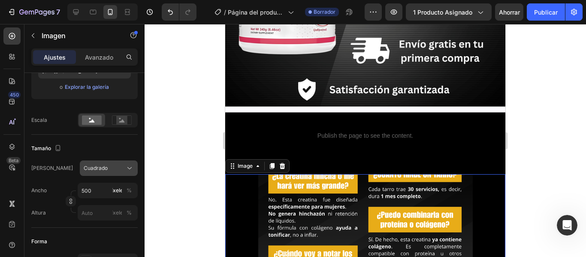
click at [112, 168] on div "Cuadrado" at bounding box center [104, 168] width 40 height 8
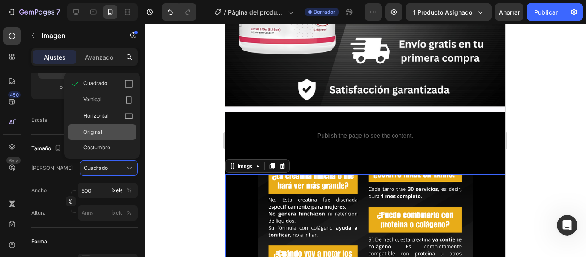
click at [105, 130] on div "Original" at bounding box center [108, 132] width 50 height 8
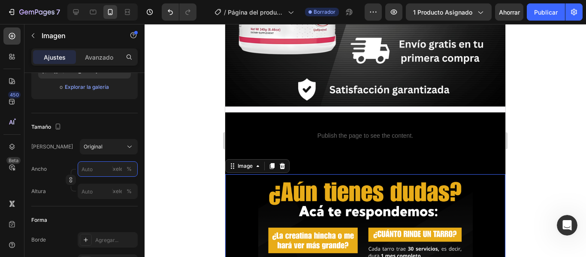
click at [104, 172] on input "píxeles %" at bounding box center [108, 168] width 60 height 15
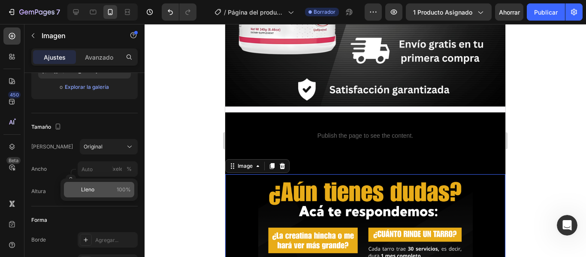
click at [97, 193] on p "Lleno 100%" at bounding box center [106, 190] width 50 height 8
type input "100"
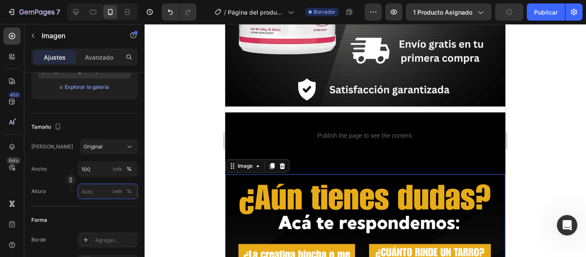
click at [97, 193] on input "píxeles %" at bounding box center [108, 191] width 60 height 15
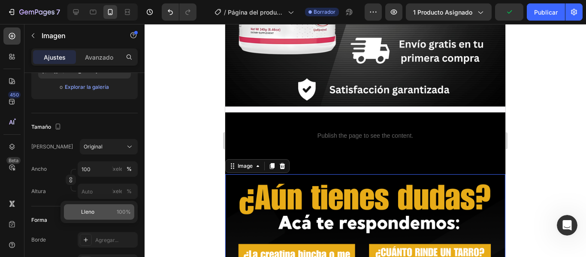
click at [94, 210] on font "Lleno" at bounding box center [87, 212] width 13 height 6
type input "100"
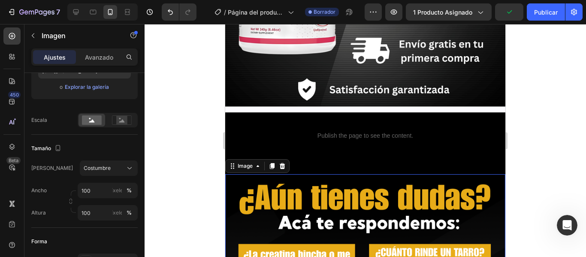
click at [187, 142] on div at bounding box center [366, 140] width 442 height 233
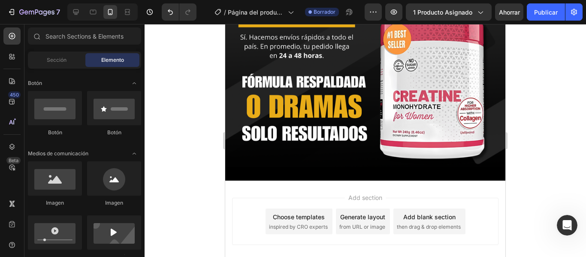
scroll to position [3022, 0]
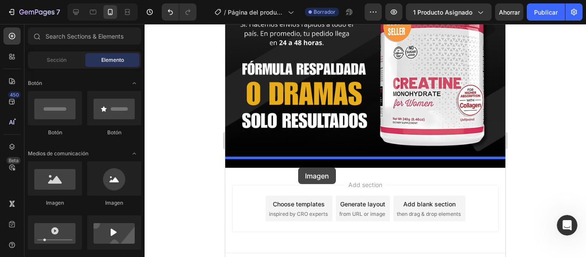
drag, startPoint x: 280, startPoint y: 206, endPoint x: 298, endPoint y: 167, distance: 43.2
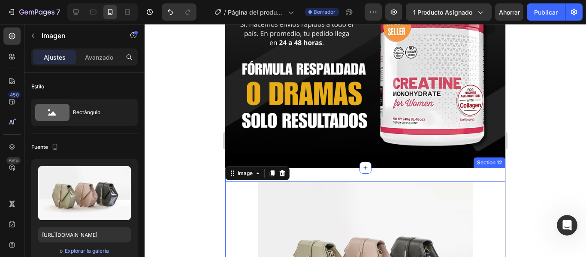
click at [315, 168] on div "Image 0 Section 12" at bounding box center [365, 262] width 280 height 188
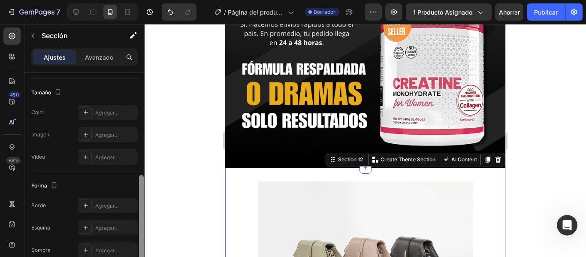
drag, startPoint x: 142, startPoint y: 118, endPoint x: 142, endPoint y: 223, distance: 104.7
click at [142, 223] on div at bounding box center [141, 218] width 5 height 87
click at [94, 104] on div "Agregar..." at bounding box center [108, 111] width 60 height 15
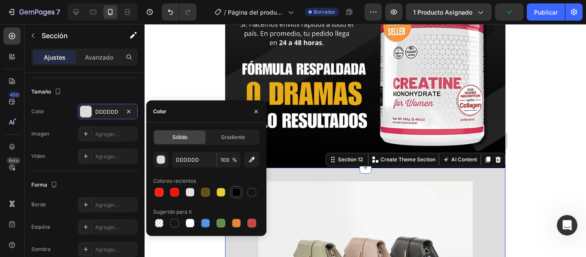
click at [238, 194] on div at bounding box center [236, 192] width 9 height 9
type input "000000"
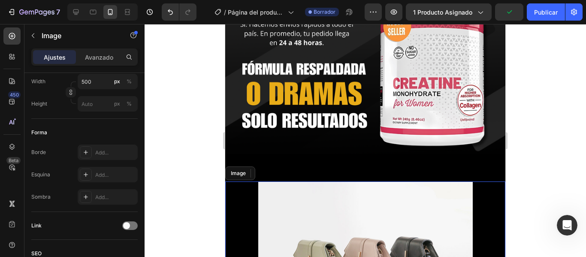
click at [372, 223] on img at bounding box center [365, 262] width 215 height 161
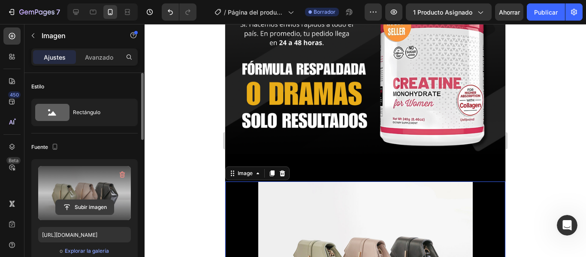
click at [96, 205] on input "file" at bounding box center [85, 207] width 58 height 15
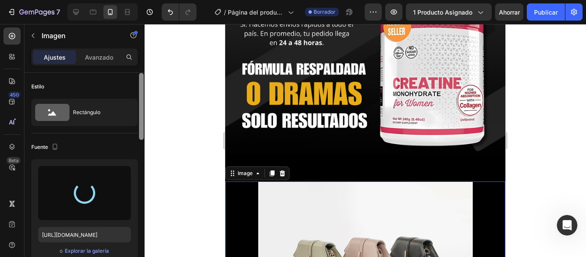
type input "https://cdn.shopify.com/s/files/1/0777/9899/8271/files/gempages_585336441035293…"
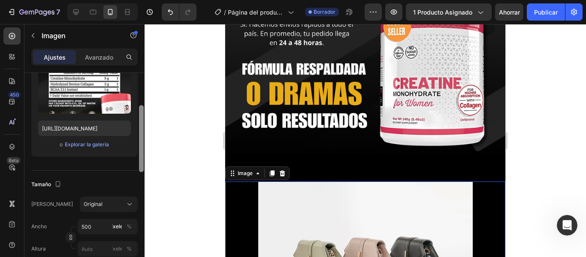
drag, startPoint x: 140, startPoint y: 130, endPoint x: 158, endPoint y: 173, distance: 46.6
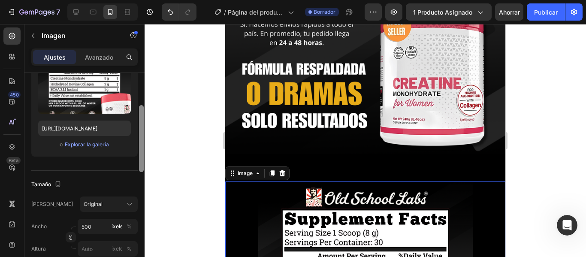
click at [158, 0] on div "7 Version history / Página del producto - [DATE] 00:31:24 Borrador Avance 1 pro…" at bounding box center [293, 0] width 586 height 0
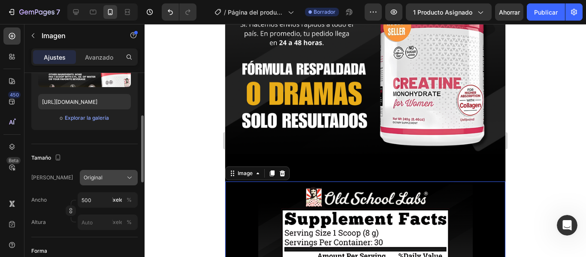
click at [119, 179] on div "Original" at bounding box center [104, 178] width 40 height 8
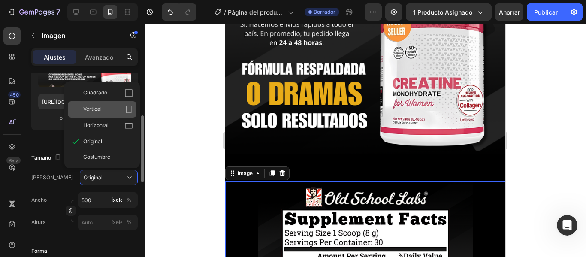
click at [109, 111] on div "Vertical" at bounding box center [108, 109] width 50 height 9
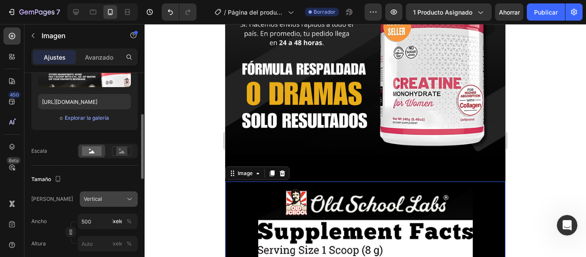
click at [121, 207] on button "Vertical" at bounding box center [109, 198] width 58 height 15
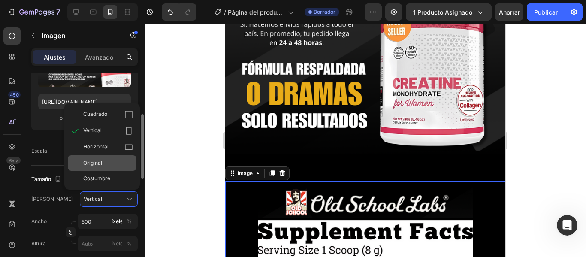
click at [109, 168] on div "Original" at bounding box center [102, 162] width 69 height 15
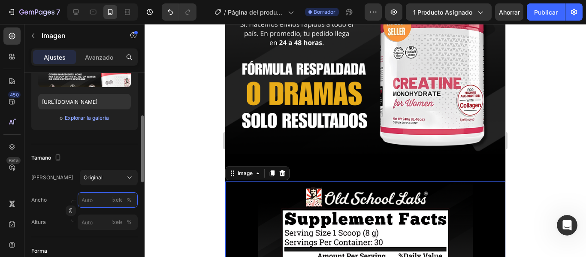
click at [110, 195] on input "píxeles %" at bounding box center [108, 199] width 60 height 15
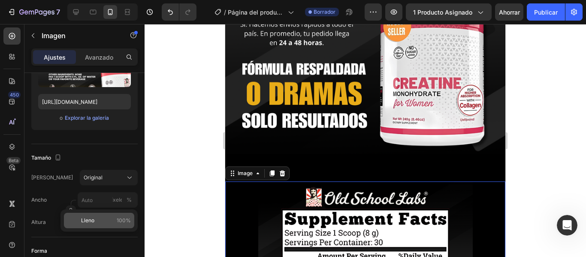
click at [106, 215] on div "Lleno 100%" at bounding box center [99, 220] width 70 height 15
type input "100"
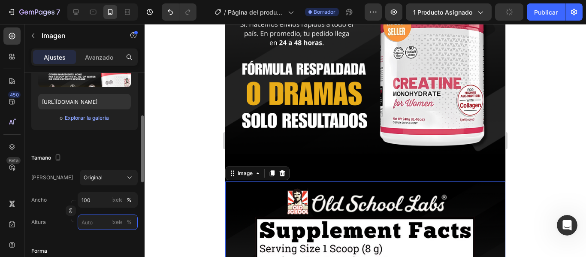
click at [106, 215] on input "píxeles %" at bounding box center [108, 222] width 60 height 15
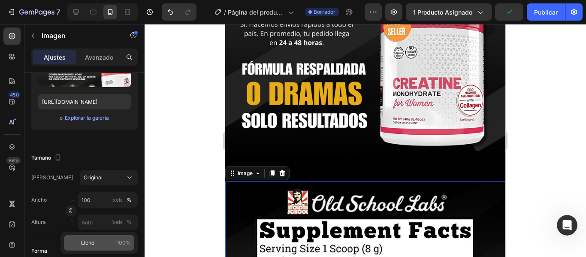
click at [100, 240] on p "Lleno 100%" at bounding box center [106, 243] width 50 height 8
type input "100"
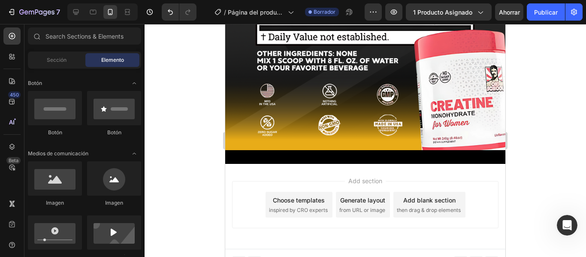
scroll to position [3327, 0]
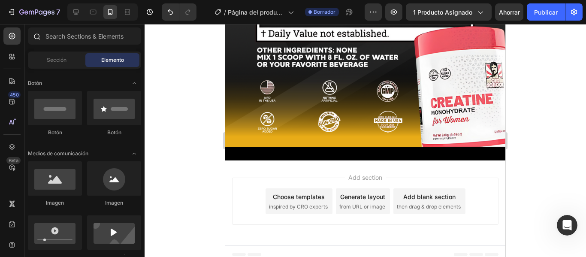
click at [142, 33] on div at bounding box center [84, 37] width 120 height 21
click at [139, 45] on div at bounding box center [84, 37] width 120 height 21
click at [136, 65] on div "Elemento" at bounding box center [112, 60] width 54 height 14
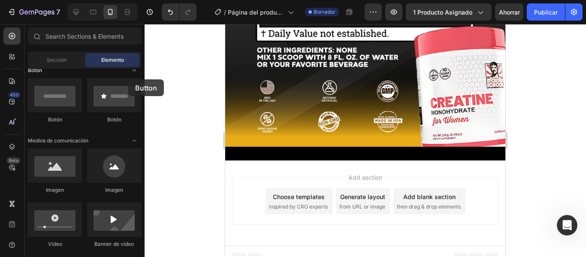
click at [128, 79] on div at bounding box center [114, 95] width 54 height 34
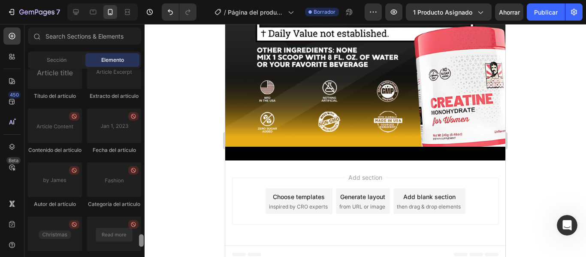
scroll to position [2545, 0]
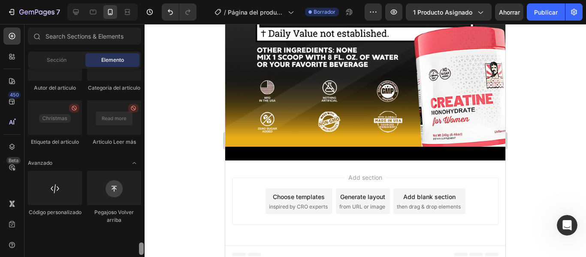
drag, startPoint x: 143, startPoint y: 90, endPoint x: 143, endPoint y: 266, distance: 176.0
click at [143, 0] on html "7 Version history / Página del producto - [DATE] 00:31:24 Borrador Avance 1 pro…" at bounding box center [293, 0] width 586 height 0
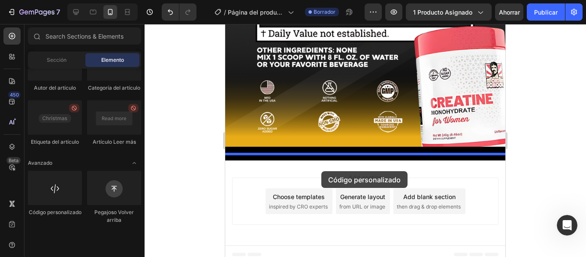
drag, startPoint x: 297, startPoint y: 246, endPoint x: 321, endPoint y: 170, distance: 80.2
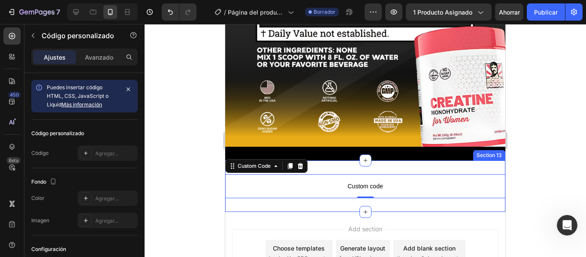
click at [329, 161] on div "Custom code Custom Code 0 Section 13" at bounding box center [365, 187] width 280 height 52
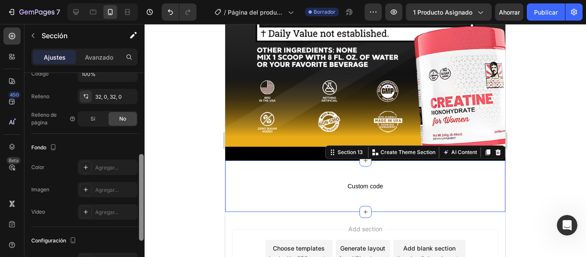
scroll to position [171, 0]
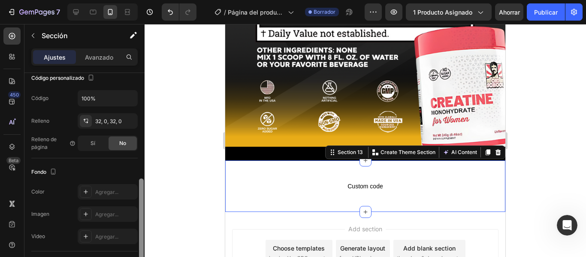
drag, startPoint x: 142, startPoint y: 141, endPoint x: 152, endPoint y: 212, distance: 71.9
click at [152, 0] on div "7 Version history / Página del producto - [DATE] 00:31:24 Borrador Avance 1 pro…" at bounding box center [293, 0] width 586 height 0
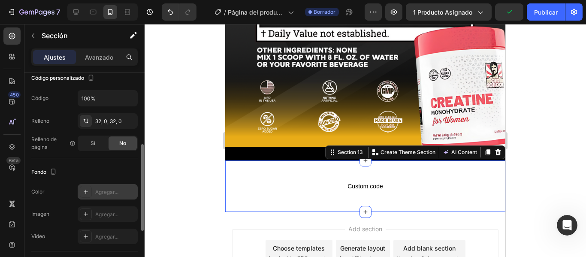
click at [121, 190] on div "Agregar..." at bounding box center [115, 192] width 40 height 8
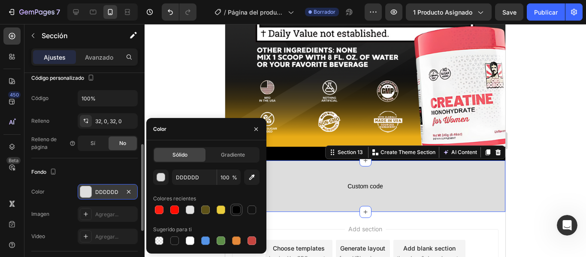
click at [233, 207] on div at bounding box center [236, 210] width 9 height 9
type input "000000"
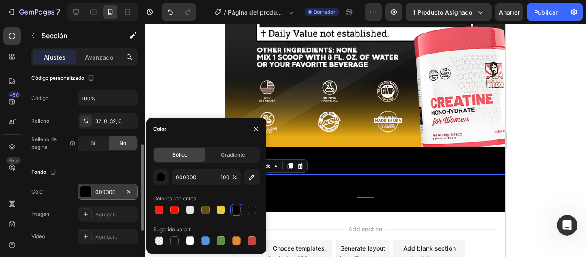
click at [349, 182] on span "Custom code" at bounding box center [365, 186] width 280 height 10
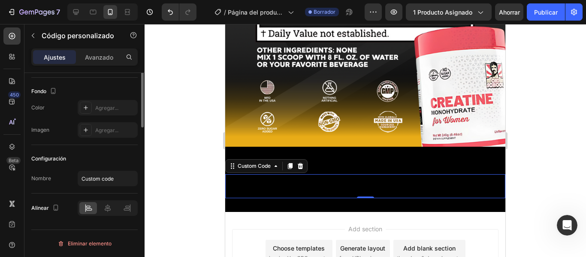
scroll to position [0, 0]
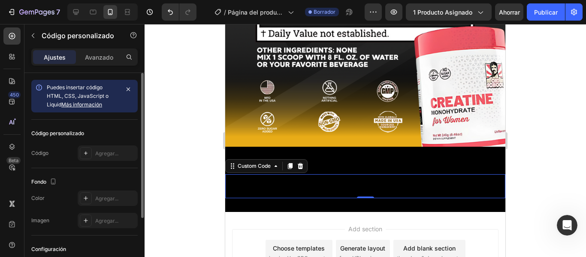
click at [349, 182] on span "Custom code" at bounding box center [365, 186] width 280 height 10
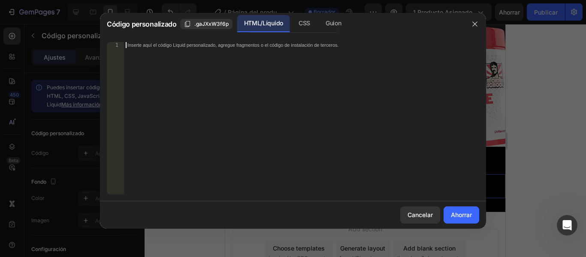
click at [241, 54] on div "Inserte aquí el código Liquid personalizado, agregue fragmentos o el código de …" at bounding box center [301, 124] width 355 height 164
paste textarea "<div class="_rsi-cod-form-is-gempage"></div><div class="_rsi-cod-form-gempages-…"
type textarea "<div class="_rsi-cod-form-is-gempage"></div><div class="_rsi-cod-form-gempages-…"
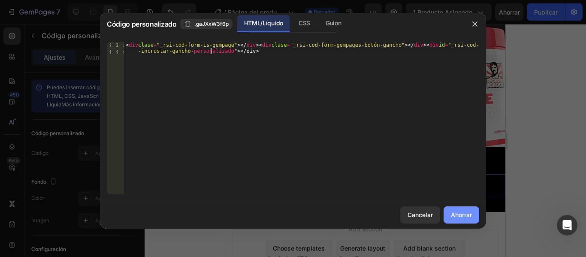
click at [457, 218] on font "Ahorrar" at bounding box center [461, 214] width 21 height 7
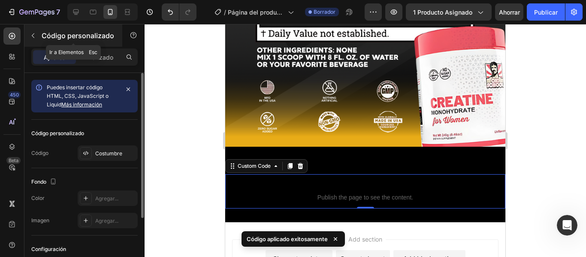
click at [31, 35] on icon "button" at bounding box center [33, 35] width 7 height 7
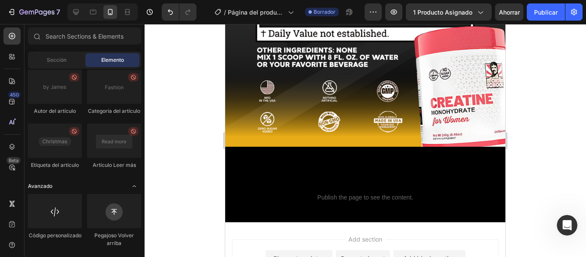
click at [103, 182] on div "Avanzado" at bounding box center [84, 186] width 113 height 9
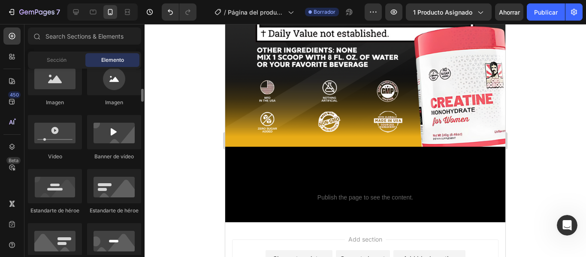
scroll to position [279, 0]
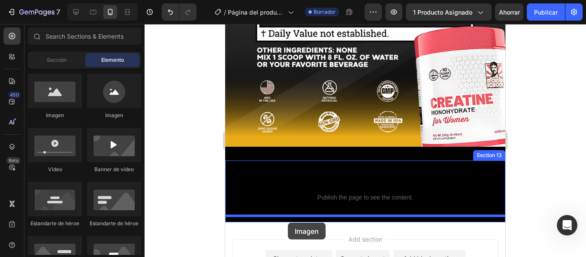
drag, startPoint x: 283, startPoint y: 118, endPoint x: 288, endPoint y: 223, distance: 104.8
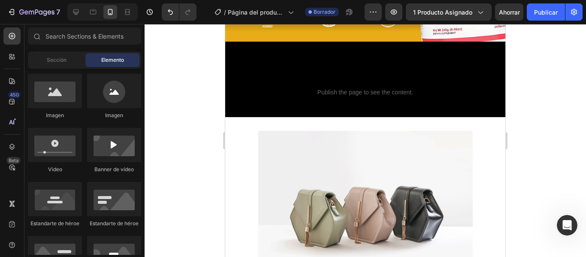
scroll to position [3410, 0]
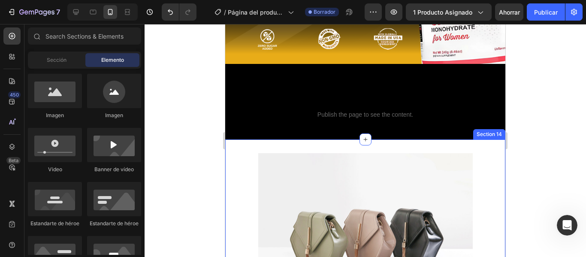
click at [470, 142] on div "Image Section 14" at bounding box center [365, 233] width 280 height 188
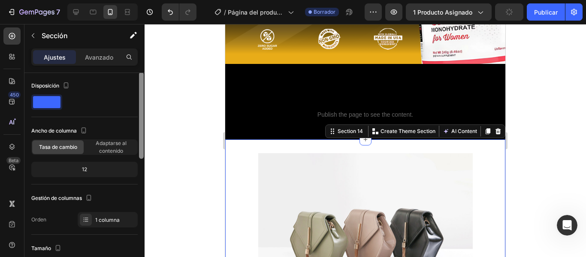
scroll to position [0, 0]
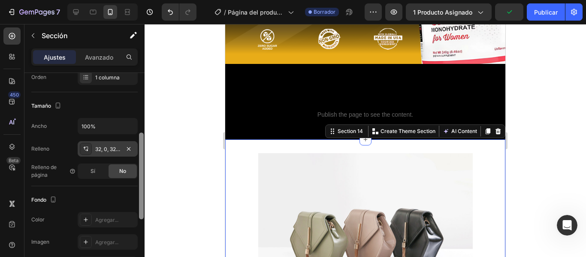
drag, startPoint x: 142, startPoint y: 93, endPoint x: 137, endPoint y: 152, distance: 59.5
click at [137, 152] on div "Disposición Ancho de columna Tasa de cambio Adaptarse al contenido 12 Gestión d…" at bounding box center [84, 177] width 120 height 209
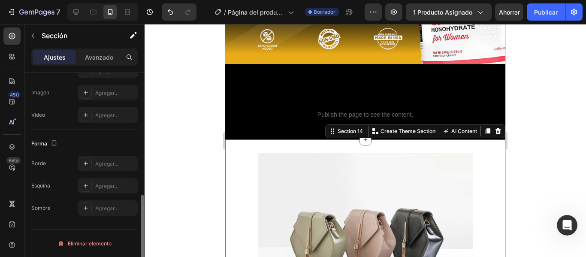
drag, startPoint x: 144, startPoint y: 147, endPoint x: 145, endPoint y: 152, distance: 4.8
click at [145, 0] on div "7 Version history / Página del producto - [DATE] 00:31:24 Borrador Avance 1 pro…" at bounding box center [293, 0] width 586 height 0
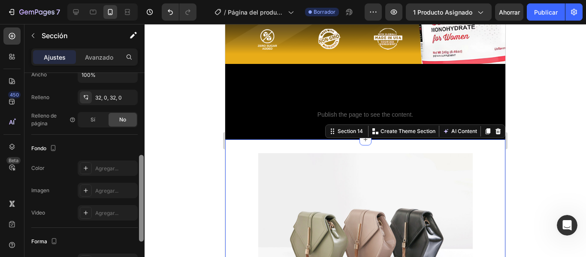
scroll to position [197, 0]
drag, startPoint x: 142, startPoint y: 213, endPoint x: 144, endPoint y: 173, distance: 40.0
click at [144, 173] on div at bounding box center [141, 176] width 6 height 209
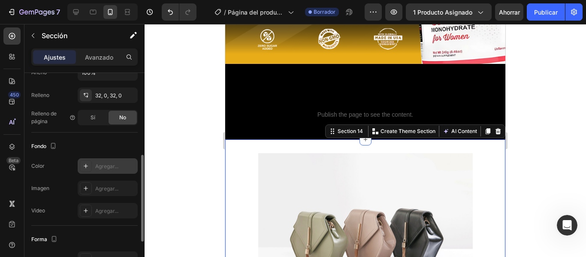
click at [126, 159] on div "Agregar..." at bounding box center [108, 165] width 60 height 15
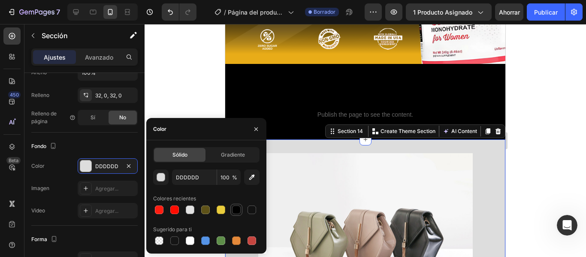
click at [233, 205] on div at bounding box center [236, 210] width 10 height 10
type input "000000"
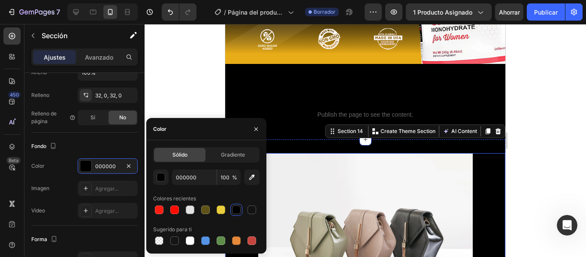
click at [355, 179] on img at bounding box center [365, 233] width 215 height 161
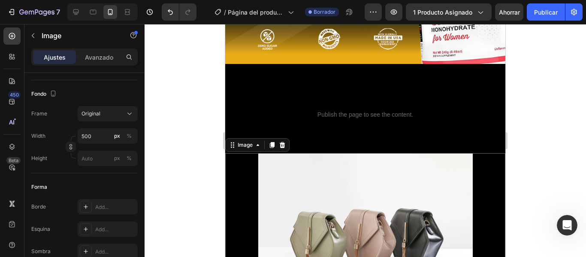
scroll to position [0, 0]
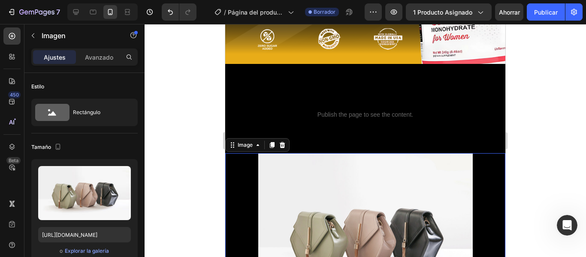
click at [393, 188] on img at bounding box center [365, 233] width 215 height 161
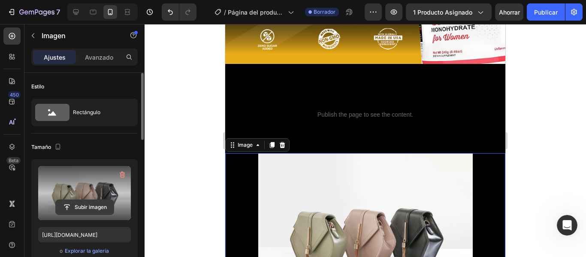
click at [97, 200] on input "file" at bounding box center [85, 207] width 58 height 15
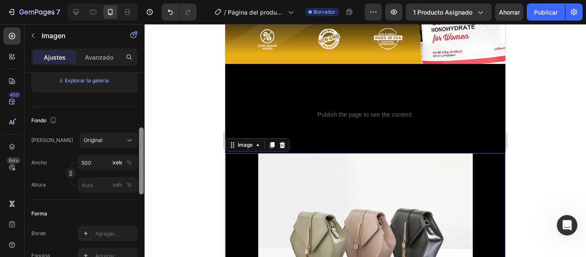
drag, startPoint x: 143, startPoint y: 118, endPoint x: 141, endPoint y: 173, distance: 55.4
click at [141, 173] on div at bounding box center [141, 160] width 5 height 67
type input "[URL][DOMAIN_NAME]"
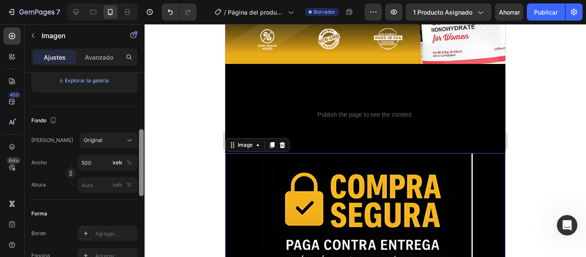
scroll to position [172, 0]
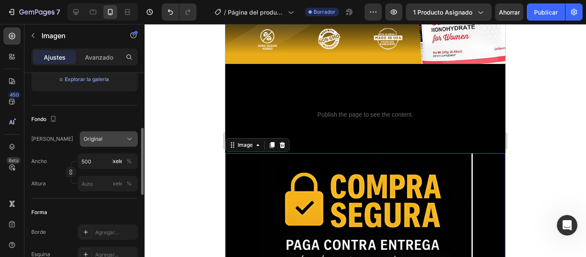
click at [129, 142] on icon at bounding box center [129, 139] width 9 height 9
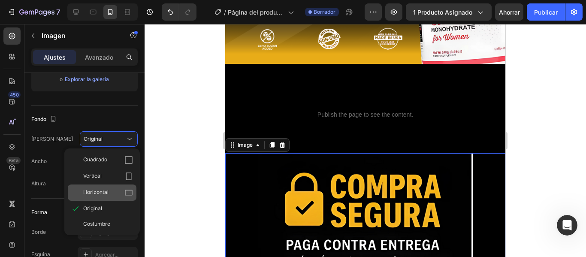
click at [118, 187] on div "Horizontal" at bounding box center [102, 193] width 69 height 16
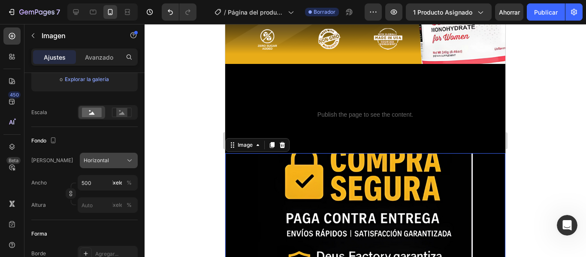
click at [127, 161] on icon at bounding box center [129, 160] width 9 height 9
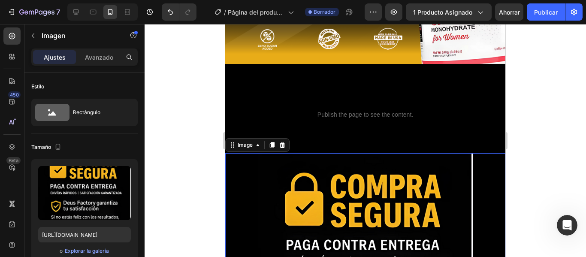
scroll to position [172, 0]
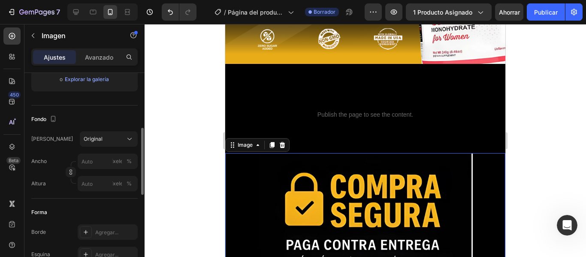
click at [111, 171] on div "Ancho píxeles % Altura píxeles %" at bounding box center [84, 173] width 106 height 38
click at [107, 161] on input "píxeles %" at bounding box center [108, 161] width 60 height 15
click at [111, 178] on p "Lleno 100%" at bounding box center [106, 182] width 50 height 8
type input "100"
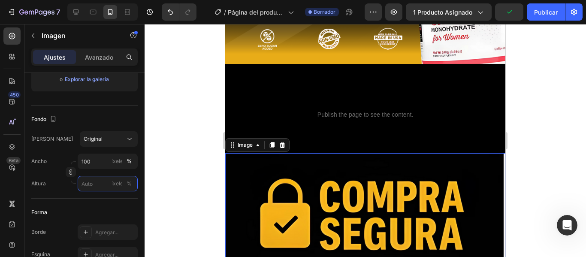
click at [111, 178] on input "píxeles %" at bounding box center [108, 183] width 60 height 15
click at [98, 201] on p "Lleno 100%" at bounding box center [106, 204] width 50 height 8
type input "100"
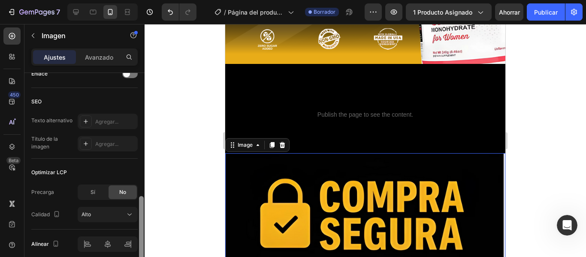
scroll to position [461, 0]
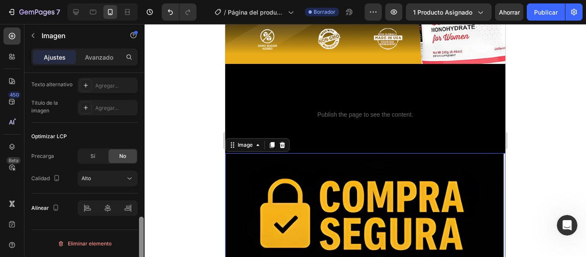
drag, startPoint x: 142, startPoint y: 141, endPoint x: 149, endPoint y: 242, distance: 101.5
click at [149, 0] on div "7 Version history / Página del producto - [DATE] 00:31:24 Borrador Avance 1 pro…" at bounding box center [293, 0] width 586 height 0
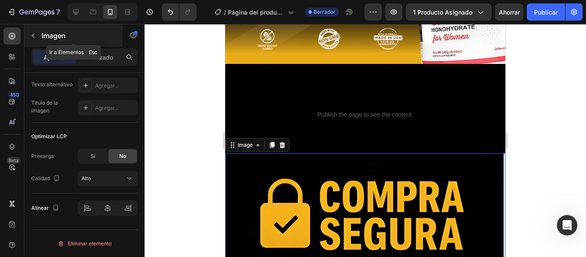
click at [38, 41] on button "button" at bounding box center [33, 36] width 14 height 14
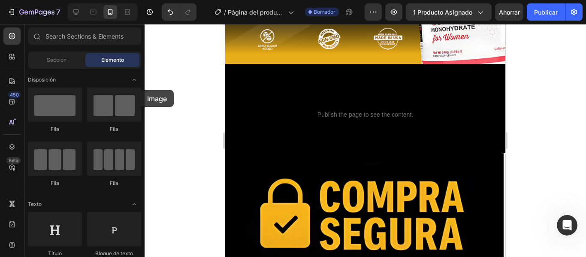
click at [140, 90] on div "Disposición [GEOGRAPHIC_DATA] [GEOGRAPHIC_DATA] [GEOGRAPHIC_DATA] Fila Texto Tí…" at bounding box center [84, 162] width 120 height 186
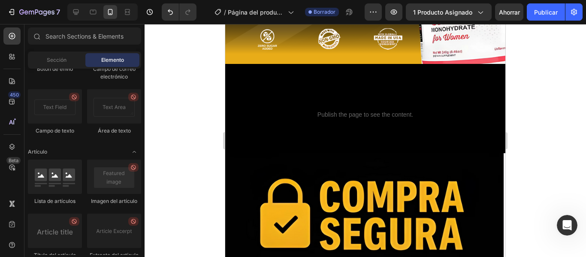
scroll to position [2481, 0]
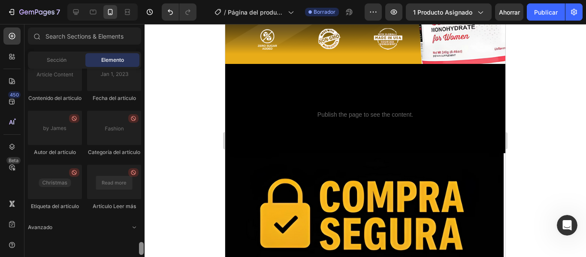
drag, startPoint x: 140, startPoint y: 90, endPoint x: 142, endPoint y: 268, distance: 178.1
click at [142, 0] on html "7 Version history / Página del producto - [DATE] 00:31:24 Borrador Avance 1 pro…" at bounding box center [293, 0] width 586 height 0
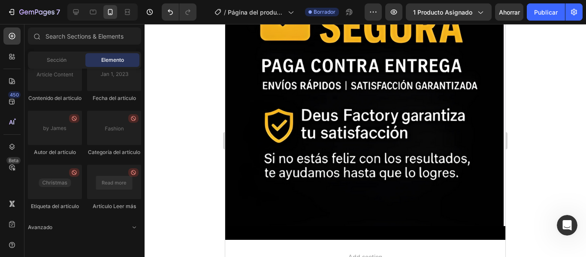
scroll to position [3690, 0]
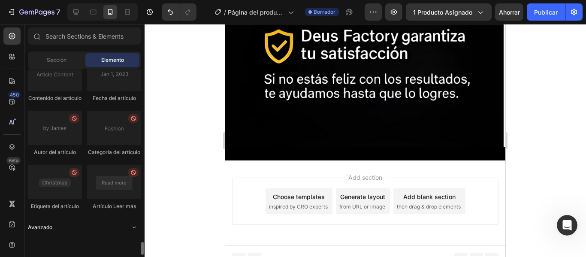
click at [133, 231] on icon "Abrir palanca" at bounding box center [134, 227] width 7 height 7
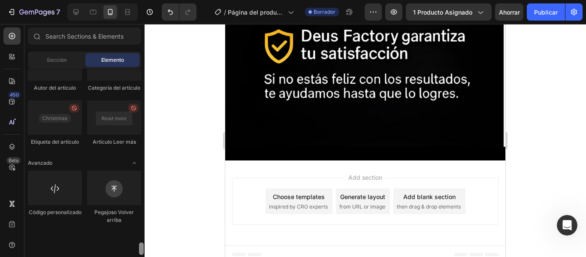
drag, startPoint x: 143, startPoint y: 243, endPoint x: 143, endPoint y: 253, distance: 9.9
click at [143, 253] on div at bounding box center [141, 248] width 5 height 12
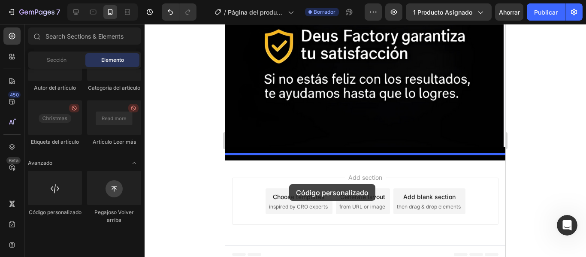
drag, startPoint x: 287, startPoint y: 245, endPoint x: 289, endPoint y: 184, distance: 60.6
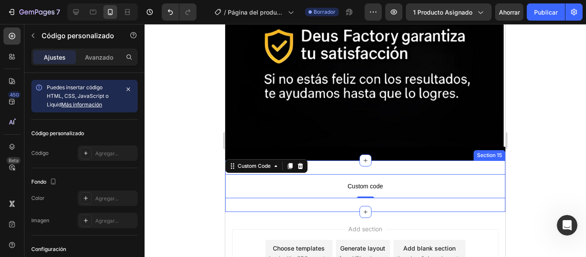
click at [329, 161] on div "Custom code Custom Code 0 Section 15" at bounding box center [365, 187] width 280 height 52
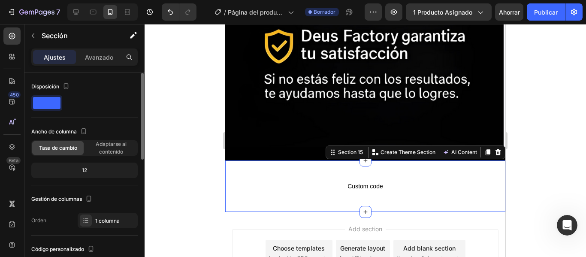
click at [45, 106] on span at bounding box center [46, 103] width 27 height 12
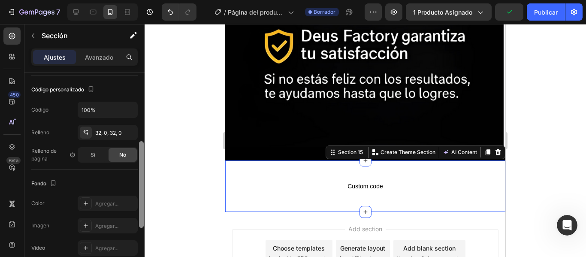
drag, startPoint x: 141, startPoint y: 116, endPoint x: 139, endPoint y: 183, distance: 67.0
click at [139, 183] on div at bounding box center [141, 184] width 5 height 87
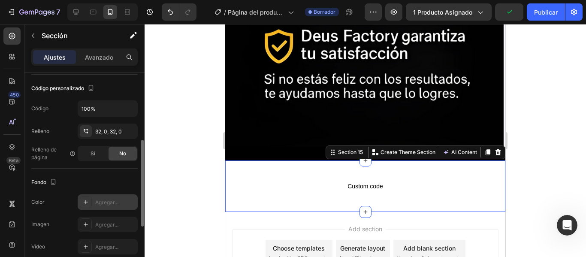
click at [111, 197] on div "Agregar..." at bounding box center [108, 201] width 60 height 15
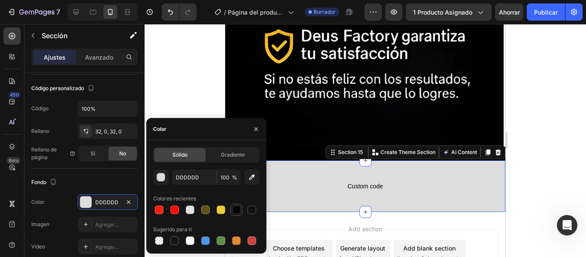
click at [236, 208] on div at bounding box center [236, 210] width 9 height 9
type input "000000"
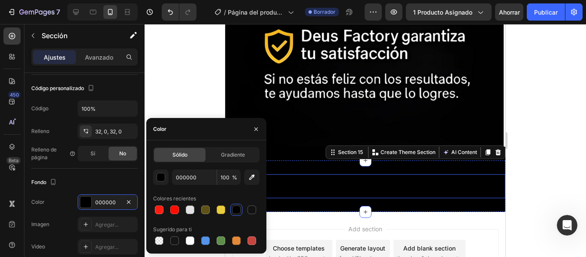
scroll to position [0, 0]
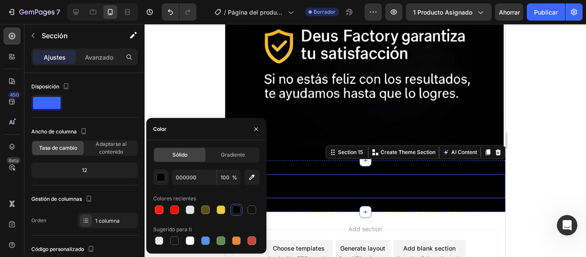
click at [359, 174] on p "Custom code" at bounding box center [365, 186] width 280 height 24
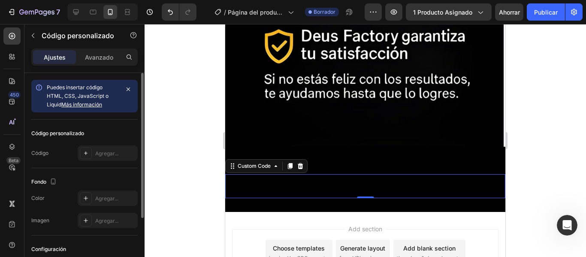
click at [359, 174] on p "Custom code" at bounding box center [365, 186] width 280 height 24
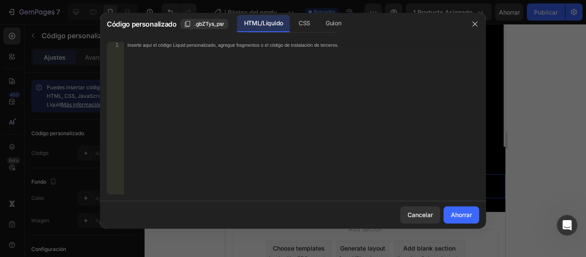
click at [265, 55] on div "Inserte aquí el código Liquid personalizado, agregue fragmentos o el código de …" at bounding box center [301, 124] width 355 height 164
paste textarea "<div class="_rsi-cod-form-is-gempage"></div><div class="_rsi-cod-form-gempages-…"
type textarea "<div class="_rsi-cod-form-is-gempage"></div><div class="_rsi-cod-form-gempages-…"
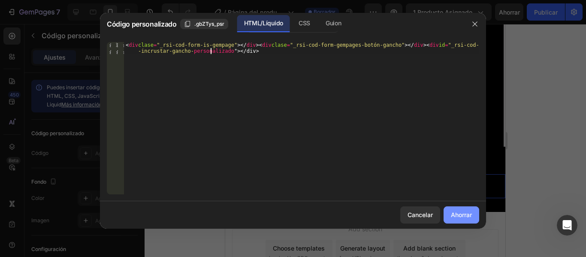
click at [469, 215] on font "Ahorrar" at bounding box center [461, 214] width 21 height 7
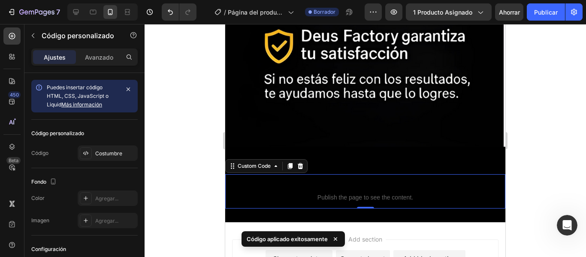
click at [521, 184] on div at bounding box center [366, 140] width 442 height 233
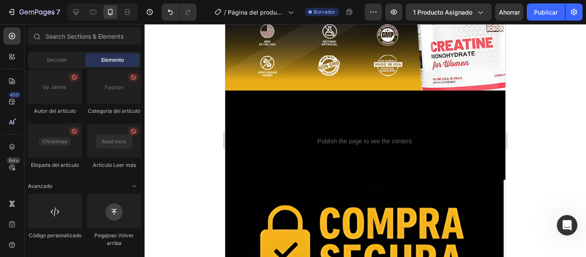
scroll to position [3391, 0]
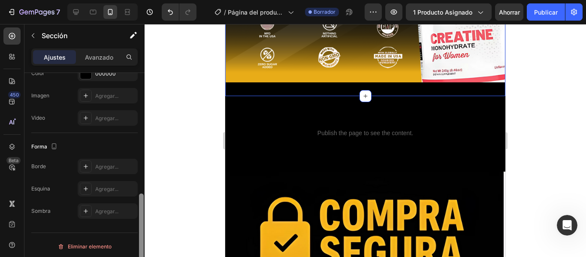
scroll to position [293, 0]
drag, startPoint x: 142, startPoint y: 128, endPoint x: 139, endPoint y: 268, distance: 140.4
click at [139, 0] on html "7 Version history / Página del producto - [DATE] 00:31:24 Borrador Avance 1 pro…" at bounding box center [293, 0] width 586 height 0
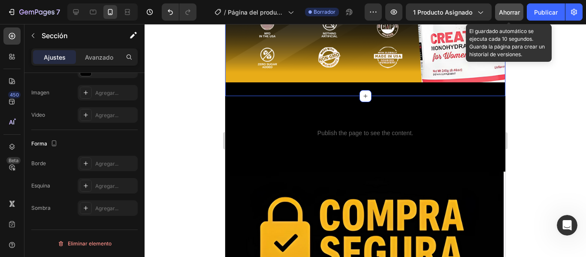
click at [516, 9] on font "Ahorrar" at bounding box center [509, 12] width 21 height 7
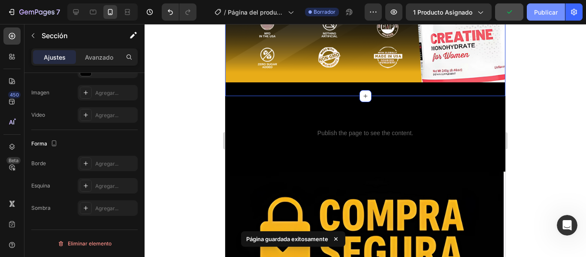
click at [534, 13] on button "Publicar" at bounding box center [546, 11] width 38 height 17
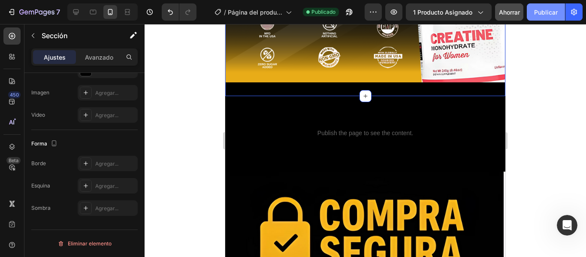
click at [543, 9] on font "Publicar" at bounding box center [546, 12] width 24 height 7
